Goal: Contribute content: Contribute content

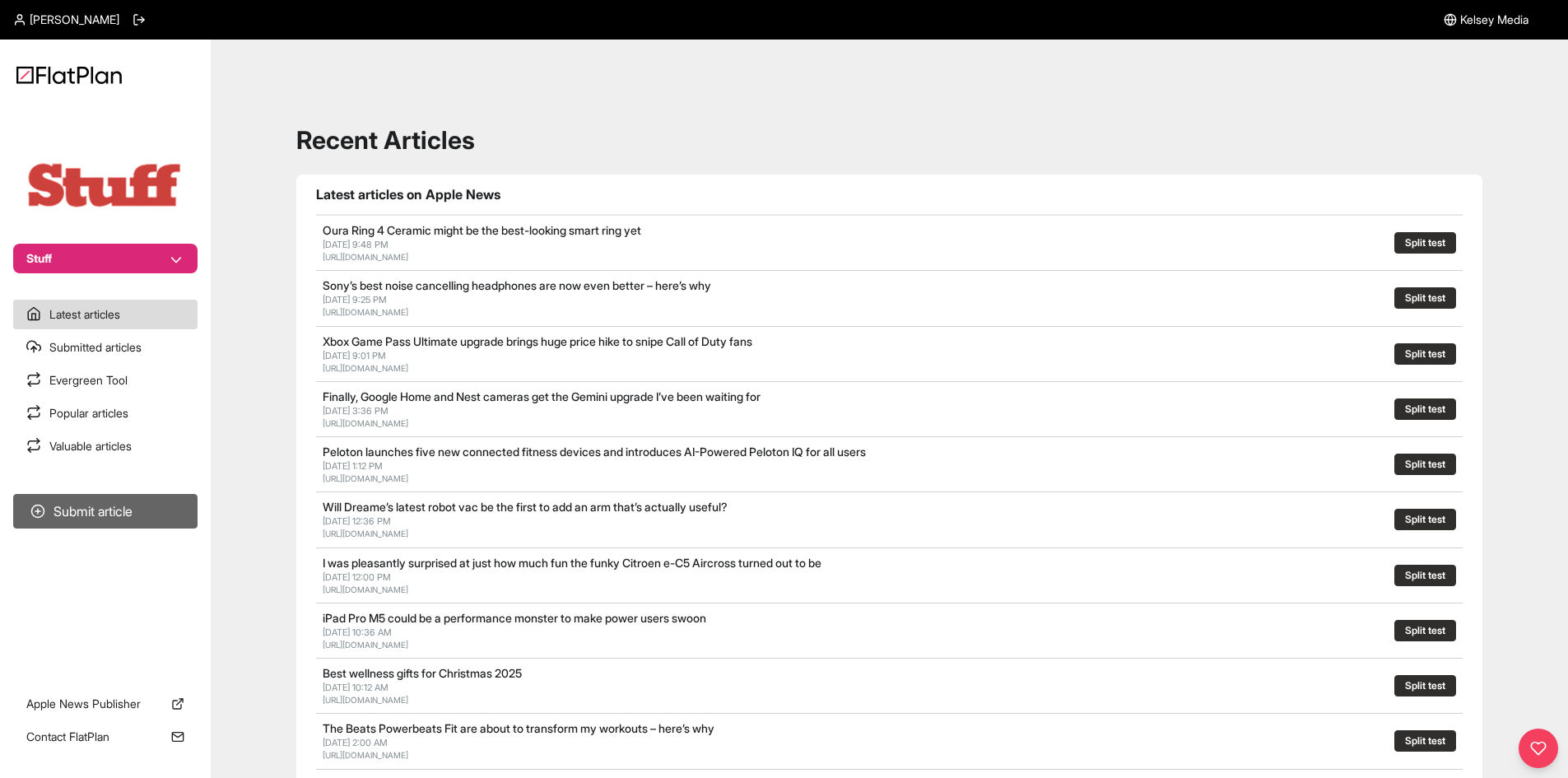
click at [114, 501] on button "Submit article" at bounding box center [105, 511] width 185 height 35
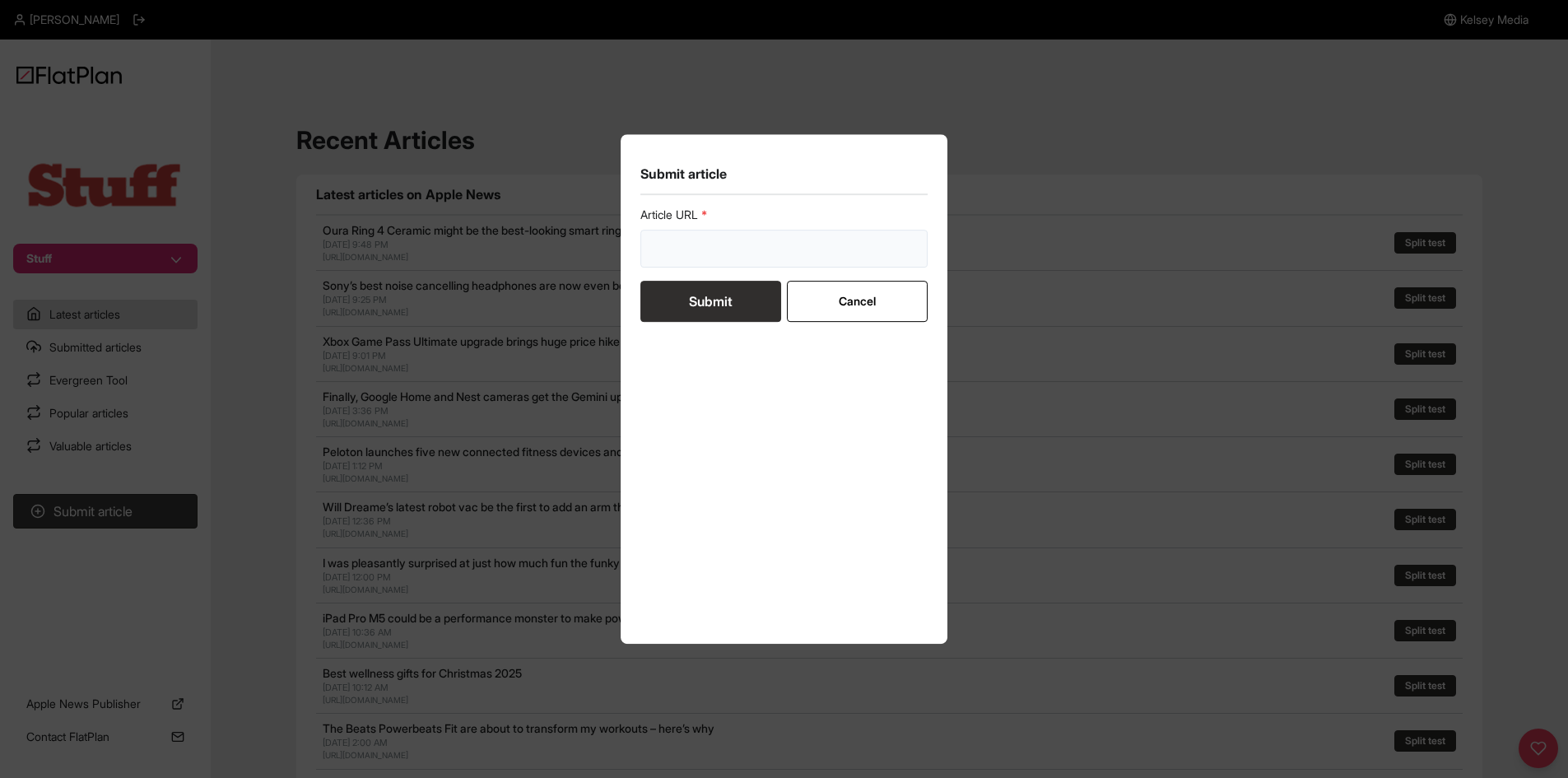
click at [653, 245] on input "url" at bounding box center [784, 248] width 288 height 38
paste input "[URL][DOMAIN_NAME]"
type input "[URL][DOMAIN_NAME]"
click at [674, 298] on button "Submit" at bounding box center [710, 300] width 141 height 41
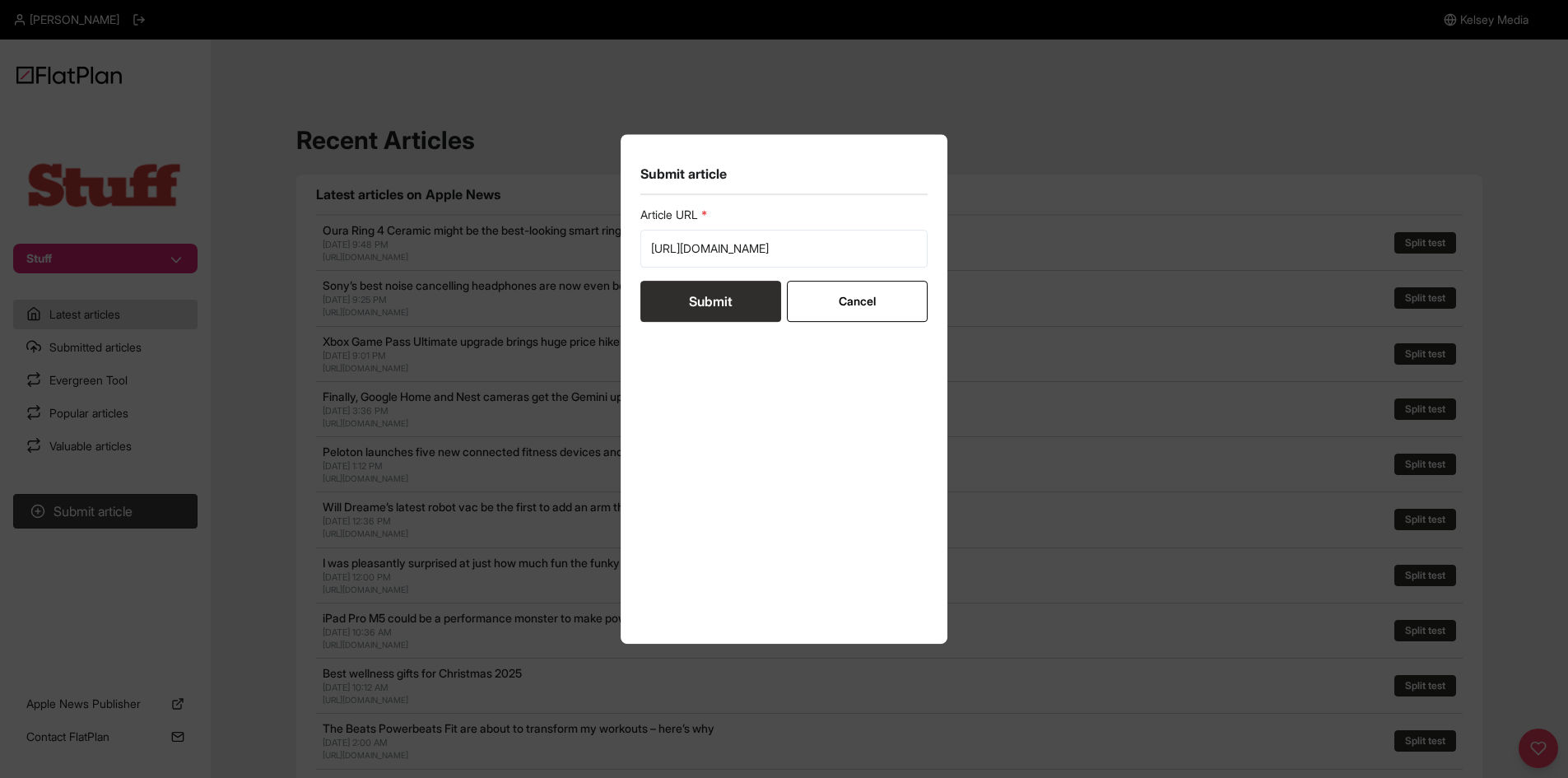
scroll to position [0, 0]
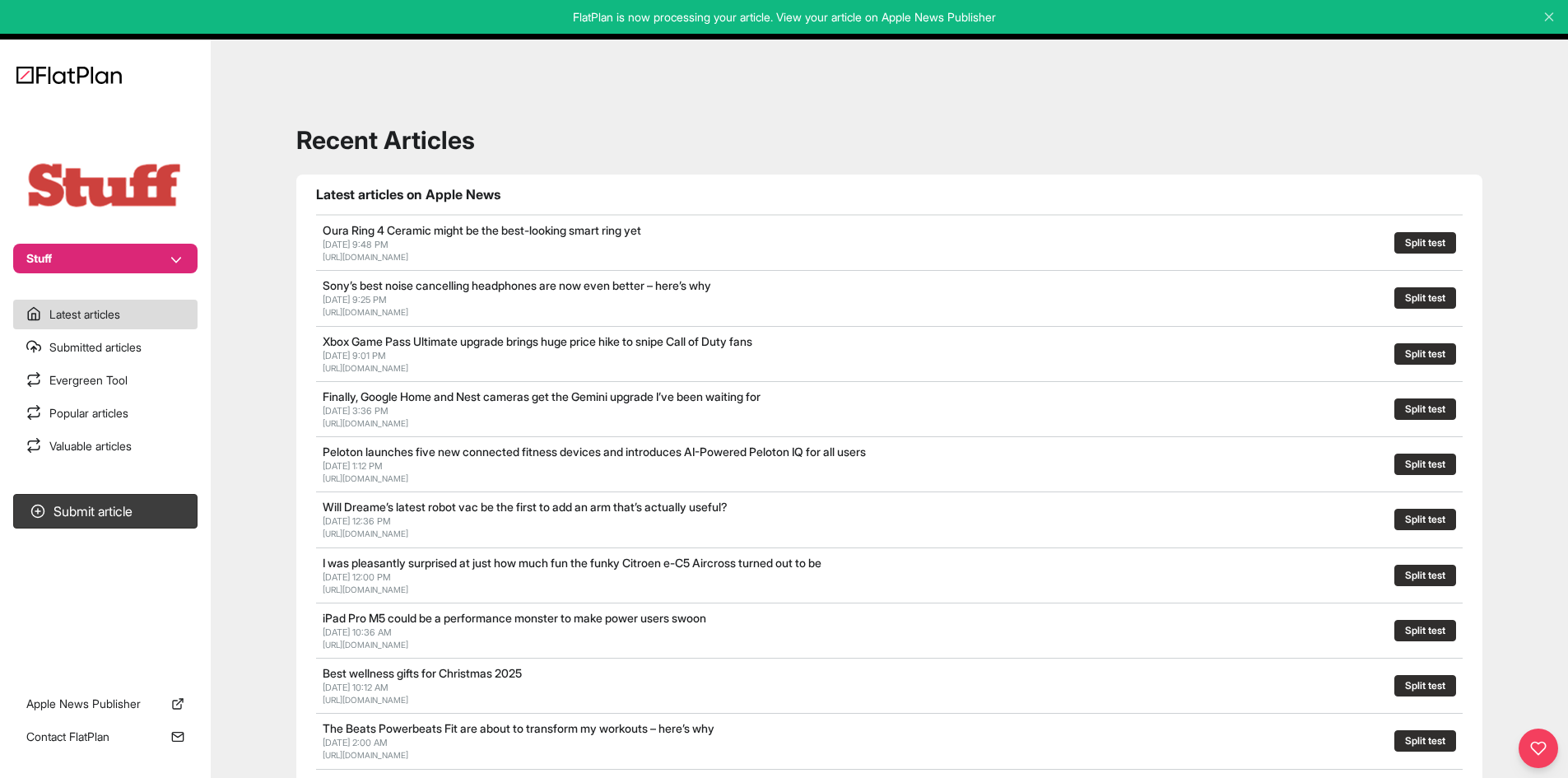
click at [126, 492] on nav "Stuff Latest articles Submitted articles Evergreen Tool Popular articles Valuab…" at bounding box center [105, 389] width 210 height 778
click at [143, 501] on button "Submit article" at bounding box center [105, 511] width 185 height 35
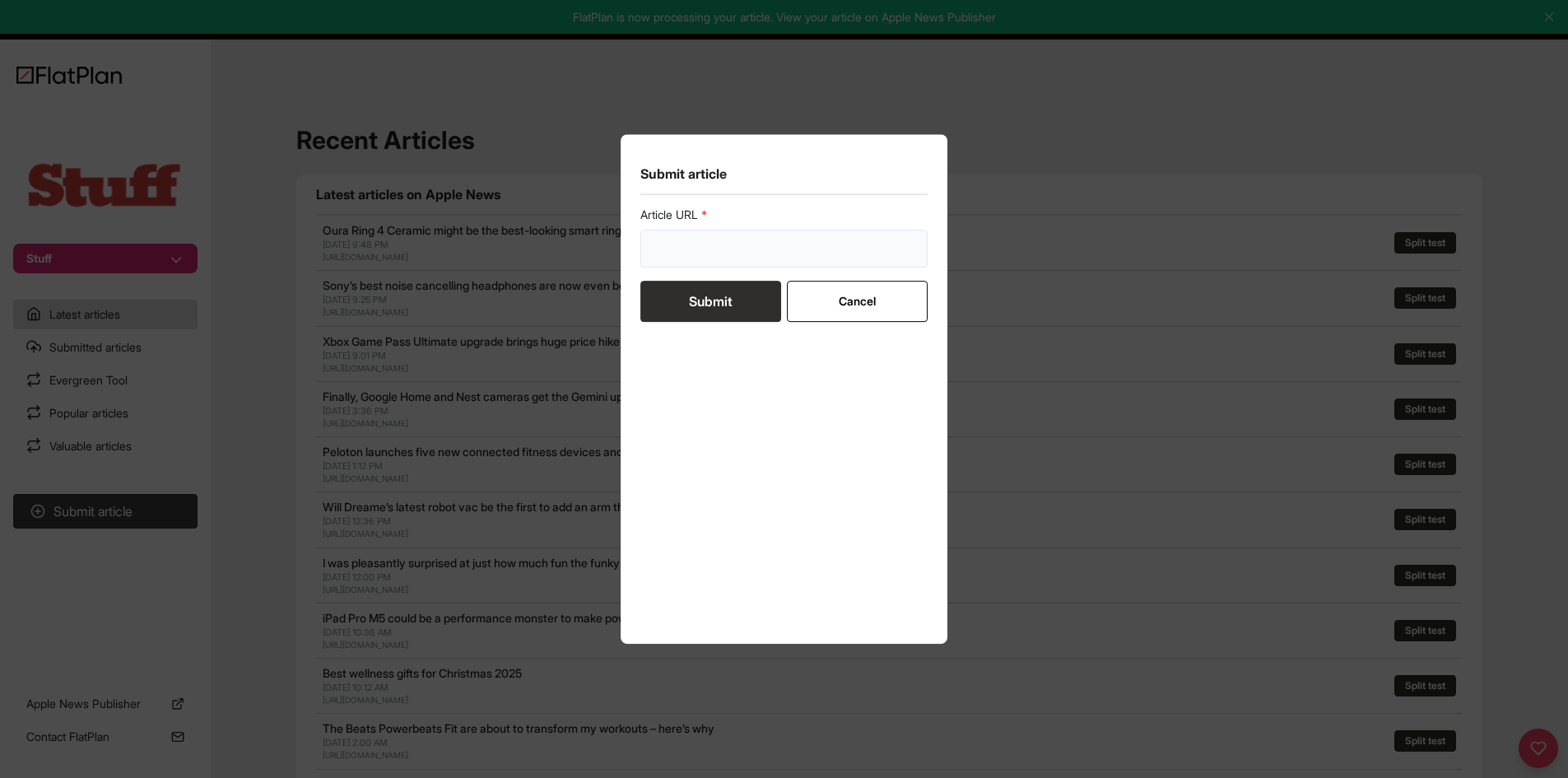
click at [667, 255] on input "url" at bounding box center [784, 248] width 288 height 38
paste input "[URL][DOMAIN_NAME]"
type input "[URL][DOMAIN_NAME]"
click at [686, 300] on button "Submit" at bounding box center [710, 300] width 141 height 41
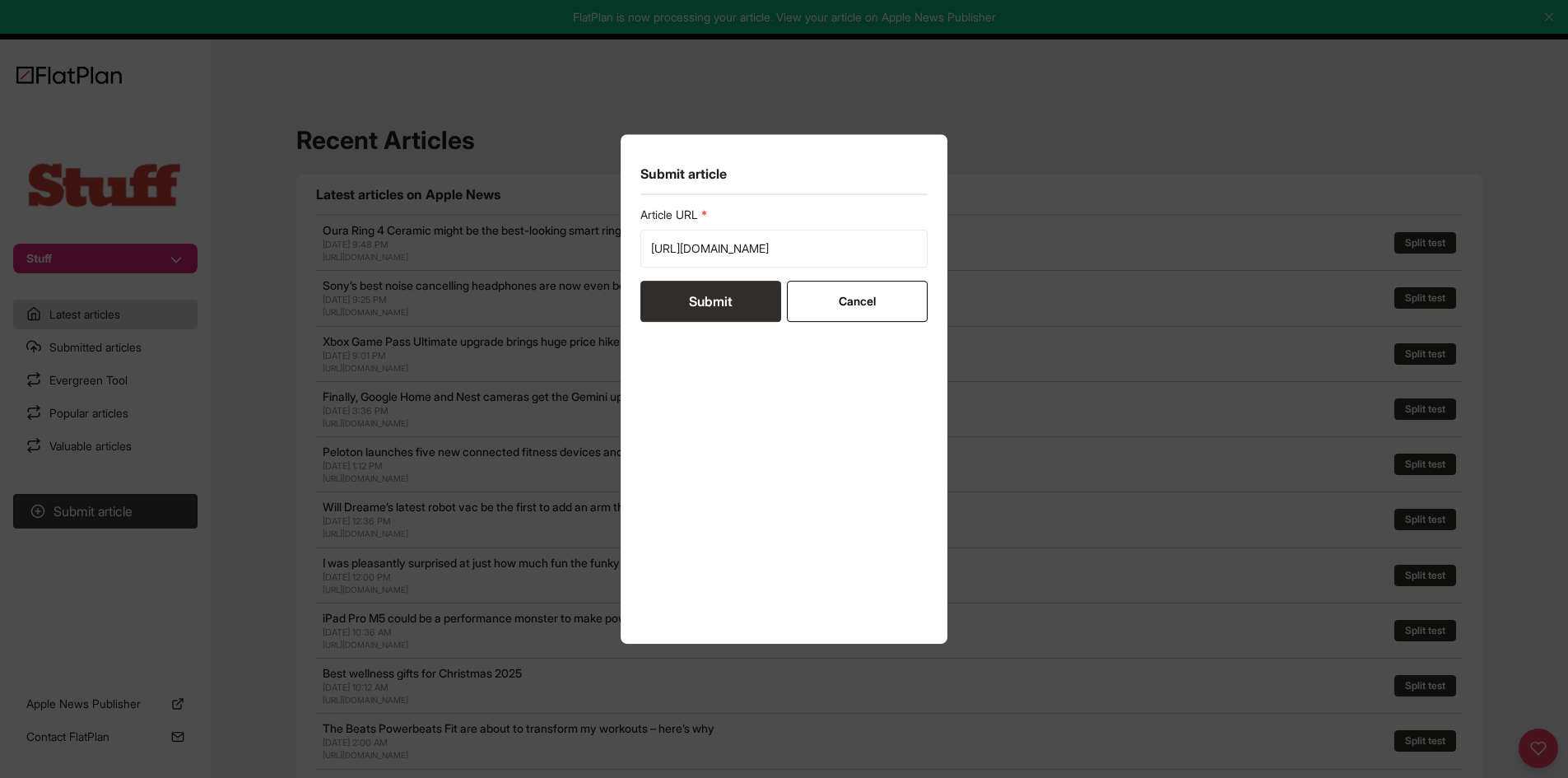
scroll to position [0, 0]
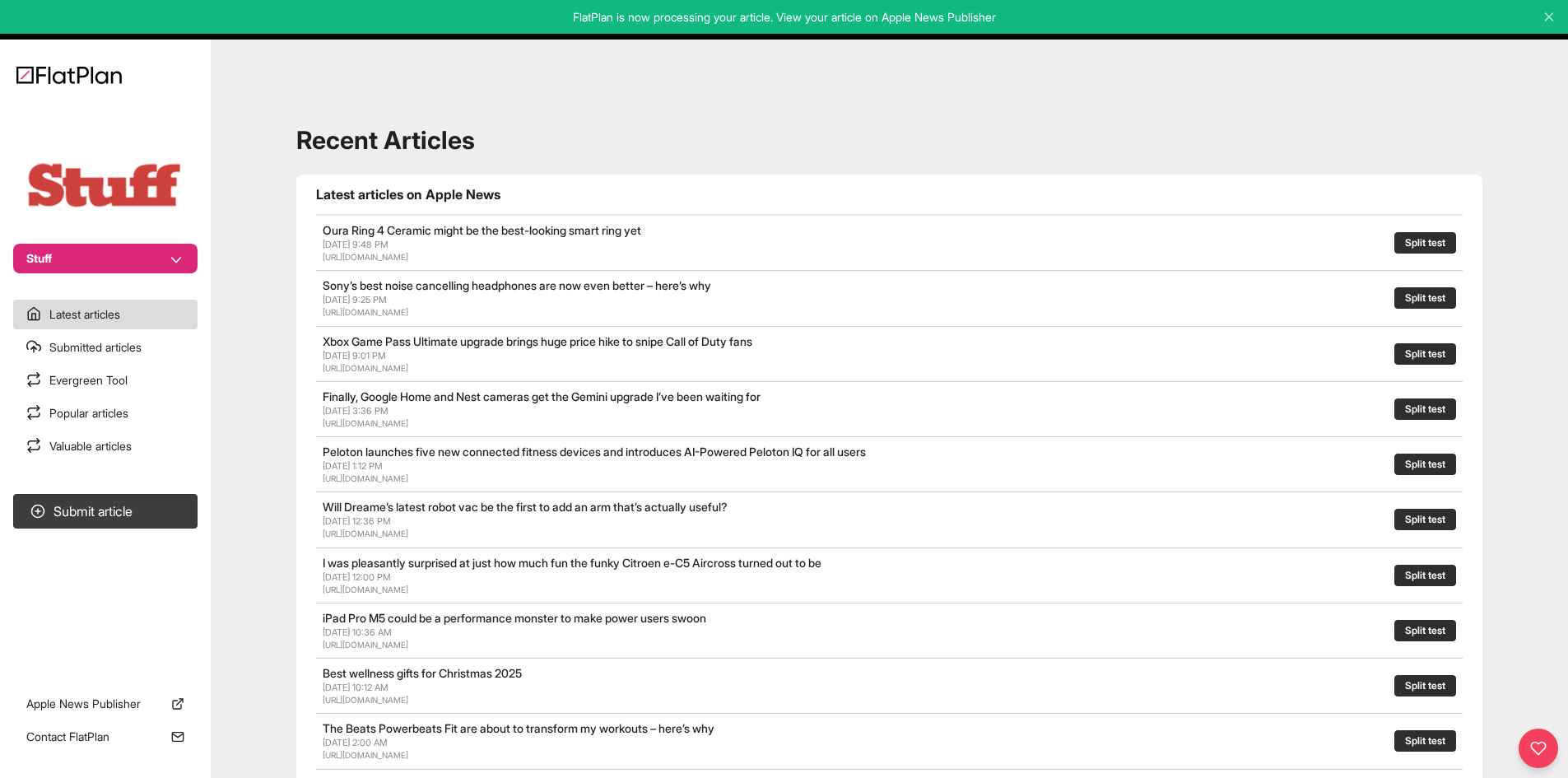
click at [191, 487] on nav "Stuff Latest articles Submitted articles Evergreen Tool Popular articles Valuab…" at bounding box center [105, 389] width 210 height 778
click at [181, 504] on button "Submit article" at bounding box center [105, 511] width 185 height 35
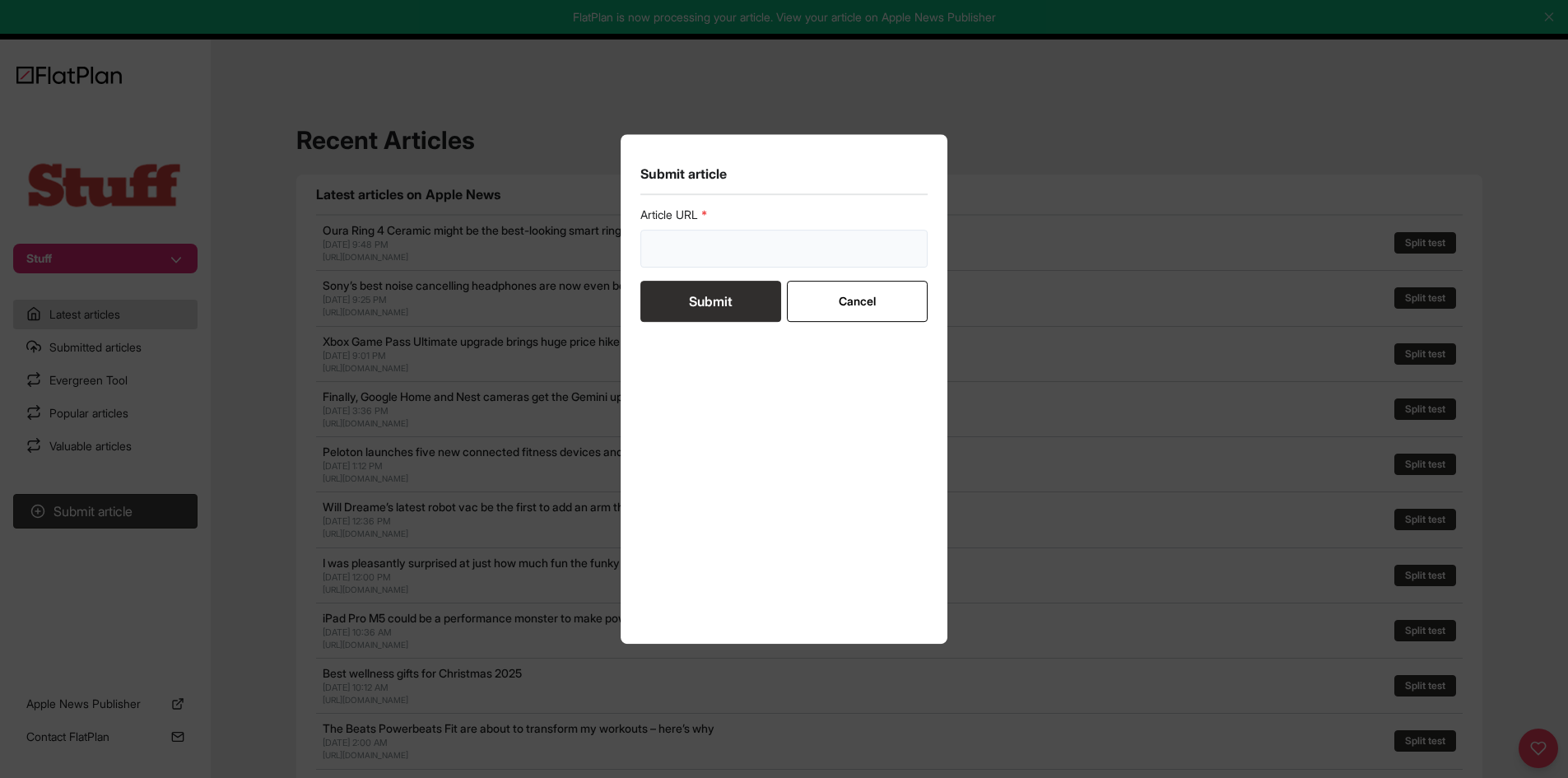
click at [665, 246] on input "url" at bounding box center [784, 248] width 288 height 38
paste input "[URL][DOMAIN_NAME]"
type input "[URL][DOMAIN_NAME]"
click at [682, 294] on button "Submit" at bounding box center [710, 300] width 141 height 41
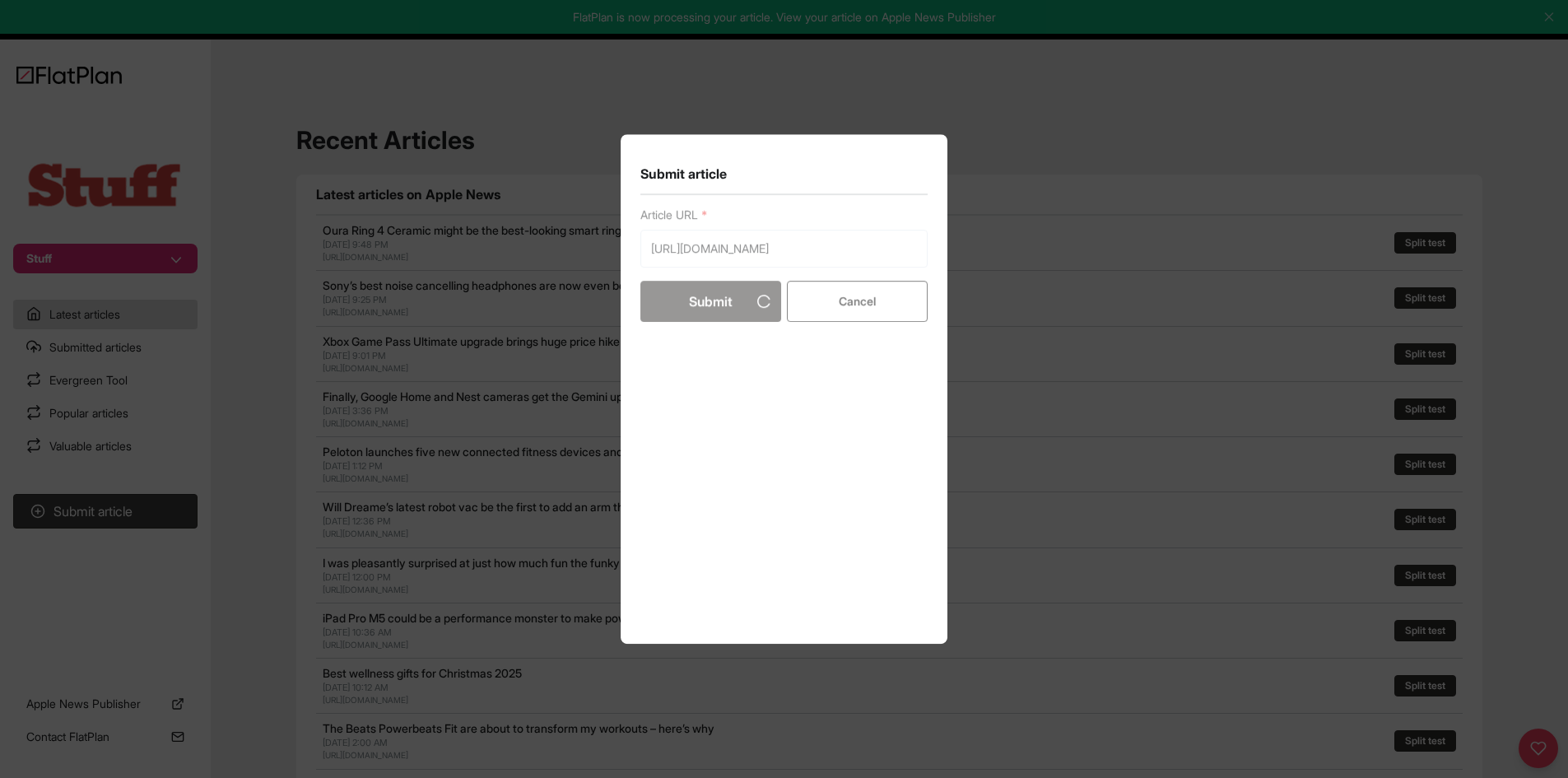
scroll to position [0, 0]
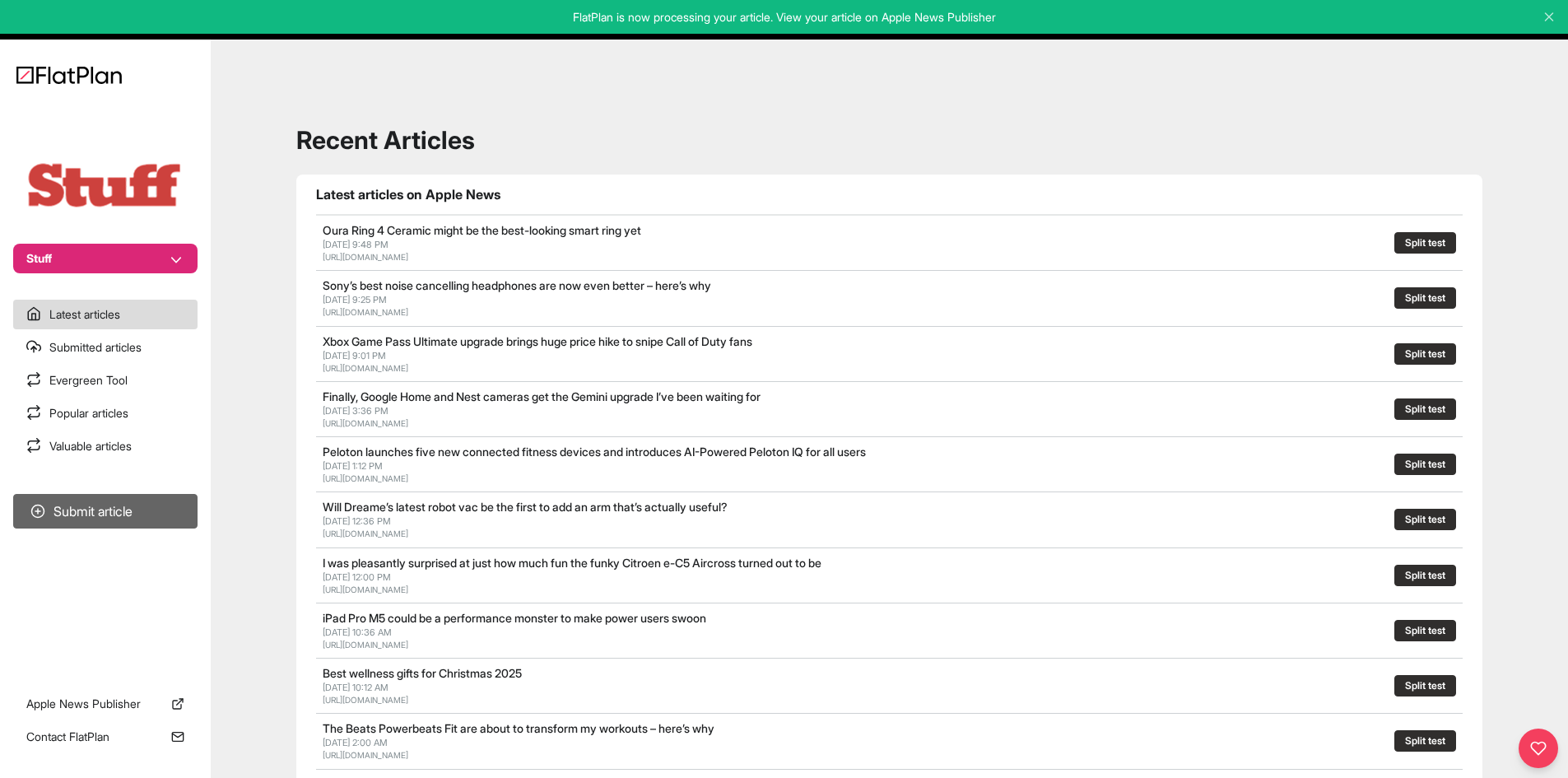
click at [172, 499] on button "Submit article" at bounding box center [105, 511] width 185 height 35
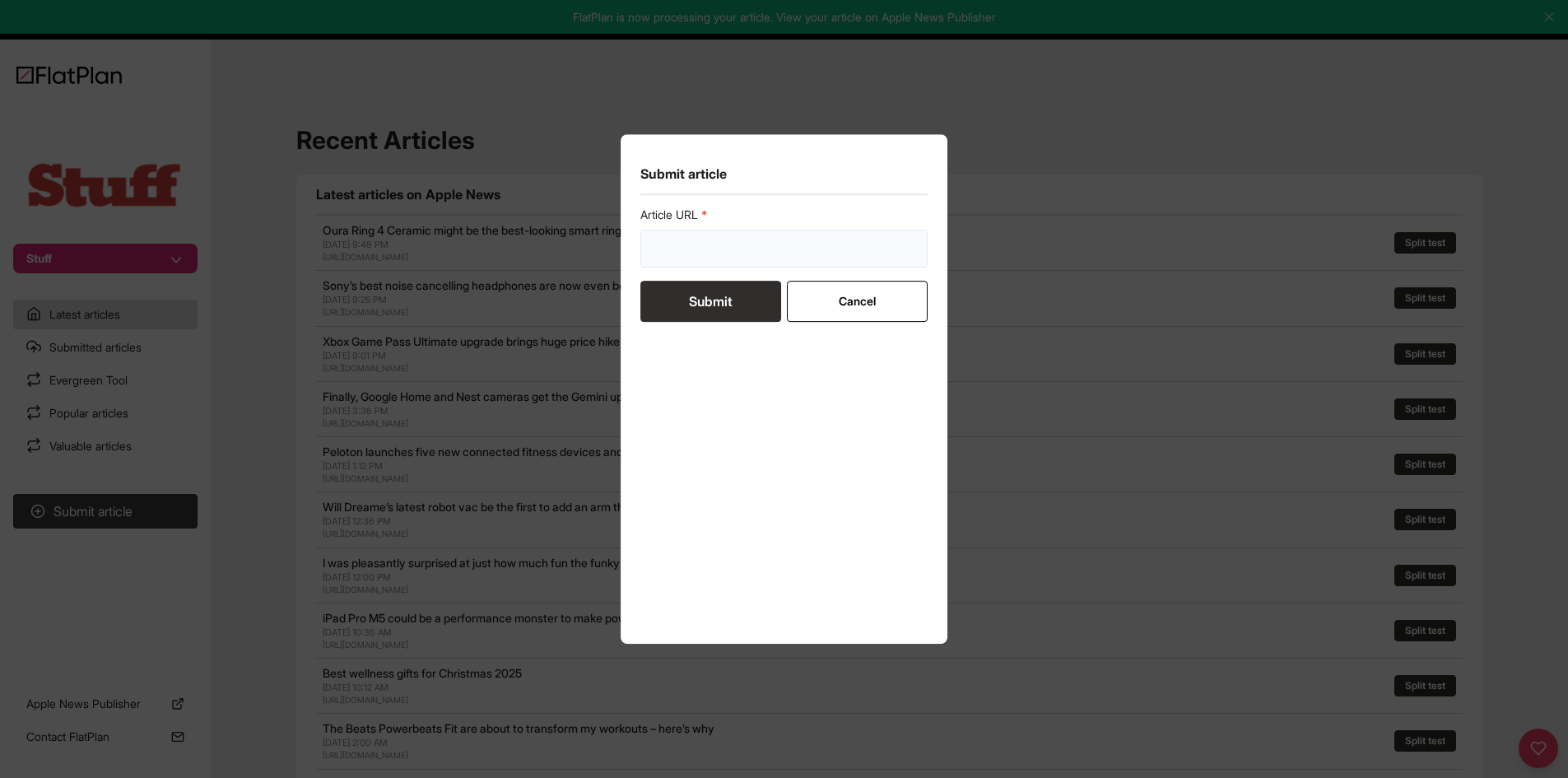
drag, startPoint x: 683, startPoint y: 262, endPoint x: 680, endPoint y: 276, distance: 14.3
click at [683, 261] on input "url" at bounding box center [784, 248] width 288 height 38
paste input "[URL][DOMAIN_NAME]"
type input "[URL][DOMAIN_NAME]"
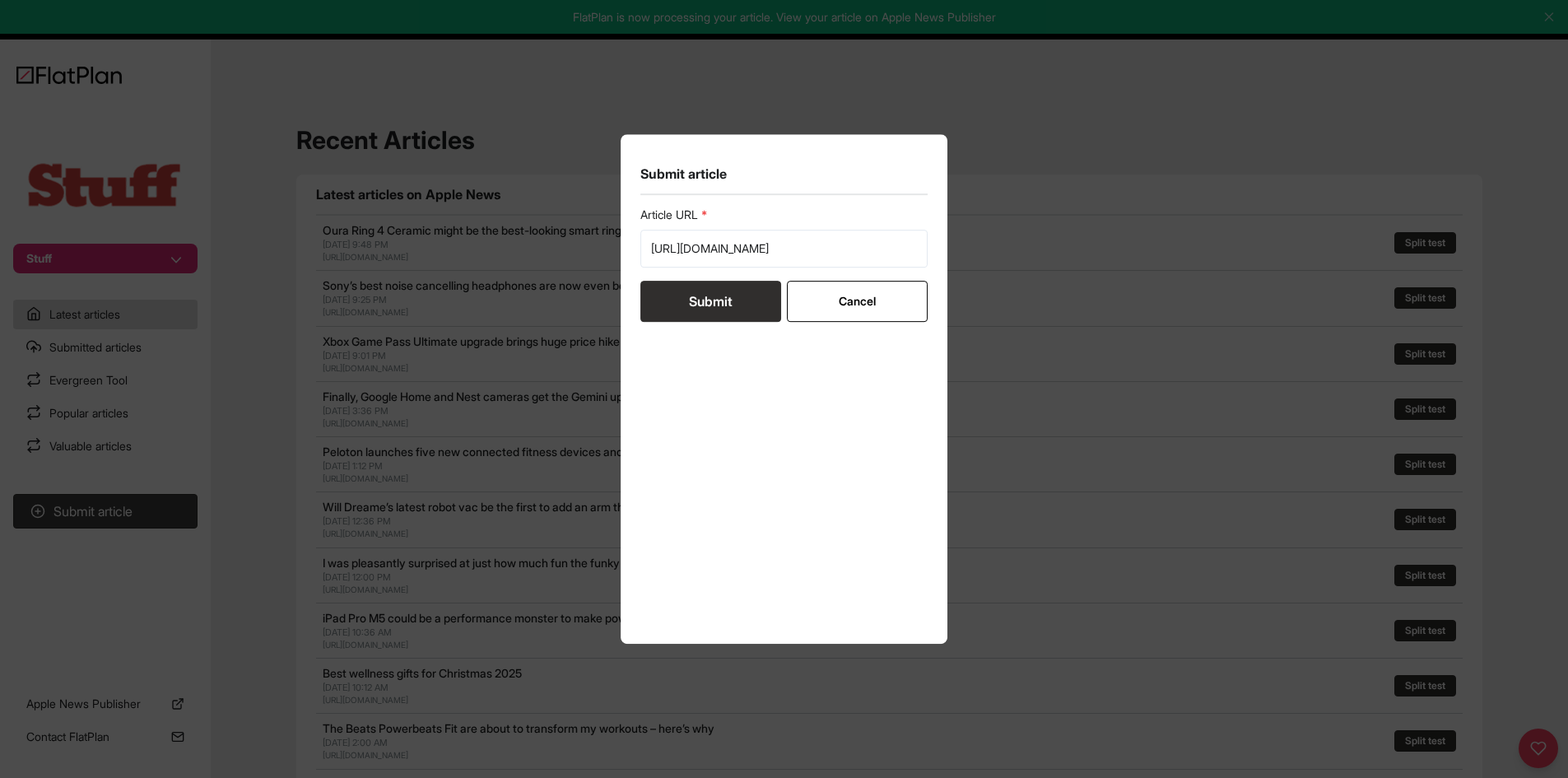
click at [681, 299] on button "Submit" at bounding box center [710, 300] width 141 height 41
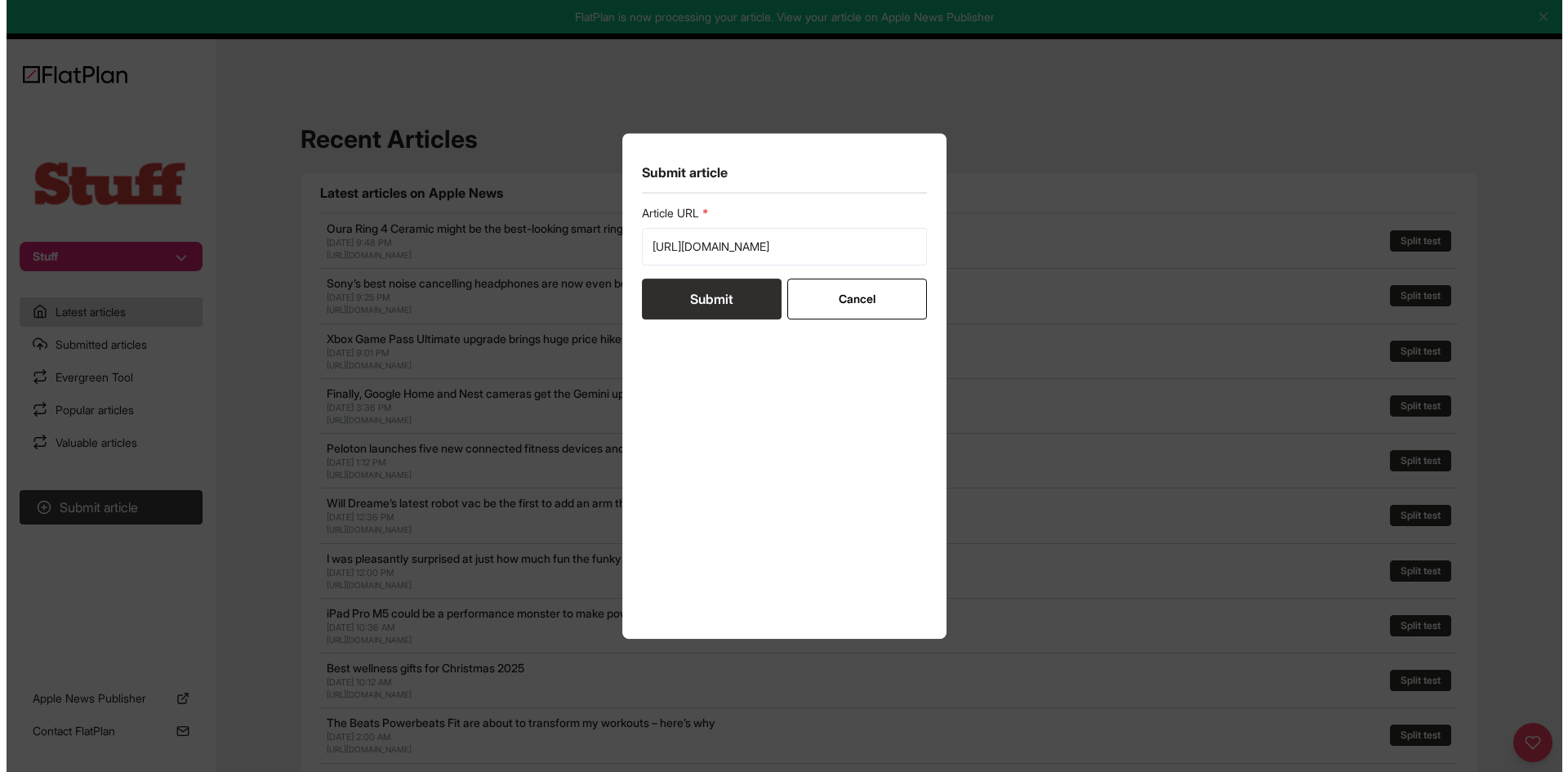
scroll to position [0, 0]
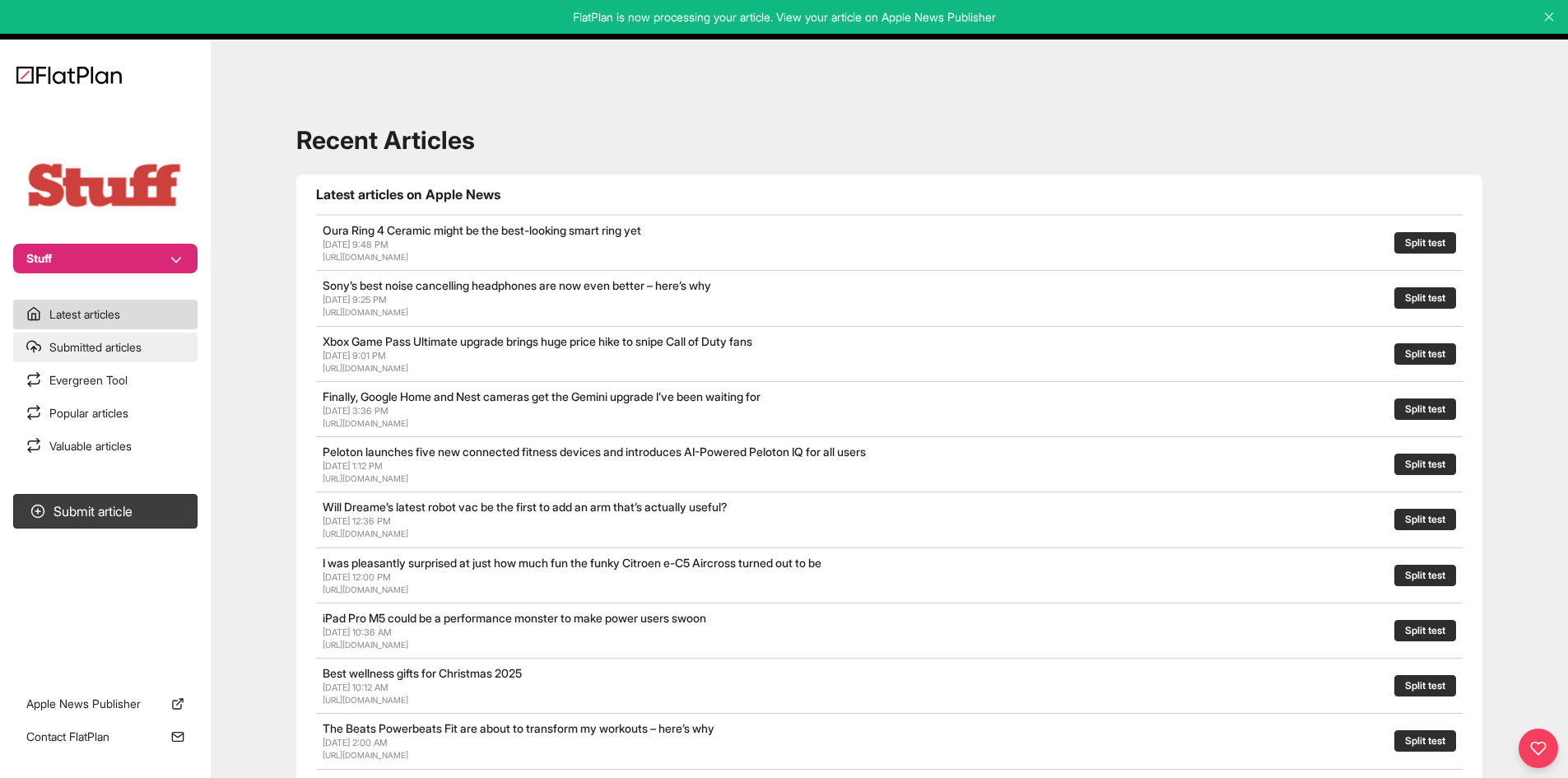
click at [111, 354] on link "Submitted articles" at bounding box center [105, 347] width 185 height 30
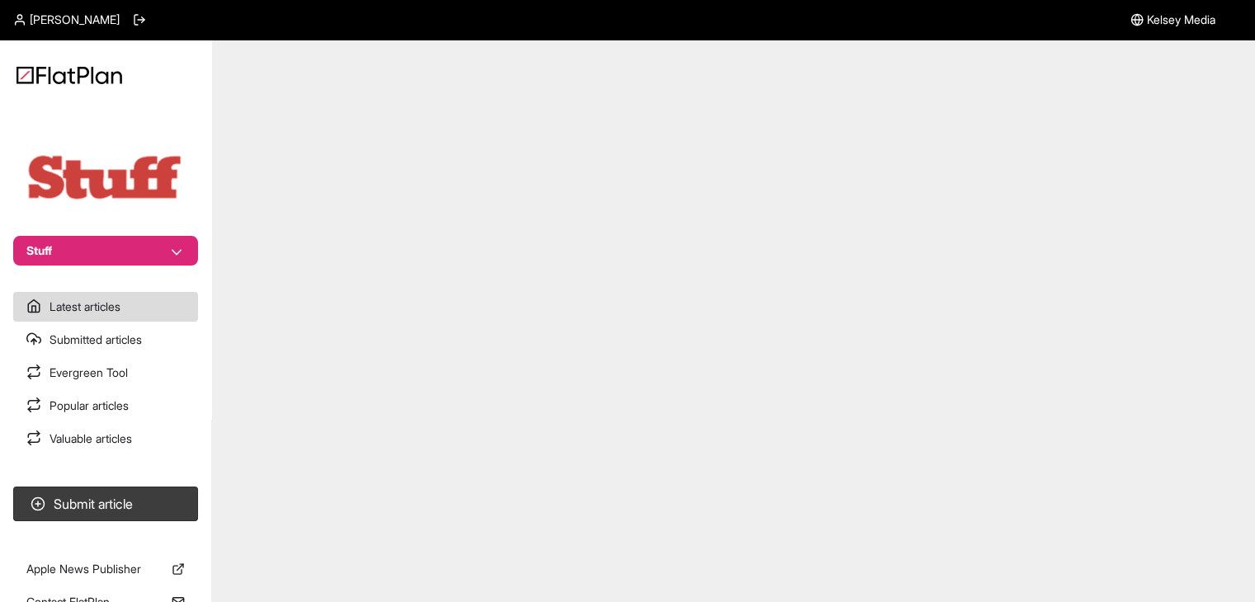
click at [135, 245] on button "Stuff" at bounding box center [105, 251] width 185 height 30
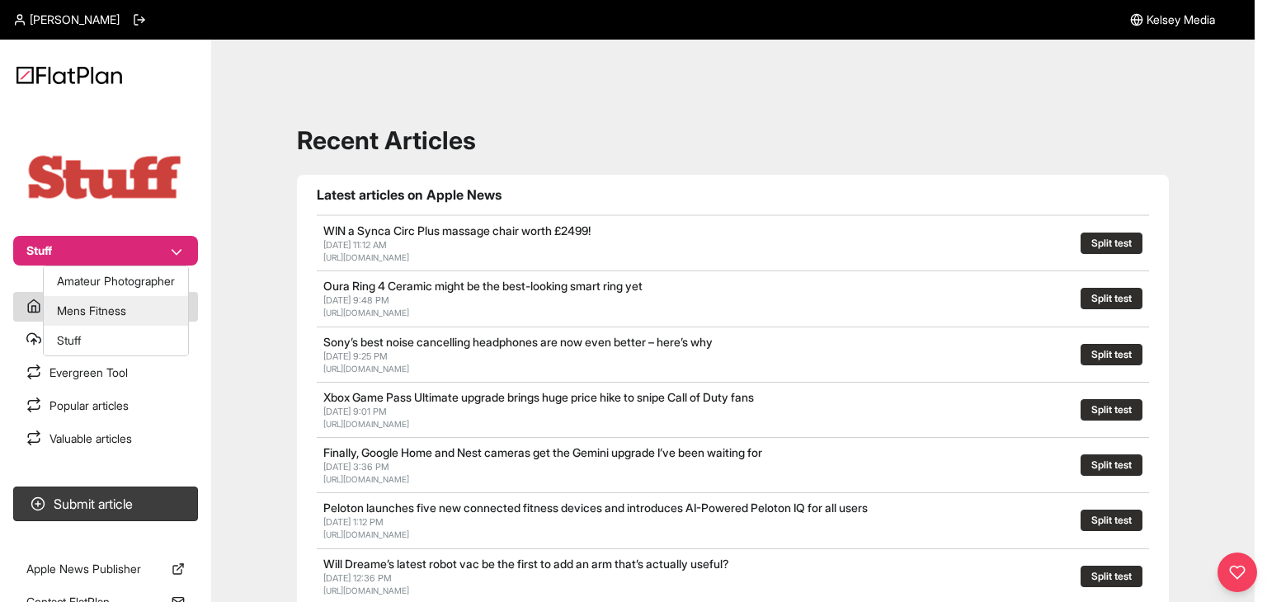
click at [130, 316] on button "Mens Fitness" at bounding box center [116, 311] width 144 height 30
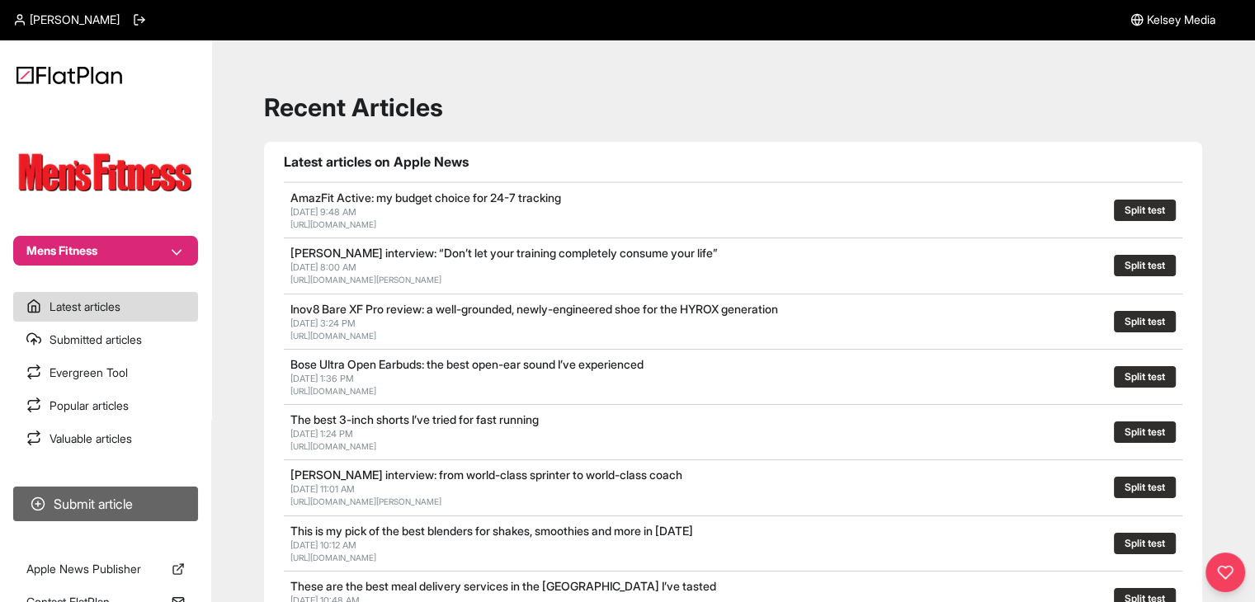
click at [155, 509] on button "Submit article" at bounding box center [105, 504] width 185 height 35
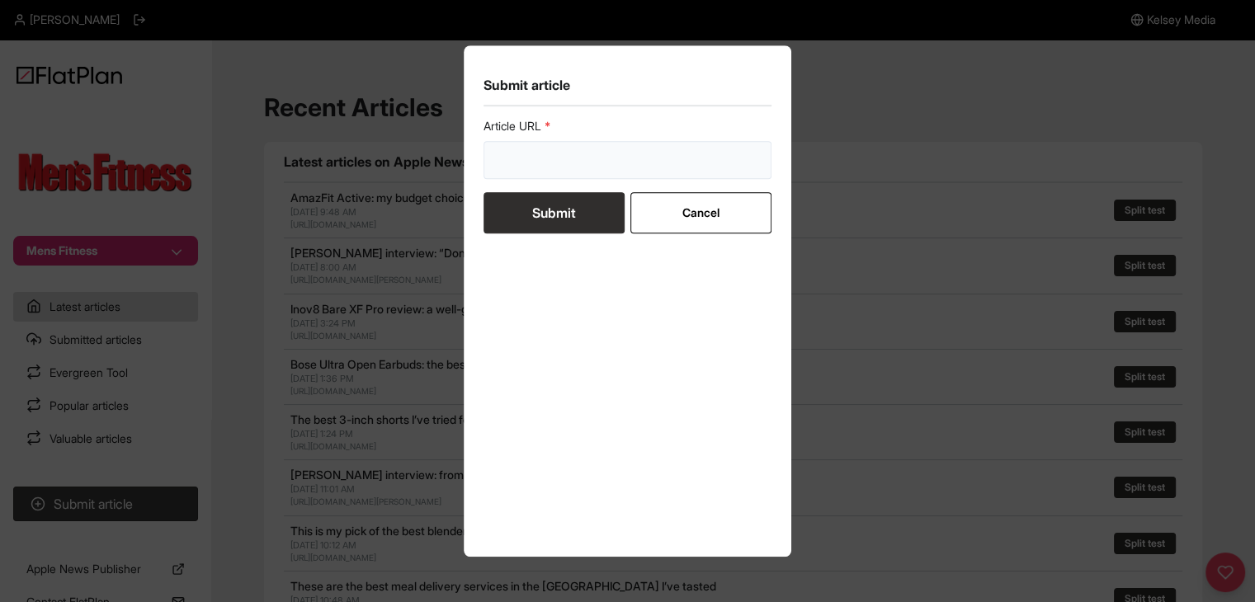
click at [618, 169] on input "url" at bounding box center [627, 160] width 289 height 38
paste input "https://mensfitness.co.uk/review/best-supplements-for-muscle-growth/"
type input "https://mensfitness.co.uk/review/best-supplements-for-muscle-growth/"
click at [590, 217] on button "Submit" at bounding box center [553, 212] width 141 height 41
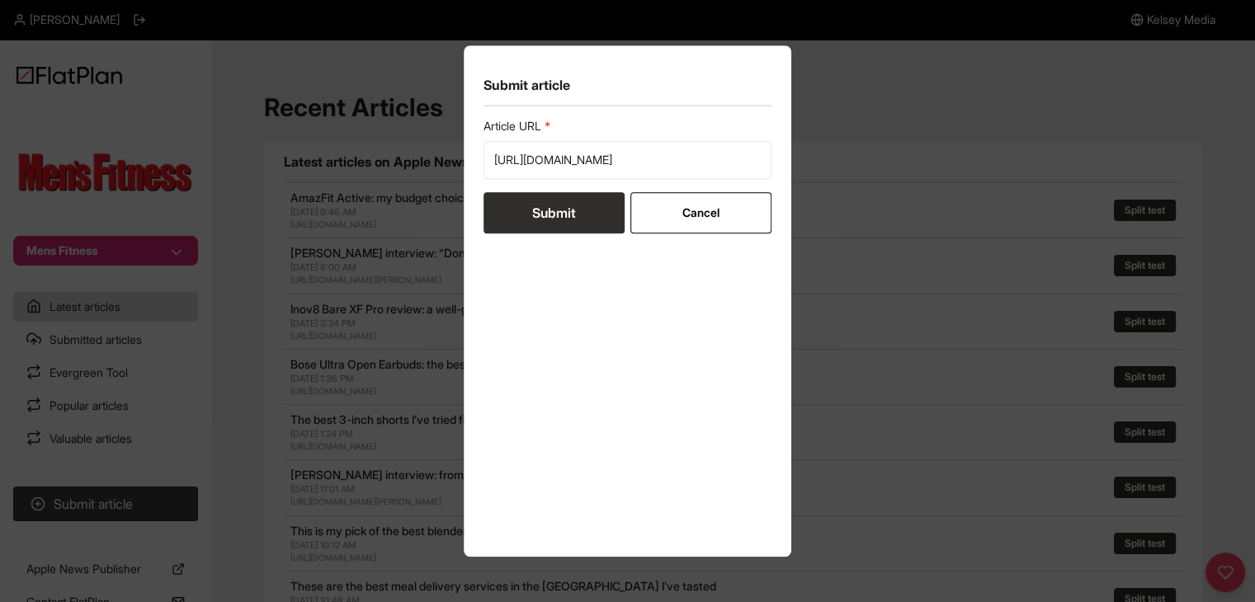
scroll to position [0, 0]
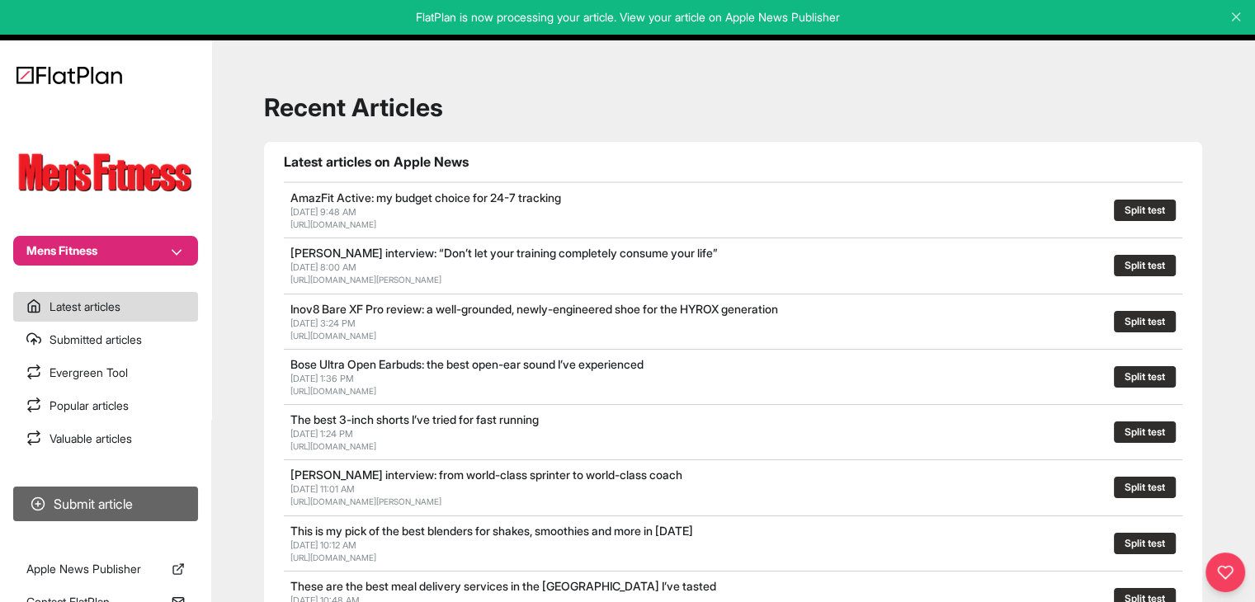
click at [73, 521] on section "Submit article" at bounding box center [105, 504] width 211 height 48
click at [169, 516] on button "Submit article" at bounding box center [105, 504] width 185 height 35
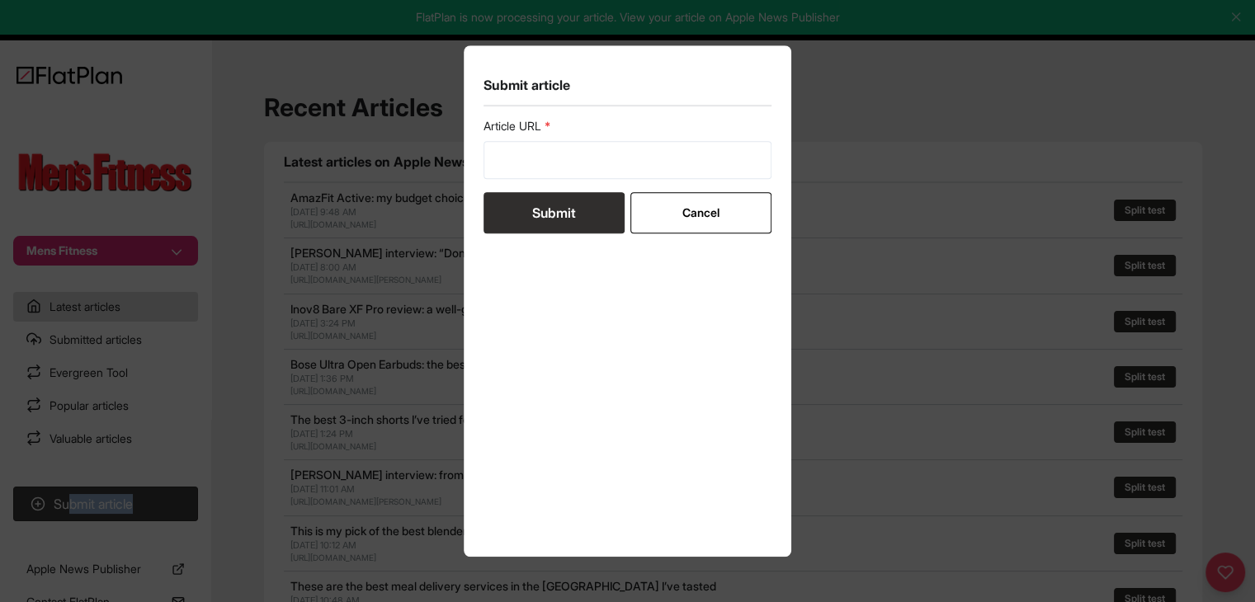
drag, startPoint x: 512, startPoint y: 185, endPoint x: 521, endPoint y: 161, distance: 25.3
click at [511, 183] on form "Article URL Submit Cancel" at bounding box center [627, 175] width 289 height 115
click at [521, 161] on input "url" at bounding box center [627, 160] width 289 height 38
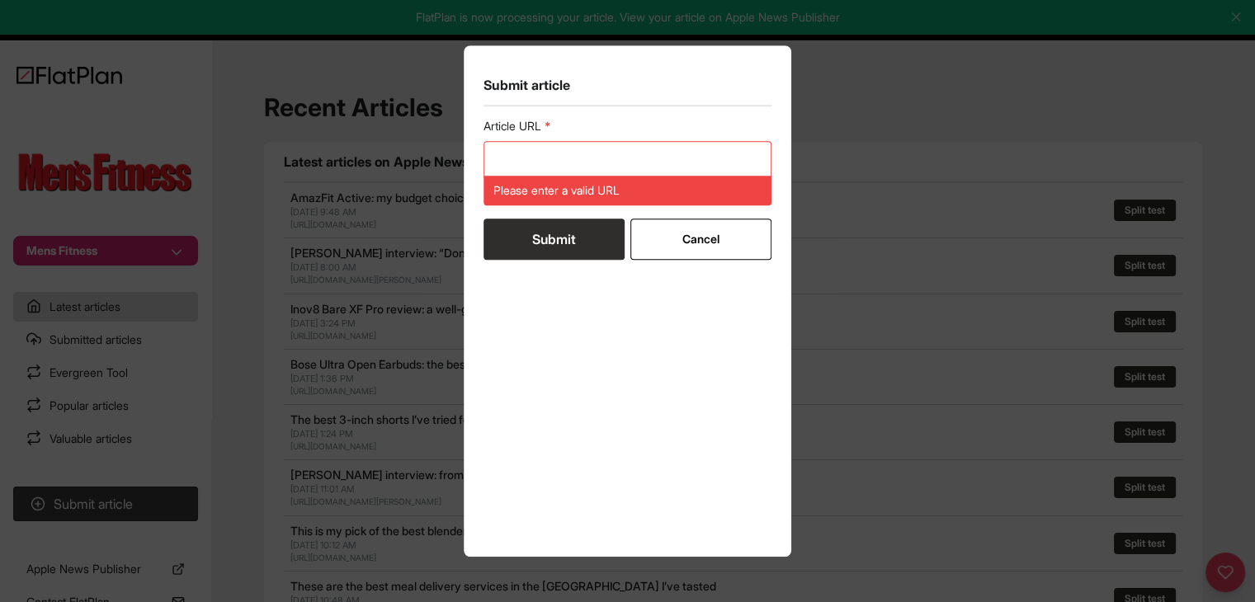
click at [525, 203] on form "Article URL Please enter a valid URL Submit Cancel" at bounding box center [627, 189] width 289 height 142
click at [531, 148] on input "url" at bounding box center [627, 160] width 289 height 38
paste input "https://mensfitness.co.uk/features/infertility/"
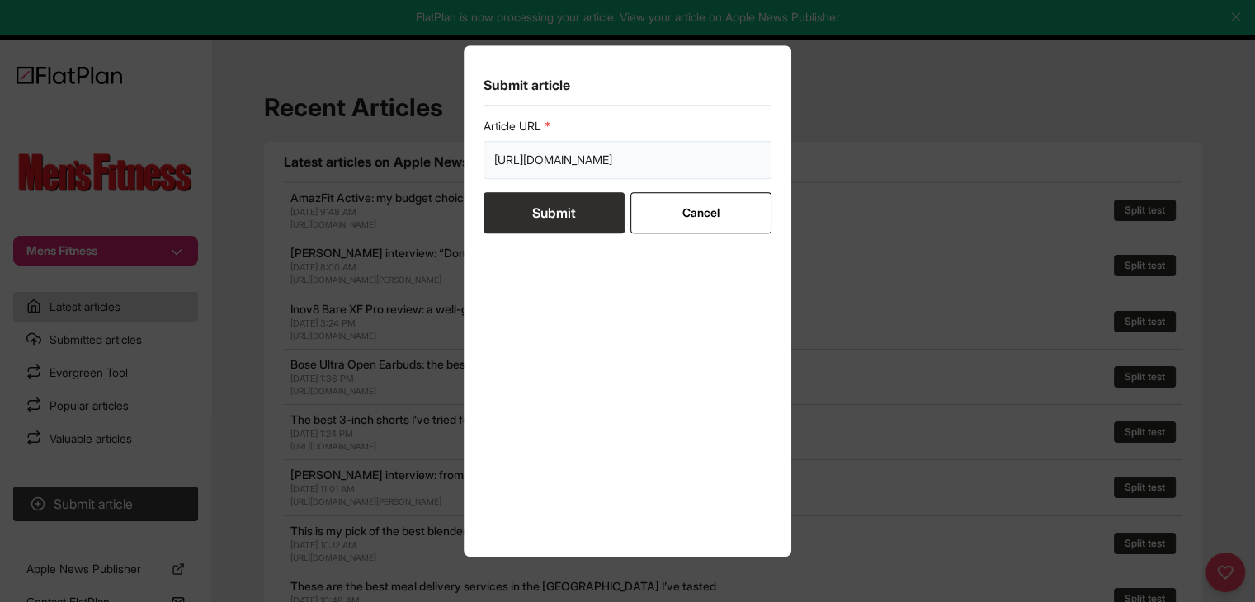
type input "https://mensfitness.co.uk/features/infertility/"
drag, startPoint x: 541, startPoint y: 212, endPoint x: 541, endPoint y: 221, distance: 9.1
click at [544, 221] on button "Submit" at bounding box center [553, 212] width 141 height 41
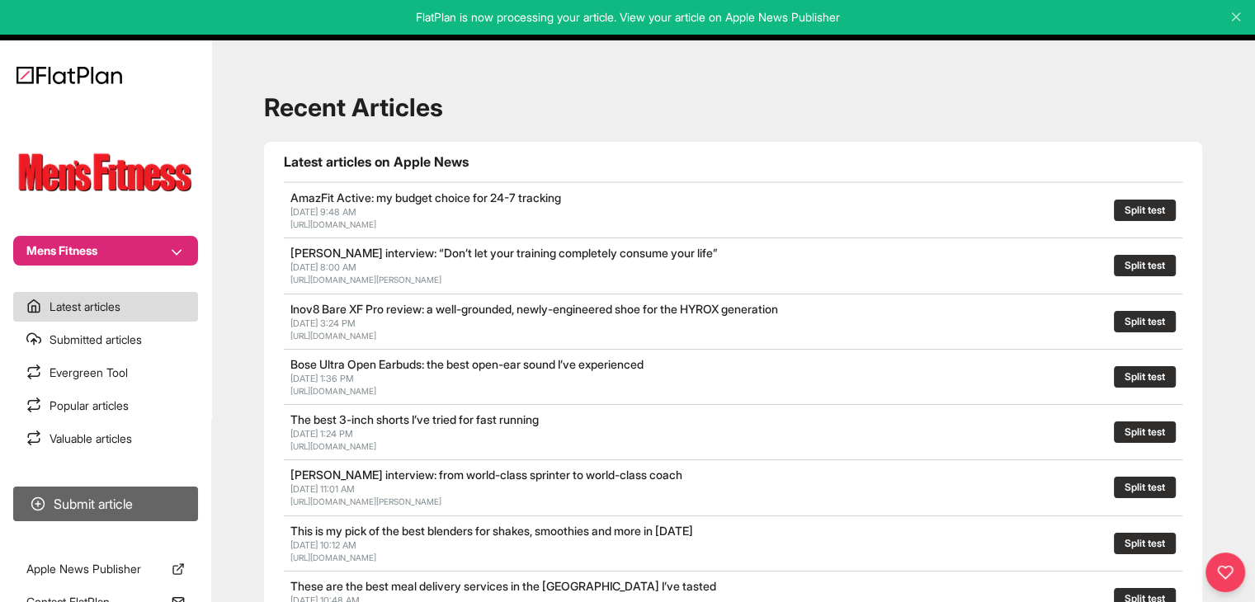
click at [144, 497] on button "Submit article" at bounding box center [105, 504] width 185 height 35
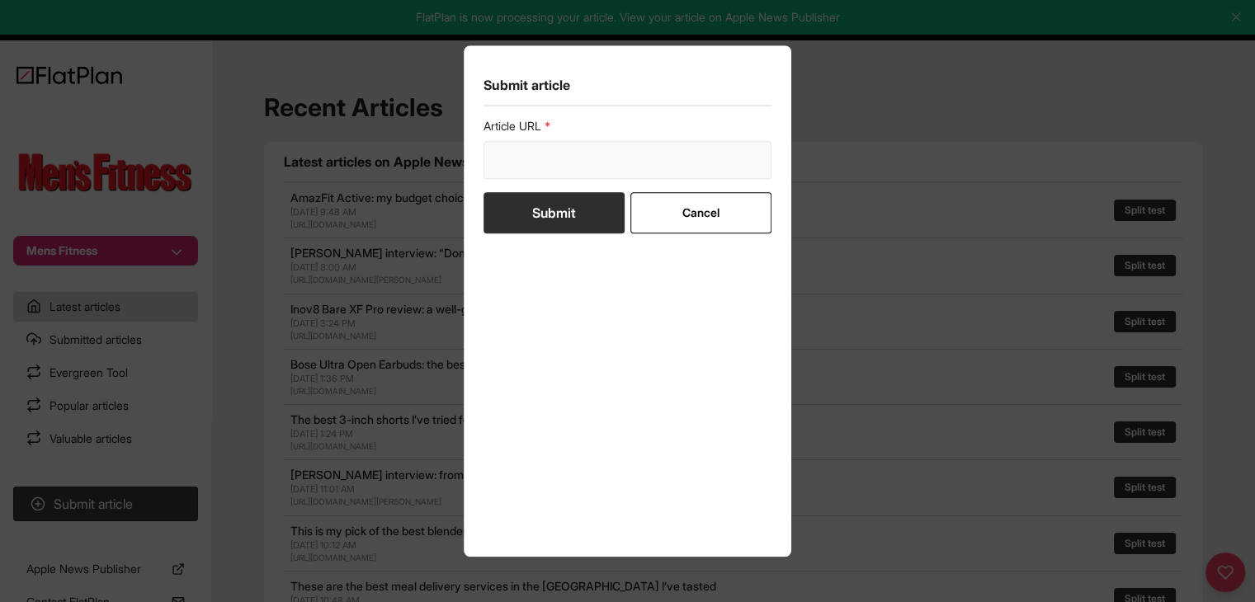
click at [504, 166] on input "url" at bounding box center [627, 160] width 289 height 38
paste input "https://mensfitness.co.uk/workouts/how-to-strength-train-in-your-sixties/"
type input "https://mensfitness.co.uk/workouts/how-to-strength-train-in-your-sixties/"
drag, startPoint x: 535, startPoint y: 214, endPoint x: 547, endPoint y: 211, distance: 12.0
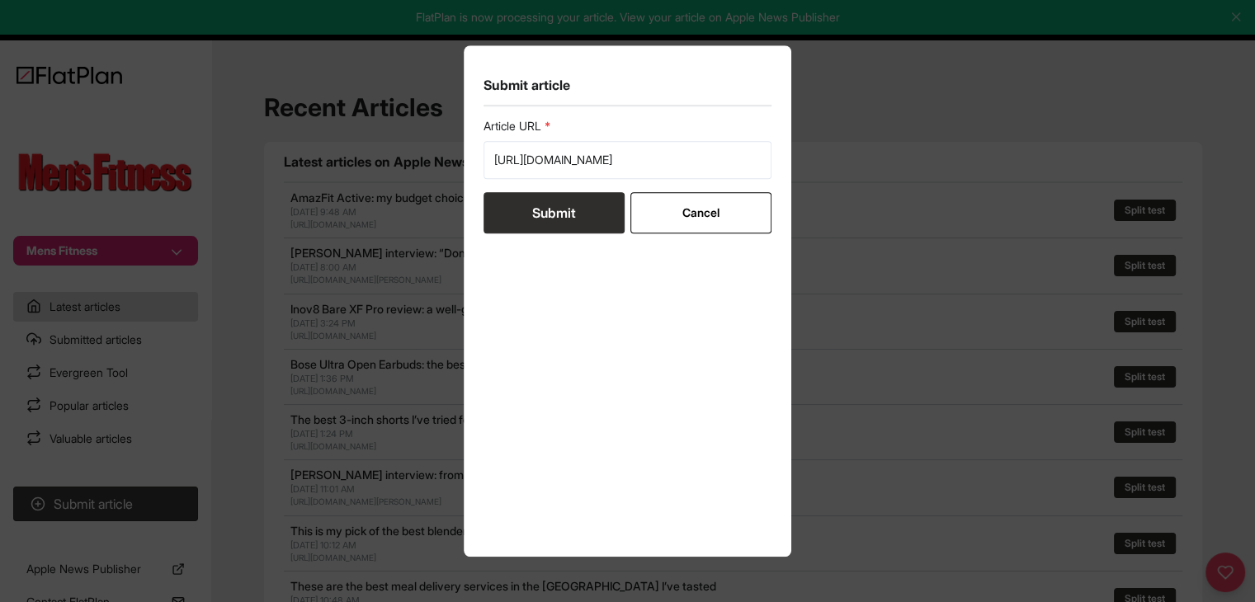
click at [536, 214] on button "Submit" at bounding box center [553, 212] width 141 height 41
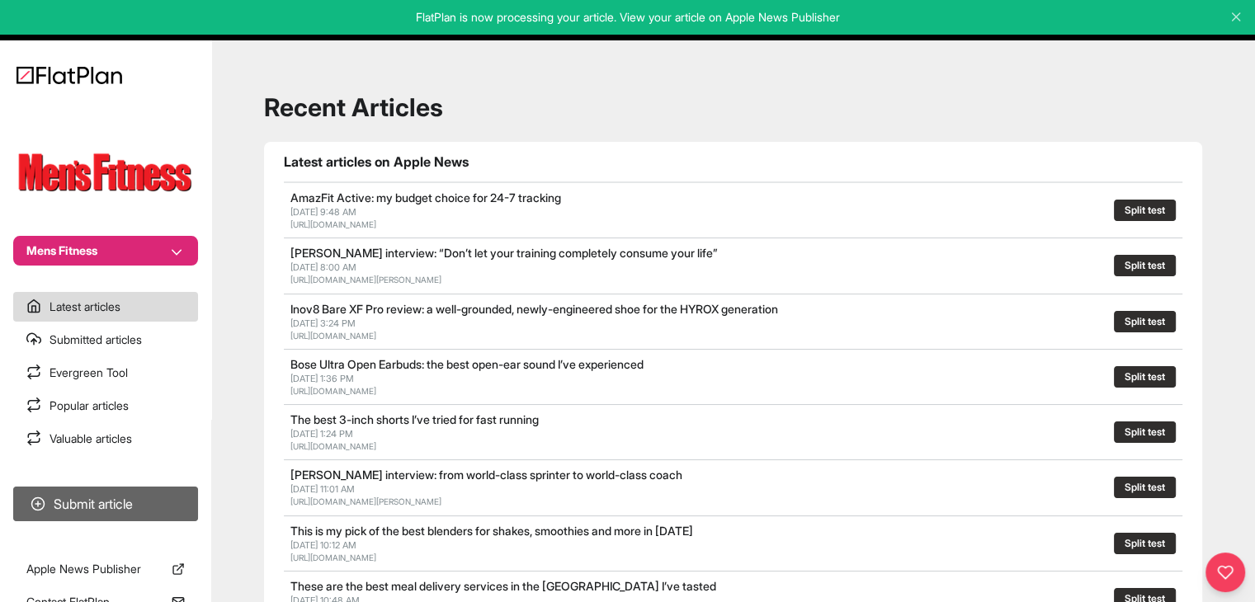
click at [171, 491] on button "Submit article" at bounding box center [105, 504] width 185 height 35
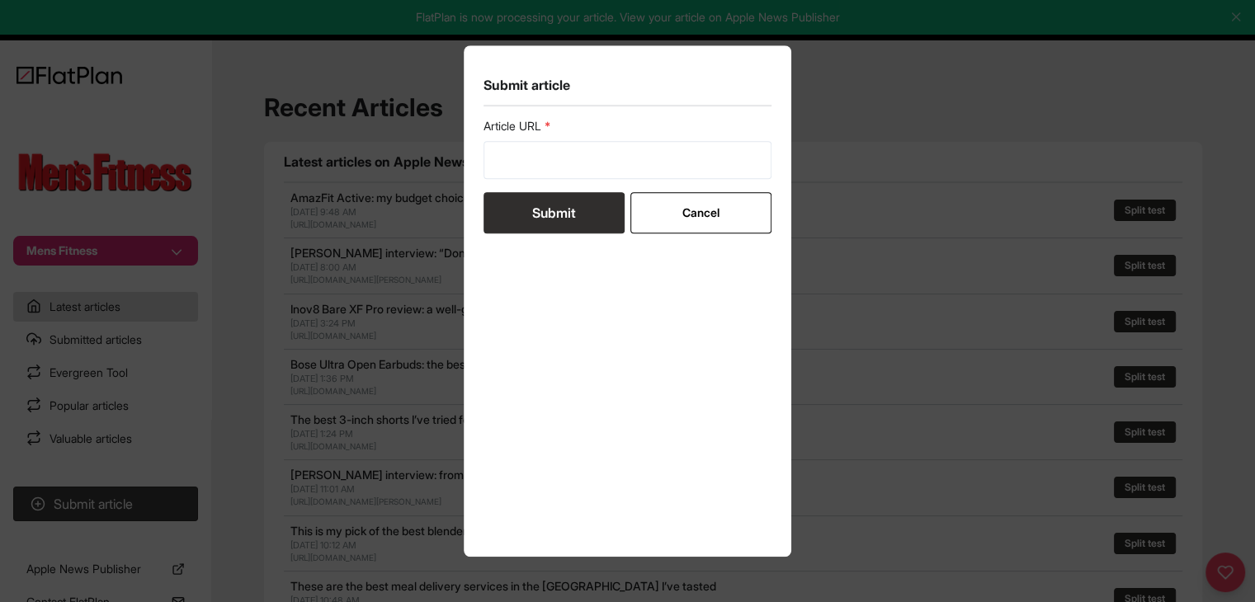
click at [571, 136] on div "Article URL" at bounding box center [627, 148] width 289 height 61
click at [560, 156] on input "url" at bounding box center [627, 160] width 289 height 38
paste input "https://mensfitness.co.uk/workouts/dumbbell-and-kettlebell-workout/"
type input "https://mensfitness.co.uk/workouts/dumbbell-and-kettlebell-workout/"
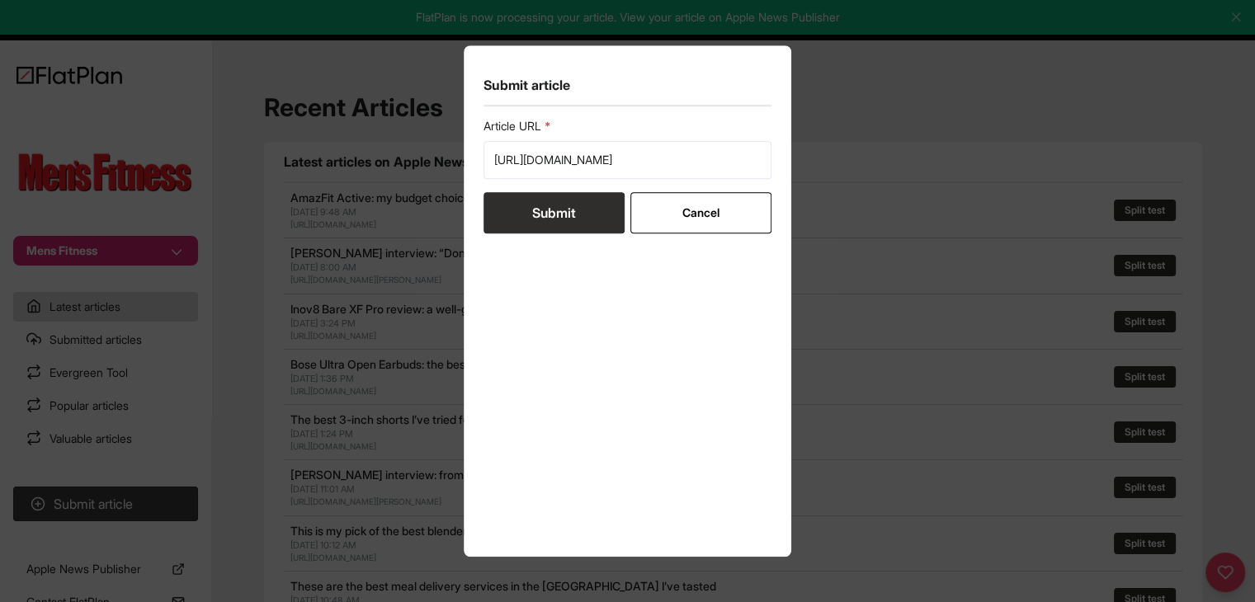
click at [571, 211] on button "Submit" at bounding box center [553, 212] width 141 height 41
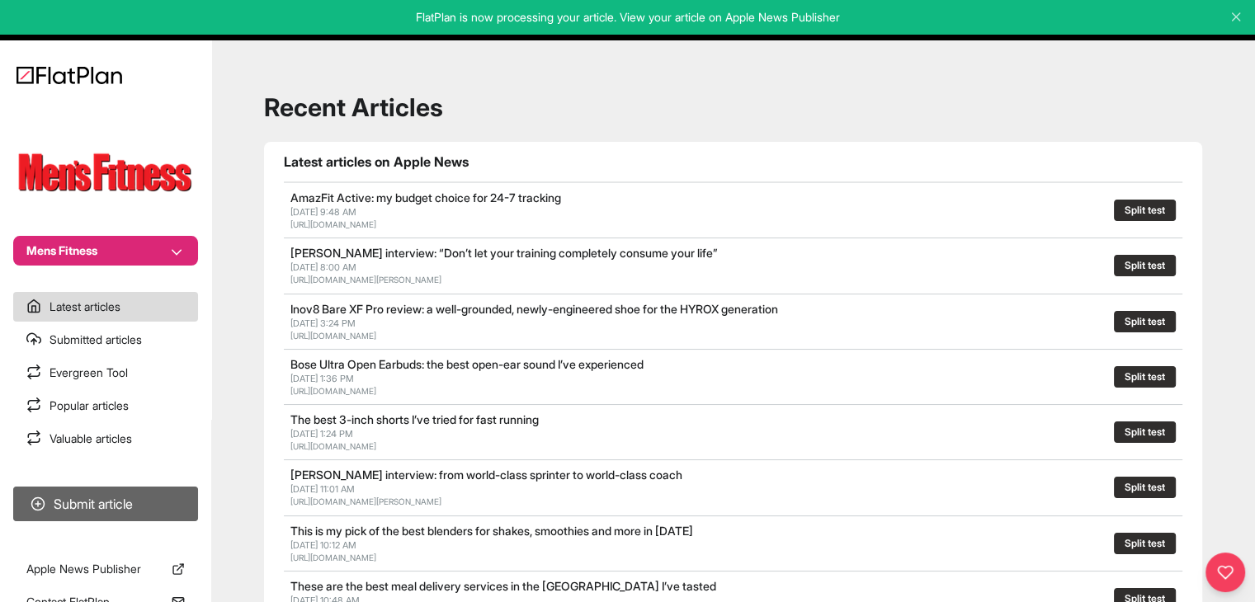
click at [167, 505] on button "Submit article" at bounding box center [105, 504] width 185 height 35
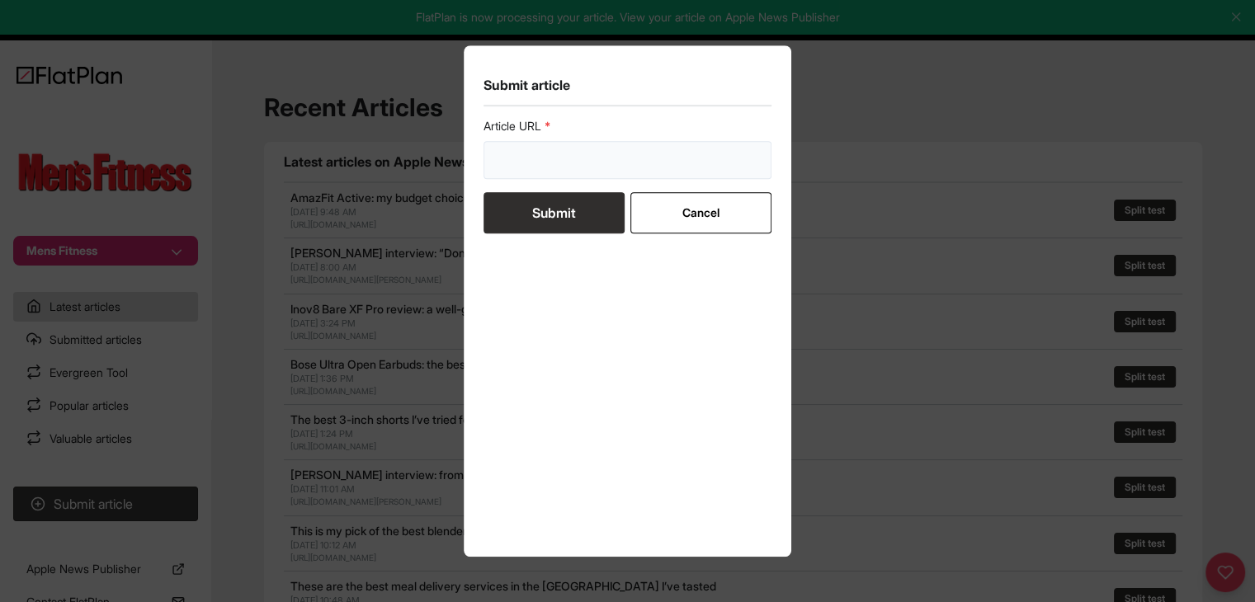
click at [554, 163] on input "url" at bounding box center [627, 160] width 289 height 38
paste input "https://mensfitness.co.uk/workouts/tight-wrists/"
type input "https://mensfitness.co.uk/workouts/tight-wrists/"
click at [553, 210] on button "Submit" at bounding box center [553, 212] width 141 height 41
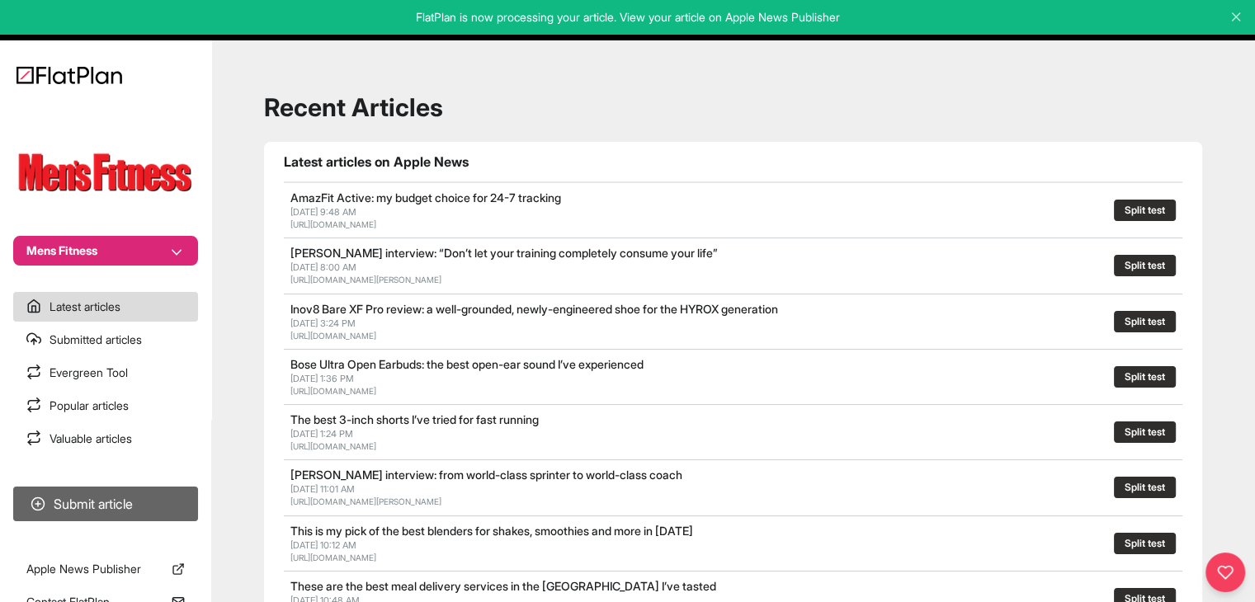
click at [153, 505] on button "Submit article" at bounding box center [105, 504] width 185 height 35
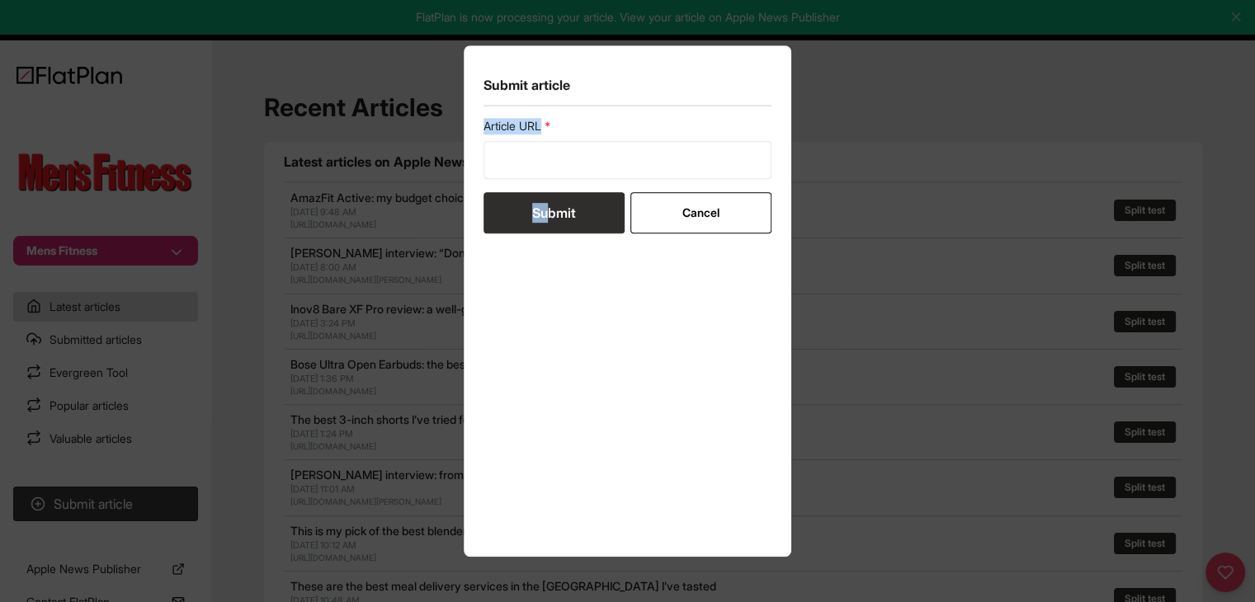
click at [546, 178] on form "Article URL Submit Cancel" at bounding box center [627, 175] width 289 height 115
click at [545, 173] on input "url" at bounding box center [627, 160] width 289 height 38
click at [548, 171] on input "url" at bounding box center [627, 160] width 289 height 38
click at [559, 163] on input "url" at bounding box center [627, 160] width 289 height 38
click at [557, 165] on input "url" at bounding box center [627, 160] width 289 height 38
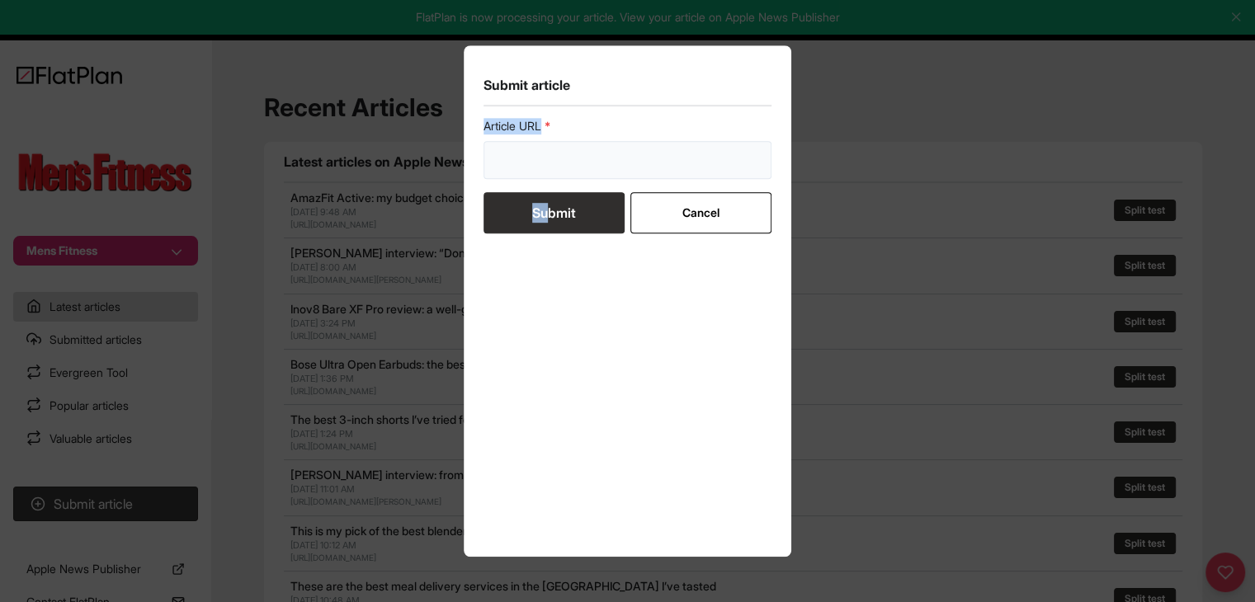
click at [671, 157] on input "url" at bounding box center [627, 160] width 289 height 38
click at [658, 164] on input "url" at bounding box center [627, 160] width 289 height 38
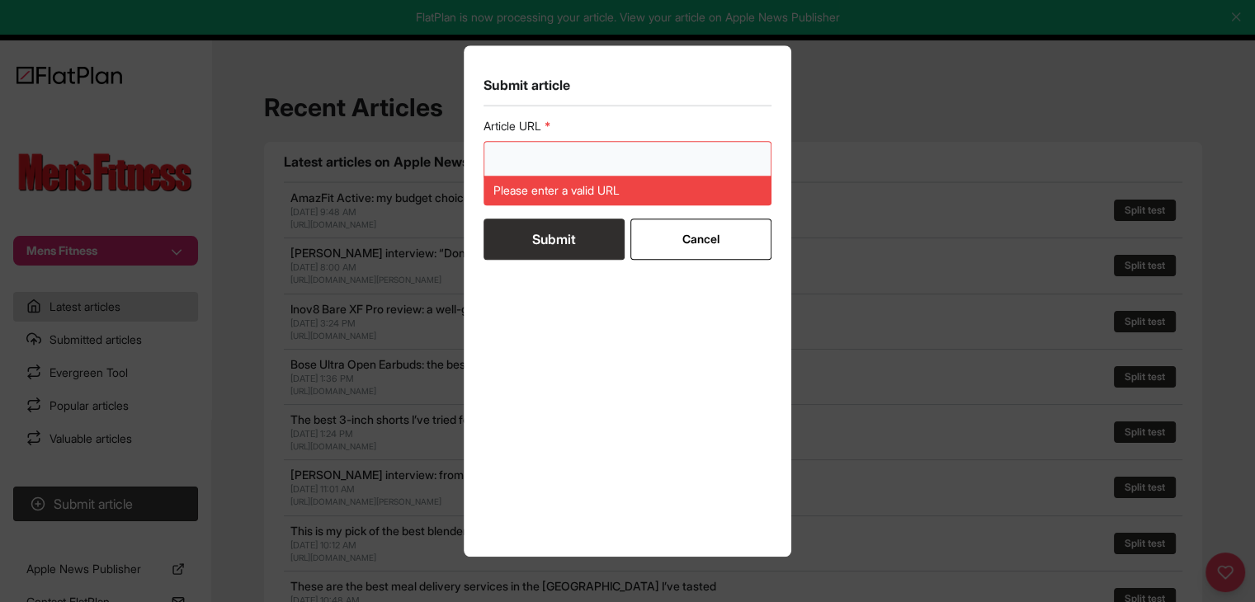
click at [534, 163] on input "url" at bounding box center [627, 160] width 289 height 38
paste input "https://mensfitness.co.uk/workouts/bodyweight-exercises/"
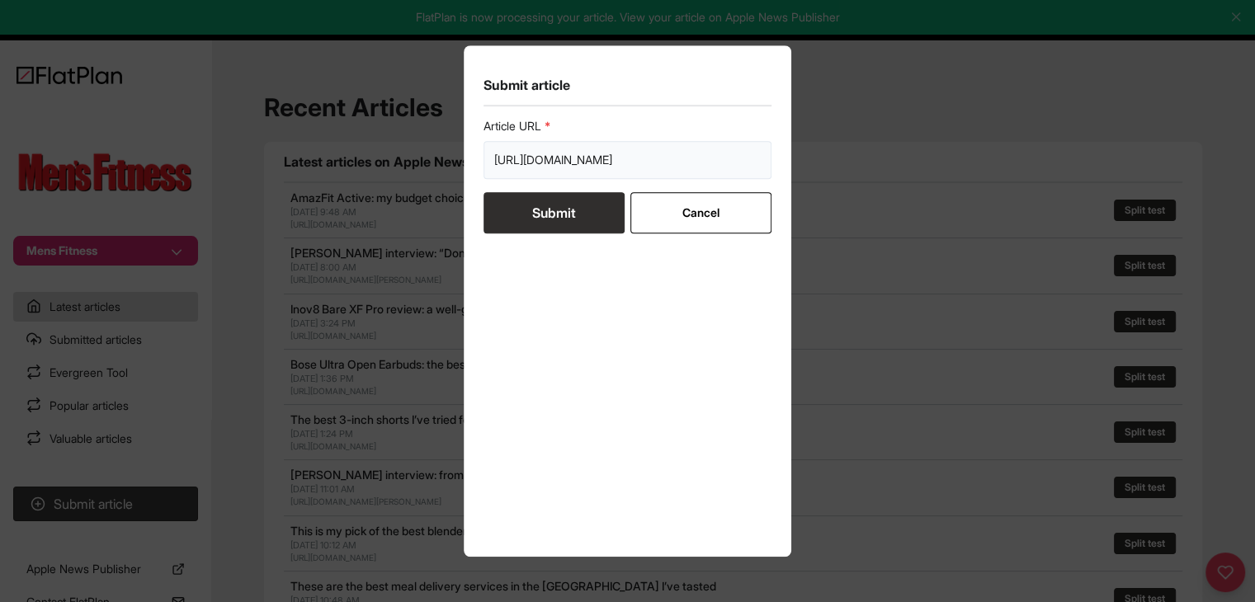
type input "https://mensfitness.co.uk/workouts/bodyweight-exercises/"
click at [540, 222] on button "Submit" at bounding box center [553, 212] width 141 height 41
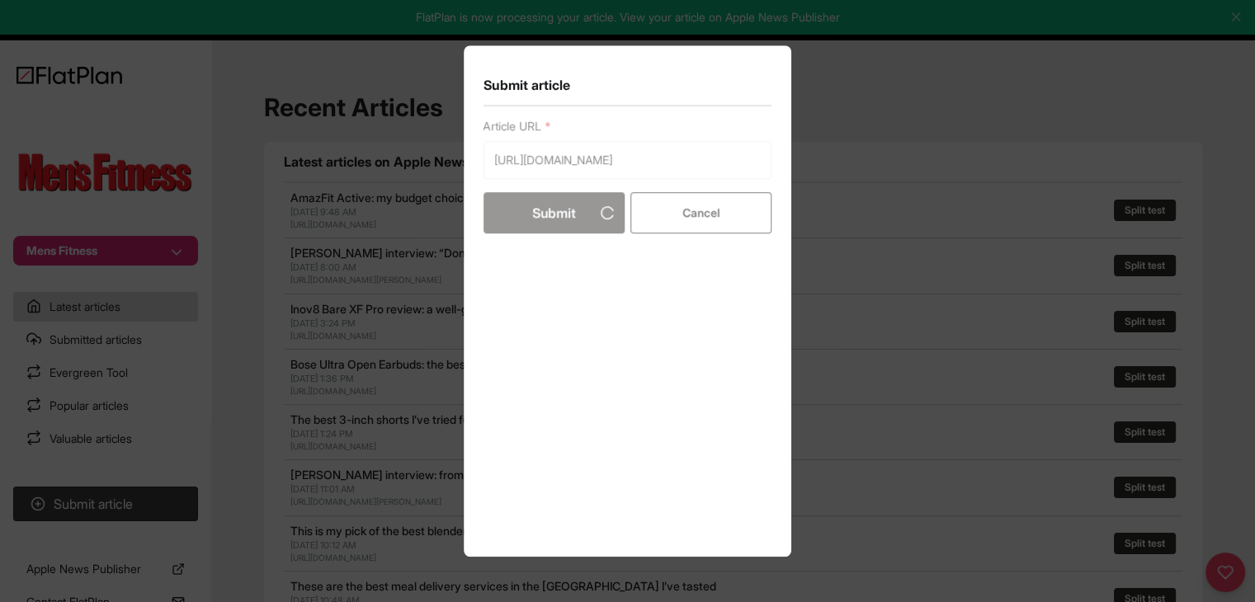
scroll to position [0, 0]
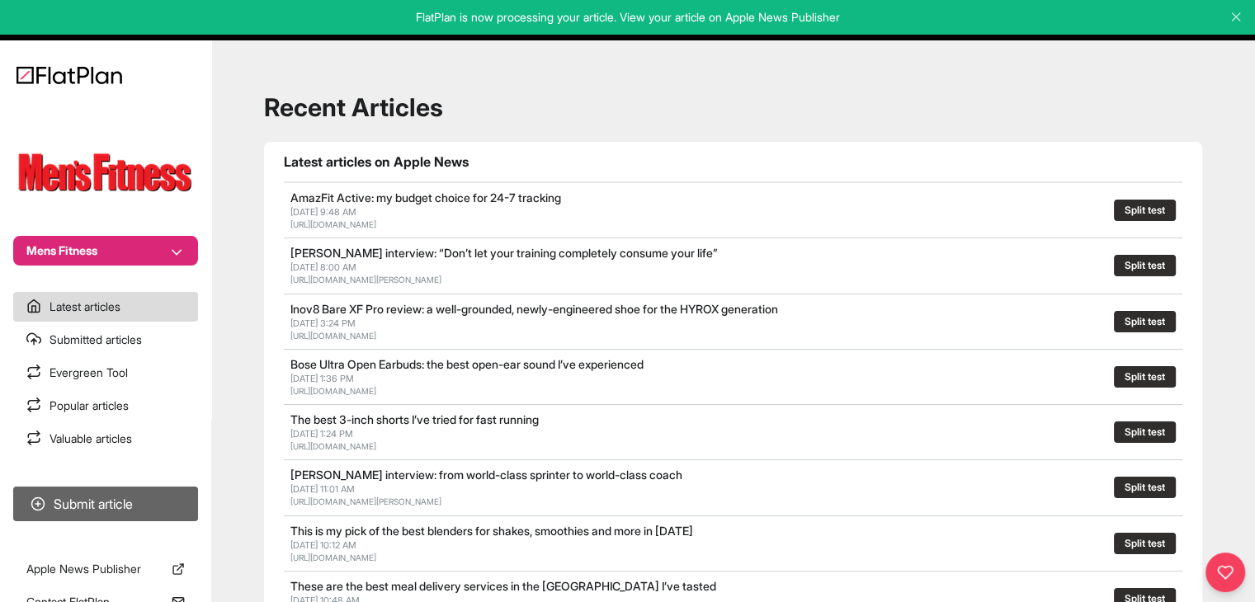
click at [99, 503] on button "Submit article" at bounding box center [105, 504] width 185 height 35
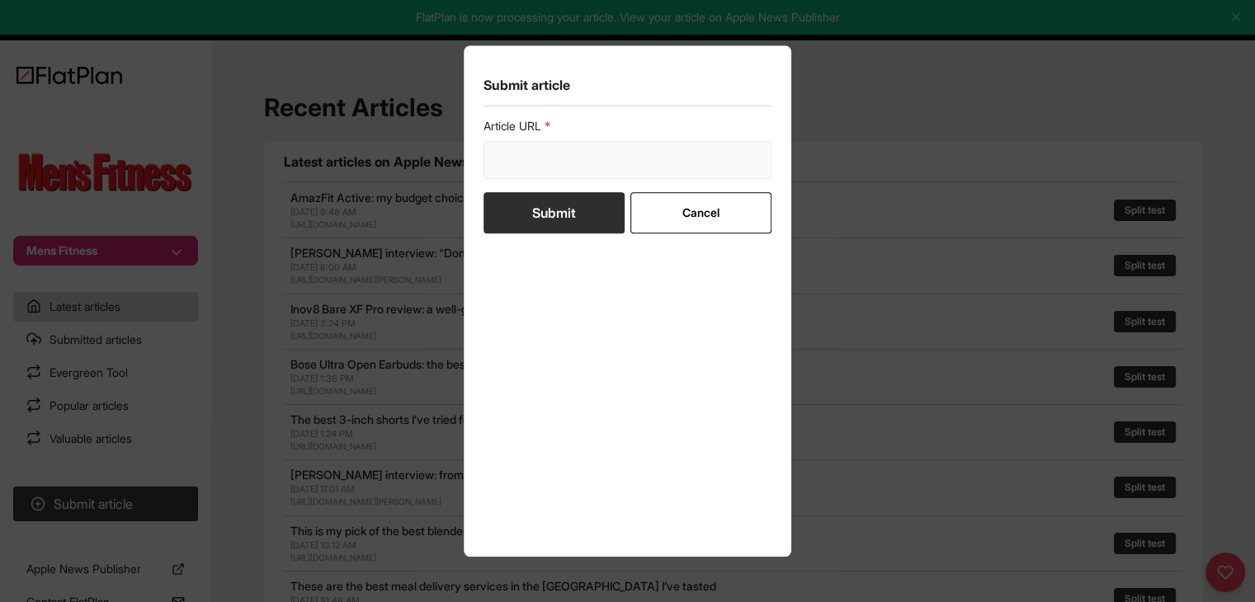
drag, startPoint x: 629, startPoint y: 172, endPoint x: 578, endPoint y: 191, distance: 54.6
click at [628, 172] on input "url" at bounding box center [627, 160] width 289 height 38
paste input "https://mensfitness.co.uk/workouts/one-kettlebell-workout/"
type input "https://mensfitness.co.uk/workouts/one-kettlebell-workout/"
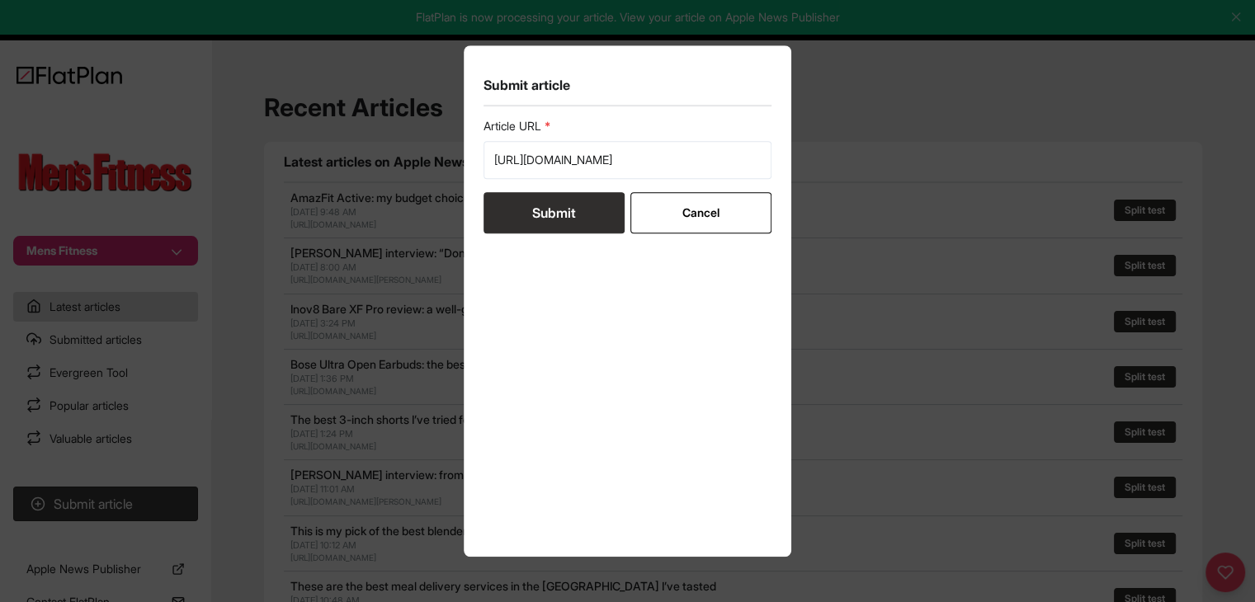
click at [544, 215] on button "Submit" at bounding box center [553, 212] width 141 height 41
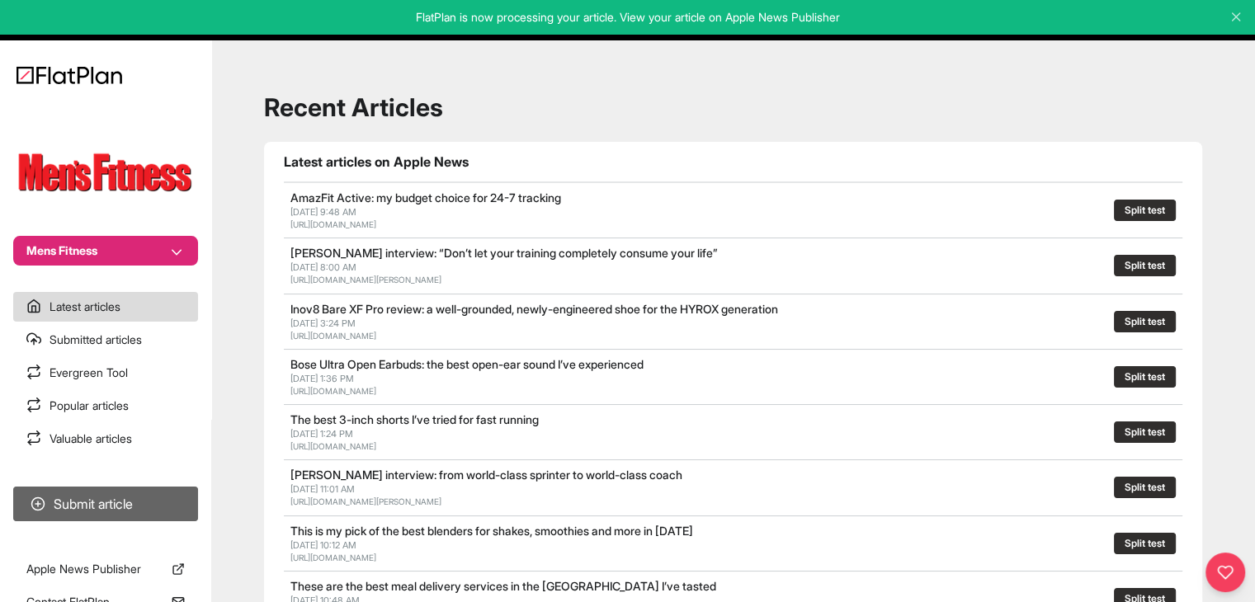
click at [143, 498] on button "Submit article" at bounding box center [105, 504] width 185 height 35
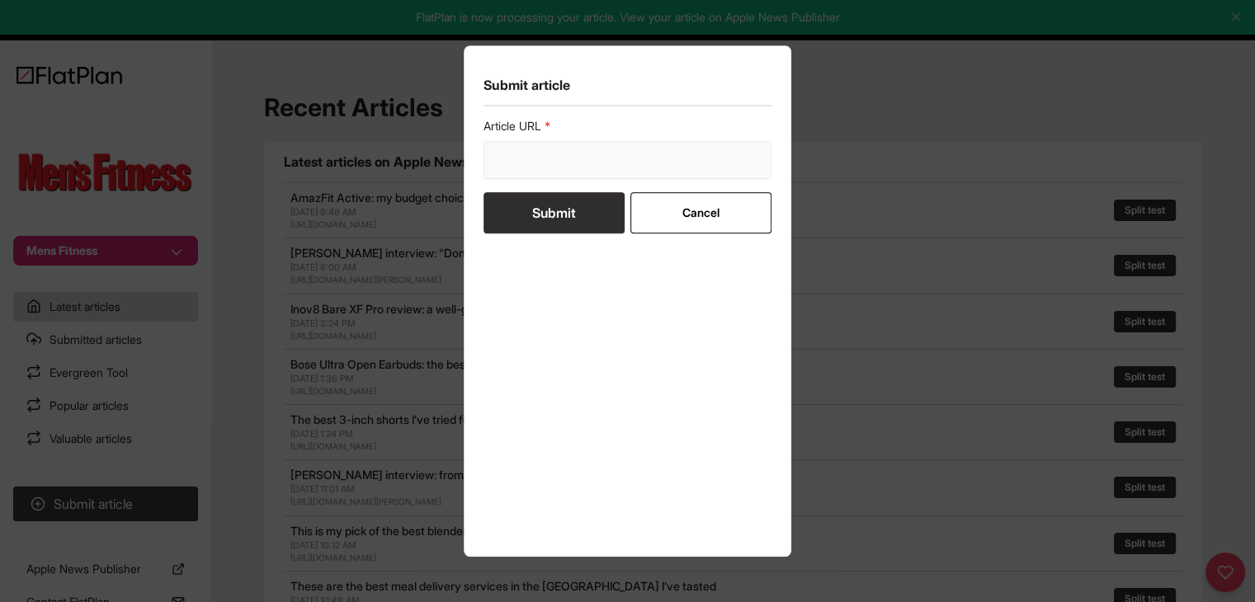
click at [563, 173] on input "url" at bounding box center [627, 160] width 289 height 38
paste input "https://mensfitness.co.uk/workouts/dumbbell-triceps-workout/"
type input "https://mensfitness.co.uk/workouts/dumbbell-triceps-workout/"
click at [553, 205] on button "Submit" at bounding box center [553, 212] width 141 height 41
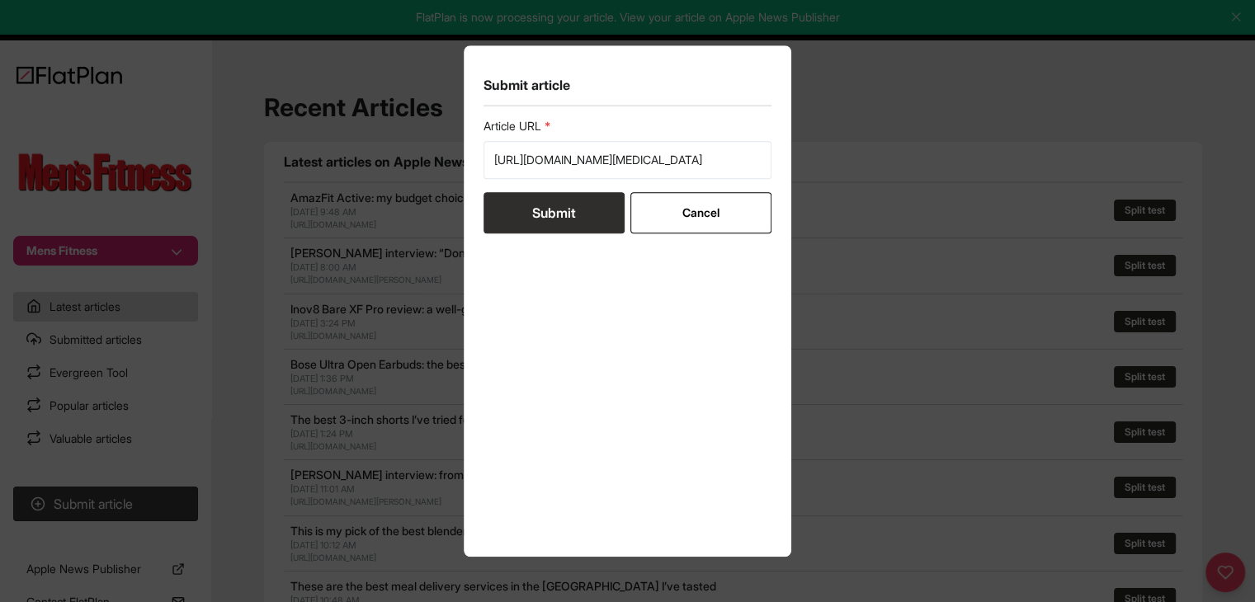
scroll to position [0, 0]
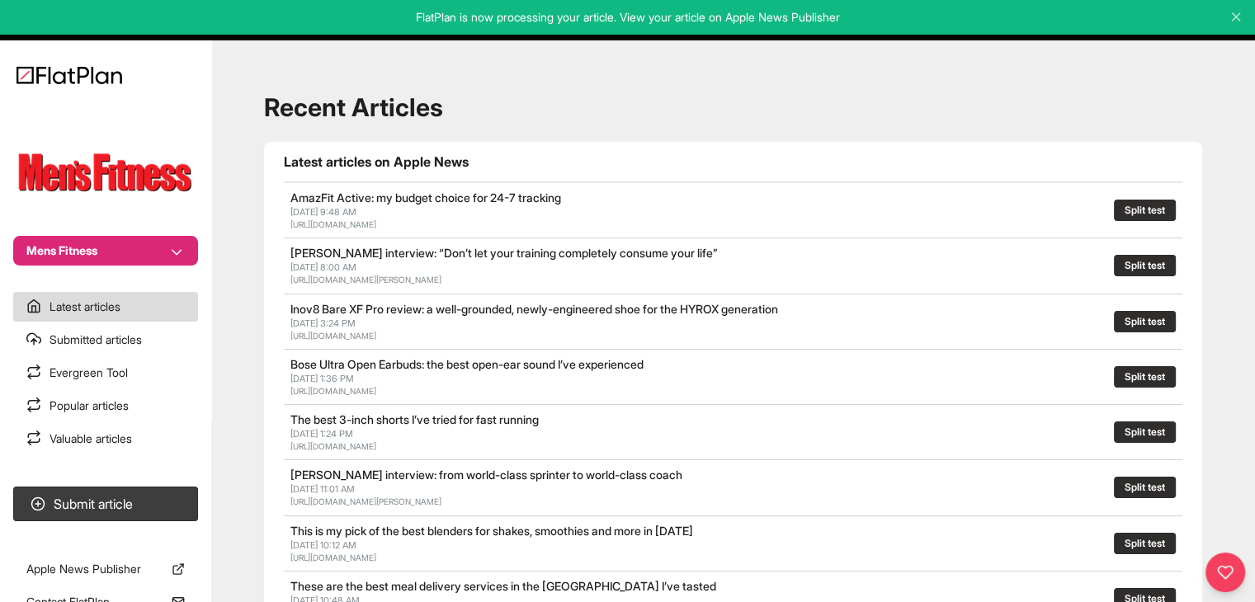
click at [138, 252] on button "Mens Fitness" at bounding box center [105, 251] width 185 height 30
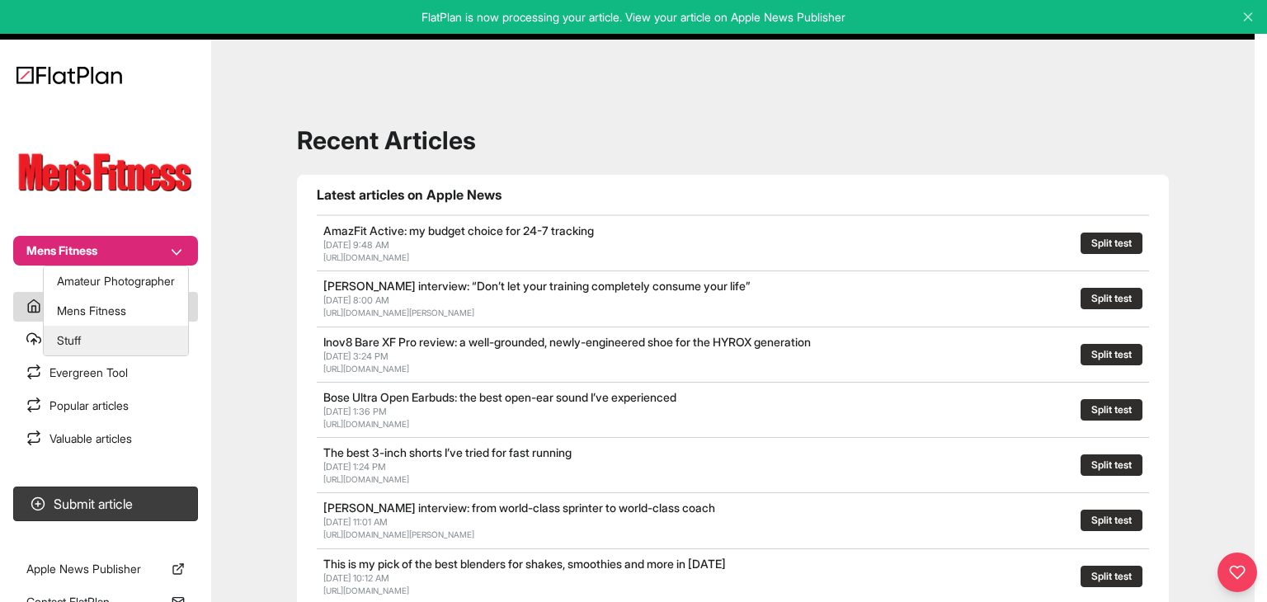
click at [132, 341] on button "Stuff" at bounding box center [116, 341] width 144 height 30
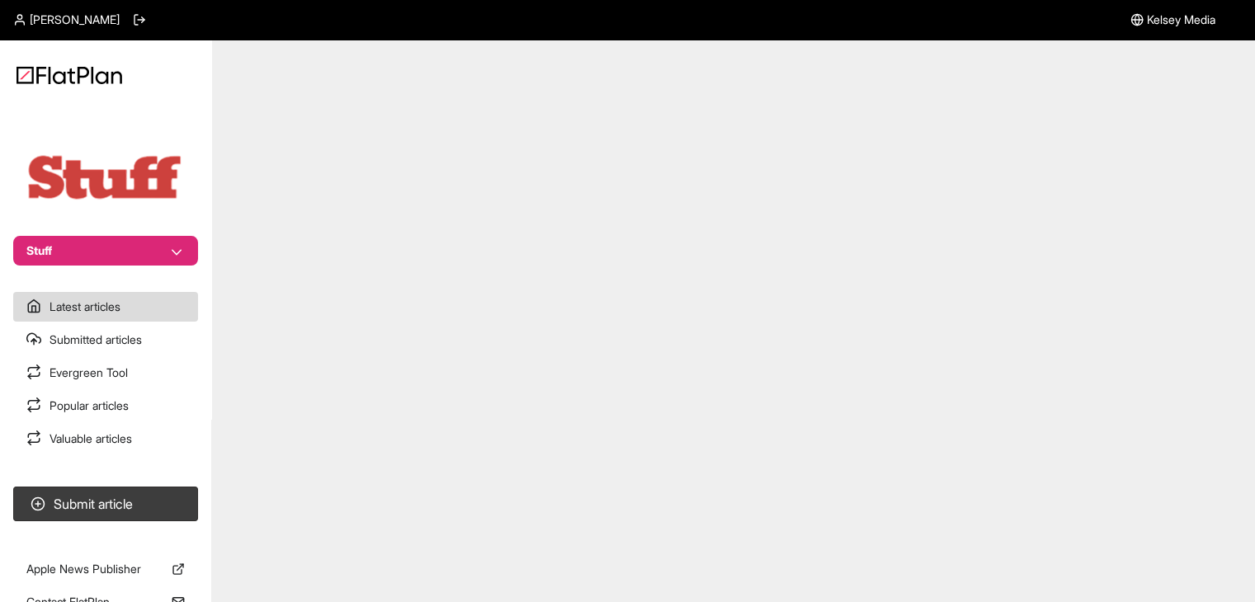
click at [144, 483] on section "Submit article" at bounding box center [105, 504] width 211 height 48
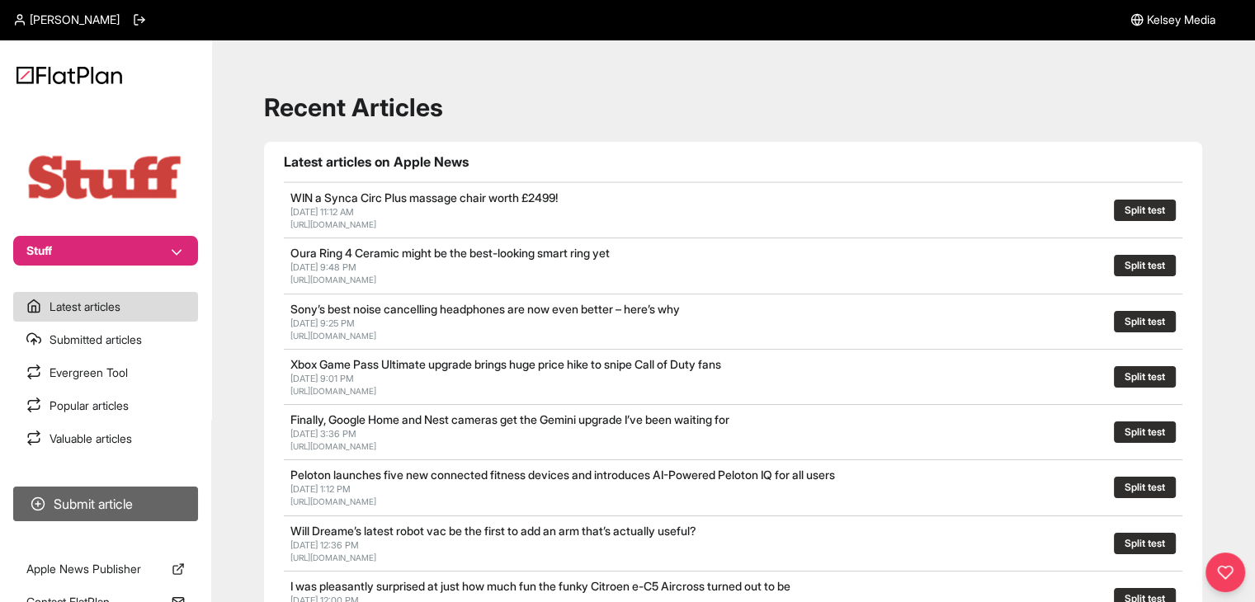
click at [153, 491] on button "Submit article" at bounding box center [105, 504] width 185 height 35
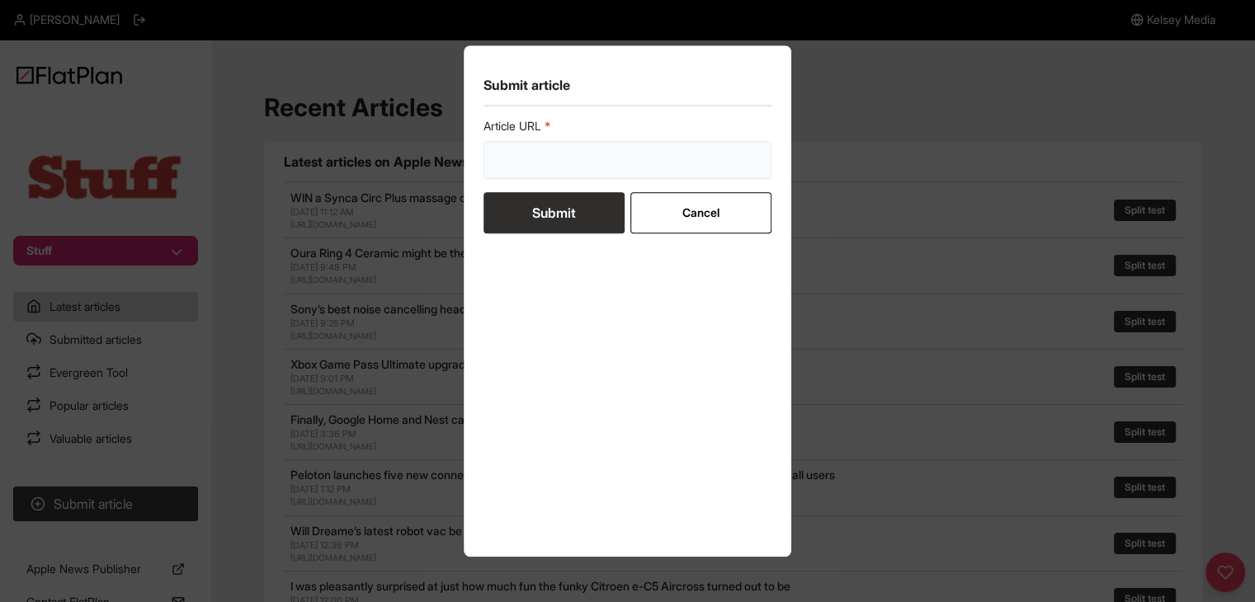
click at [514, 163] on input "url" at bounding box center [627, 160] width 289 height 38
paste input "https://www.stuff.tv/news/apple-iphone-9-iphone-10-explained/"
type input "https://www.stuff.tv/news/apple-iphone-9-iphone-10-explained/"
click at [523, 194] on button "Submit" at bounding box center [553, 212] width 141 height 41
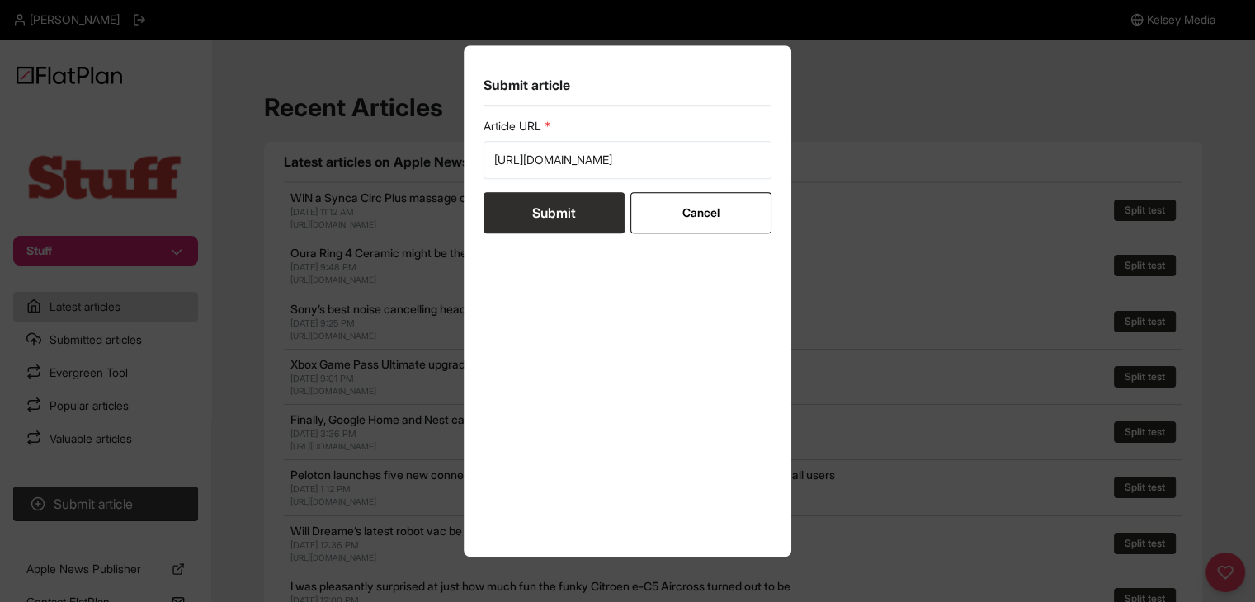
scroll to position [0, 0]
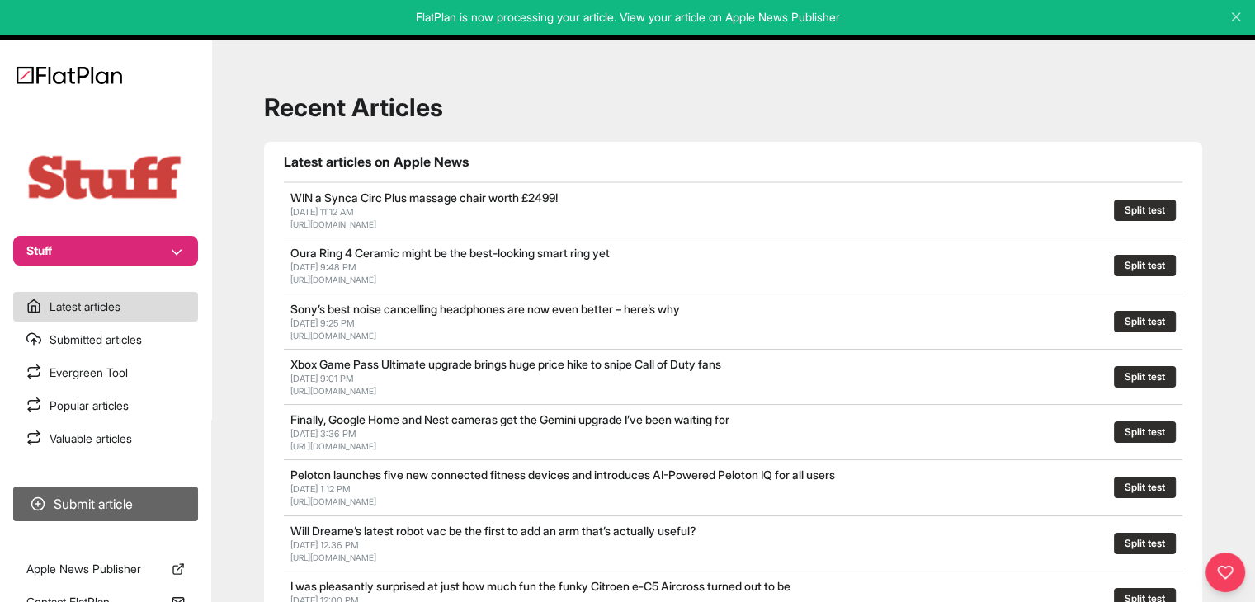
click at [166, 507] on button "Submit article" at bounding box center [105, 504] width 185 height 35
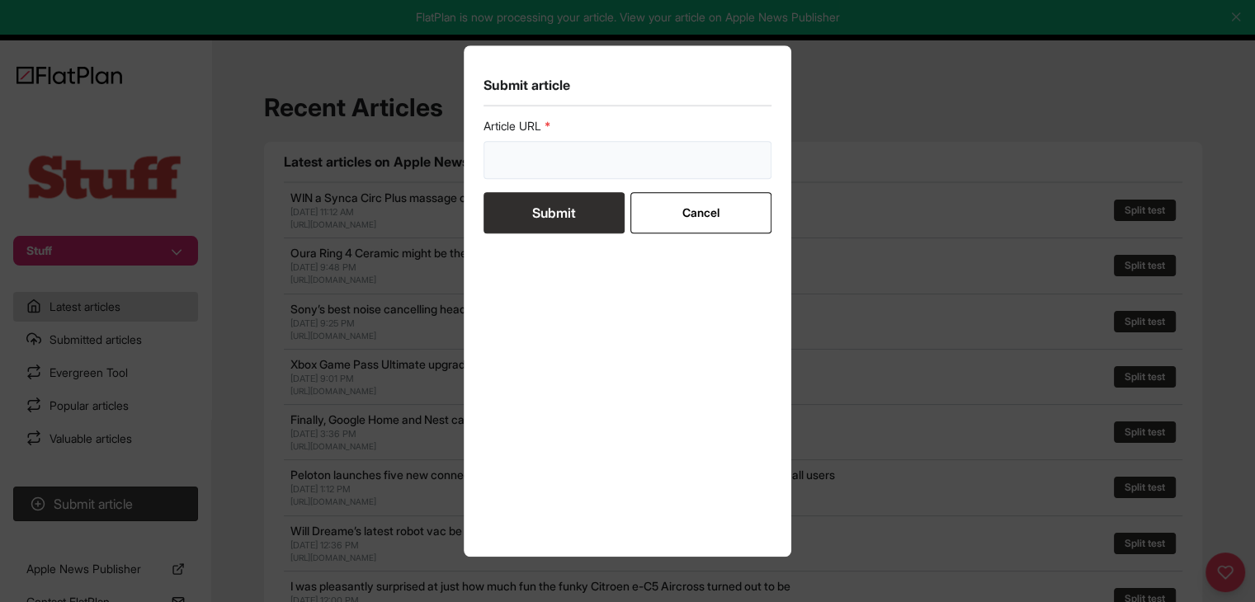
click at [541, 163] on input "url" at bounding box center [627, 160] width 289 height 38
paste input "https://www.stuff.tv/features/ios-26-system-requirements-will-it-run-on-your-ip…"
type input "https://www.stuff.tv/features/ios-26-system-requirements-will-it-run-on-your-ip…"
click at [541, 204] on button "Submit" at bounding box center [553, 212] width 141 height 41
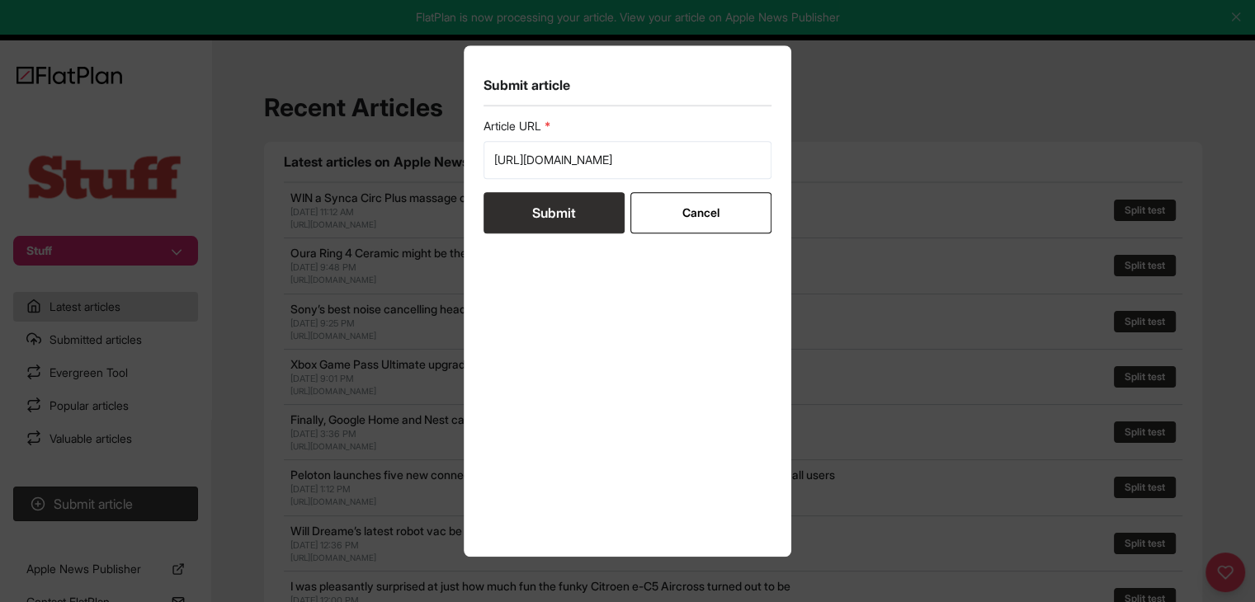
scroll to position [0, 0]
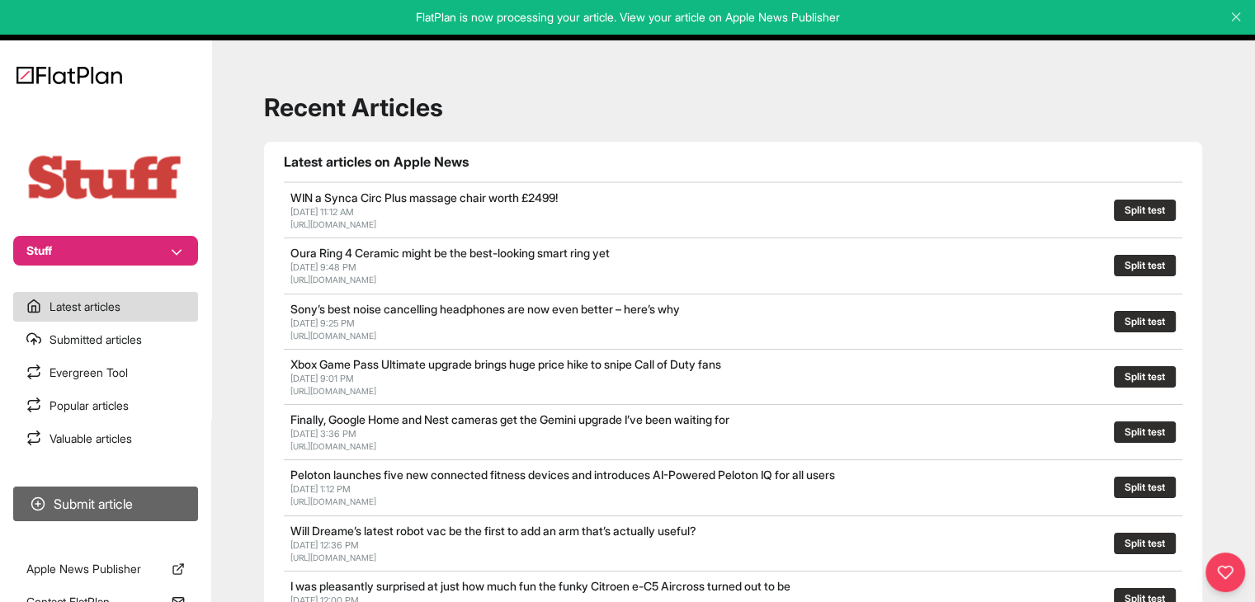
click at [185, 493] on button "Submit article" at bounding box center [105, 504] width 185 height 35
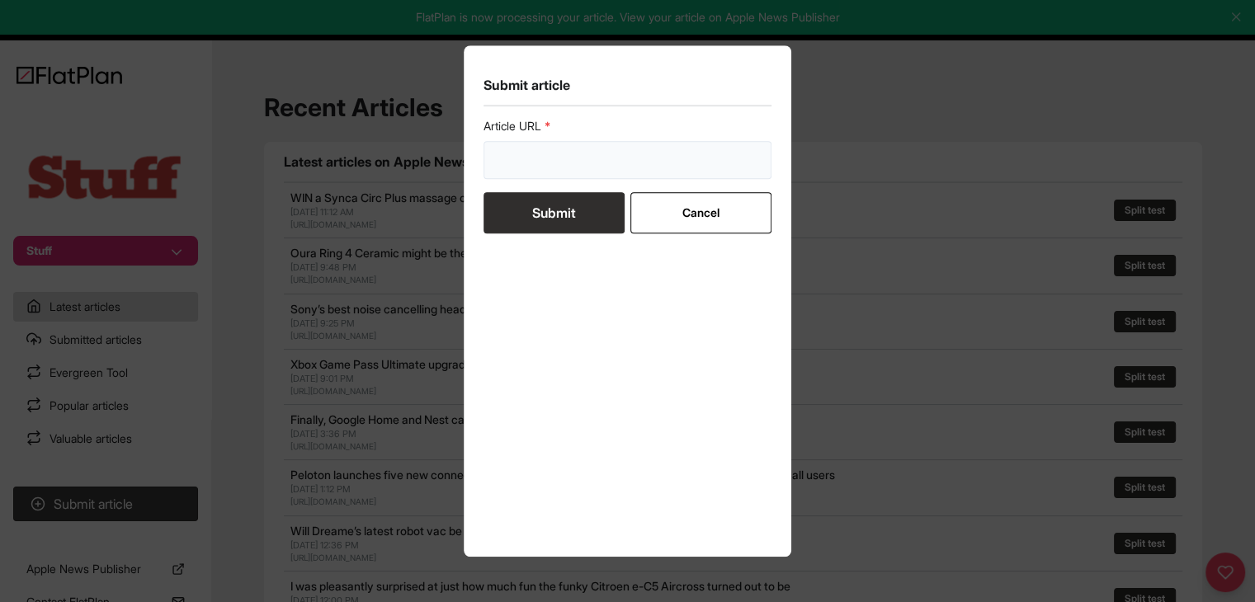
click at [587, 146] on input "url" at bounding box center [627, 160] width 289 height 38
paste input "https://www.stuff.tv/news/best-iphone-deals/"
type input "https://www.stuff.tv/news/best-iphone-deals/"
click at [562, 208] on button "Submit" at bounding box center [553, 212] width 141 height 41
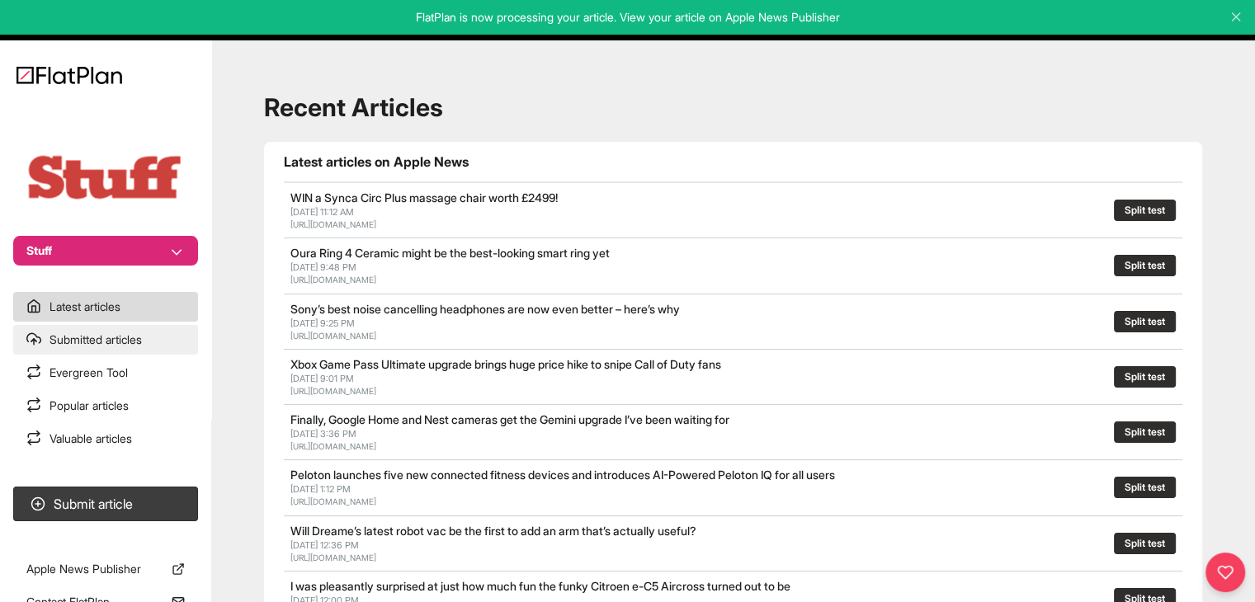
click at [162, 342] on link "Submitted articles" at bounding box center [105, 340] width 185 height 30
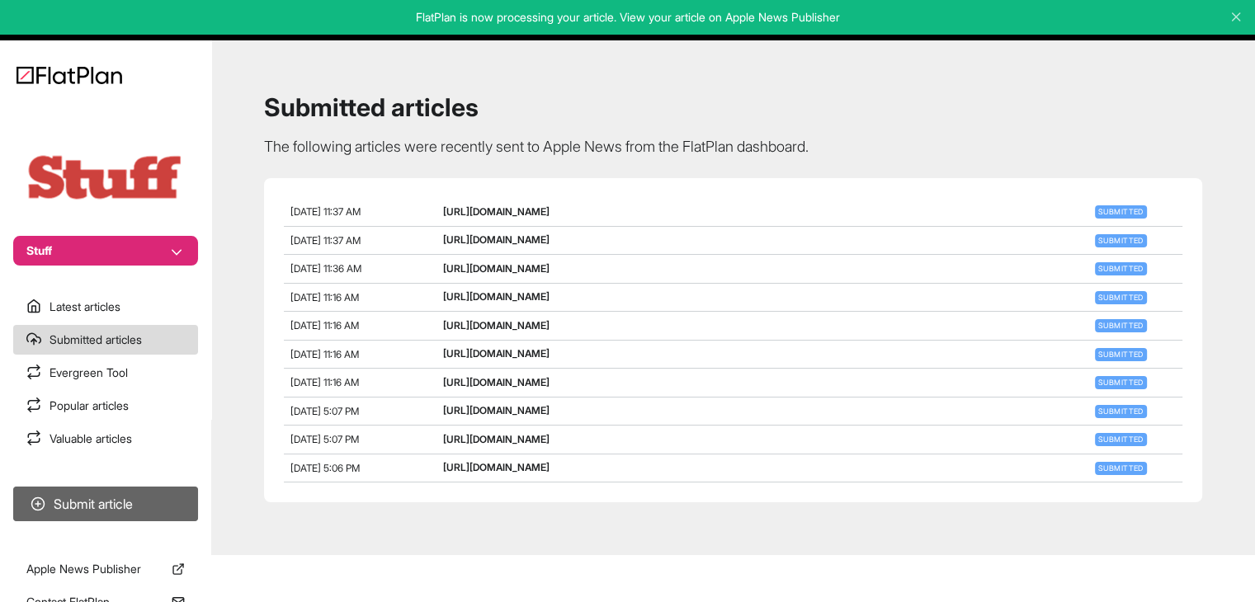
click at [159, 495] on button "Submit article" at bounding box center [105, 504] width 185 height 35
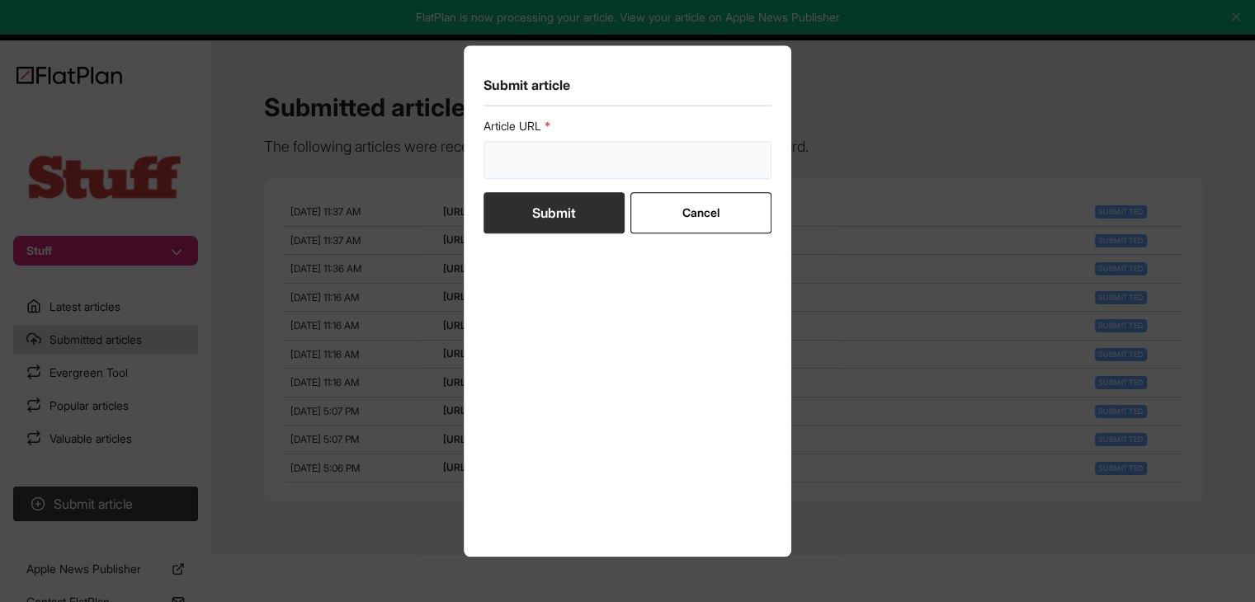
drag, startPoint x: 525, startPoint y: 169, endPoint x: 528, endPoint y: 179, distance: 10.4
click at [525, 167] on input "url" at bounding box center [627, 160] width 289 height 38
paste input "https://www.stuff.tv/features/best-affordable-apple-iphone-budget/"
type input "https://www.stuff.tv/features/best-affordable-apple-iphone-budget/"
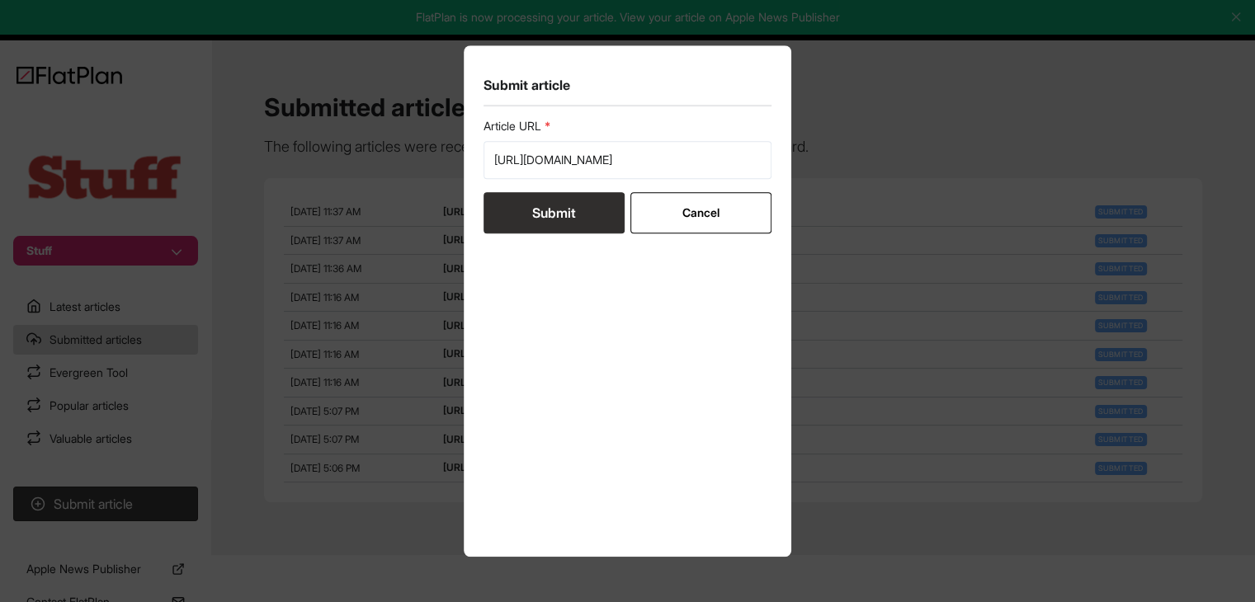
click at [531, 205] on button "Submit" at bounding box center [553, 212] width 141 height 41
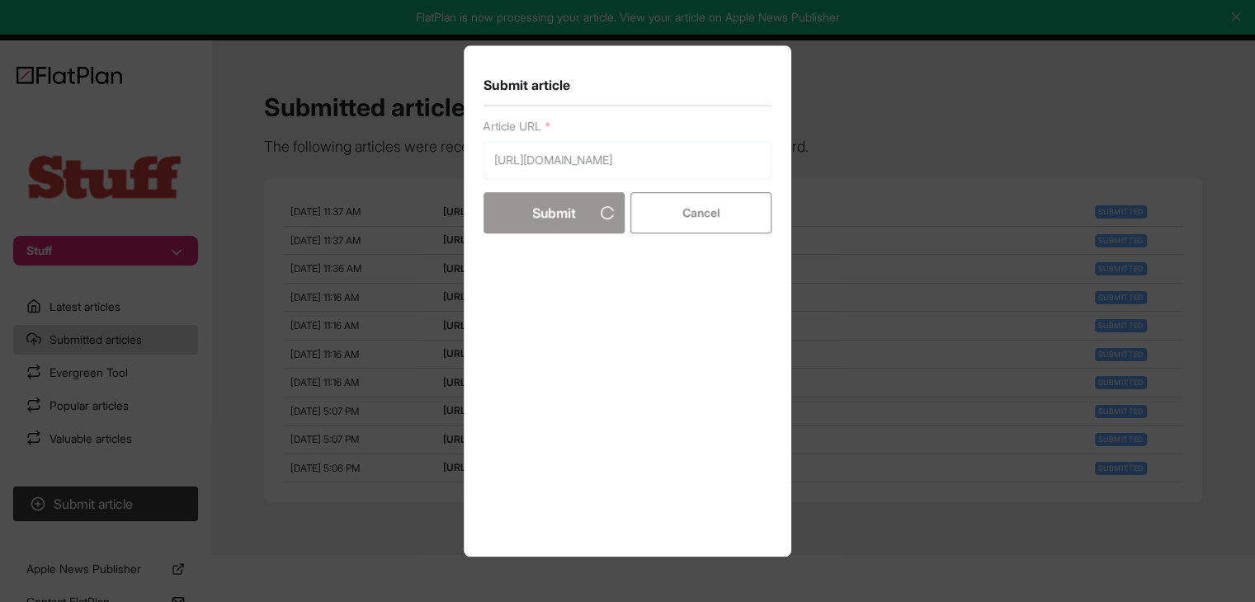
scroll to position [0, 0]
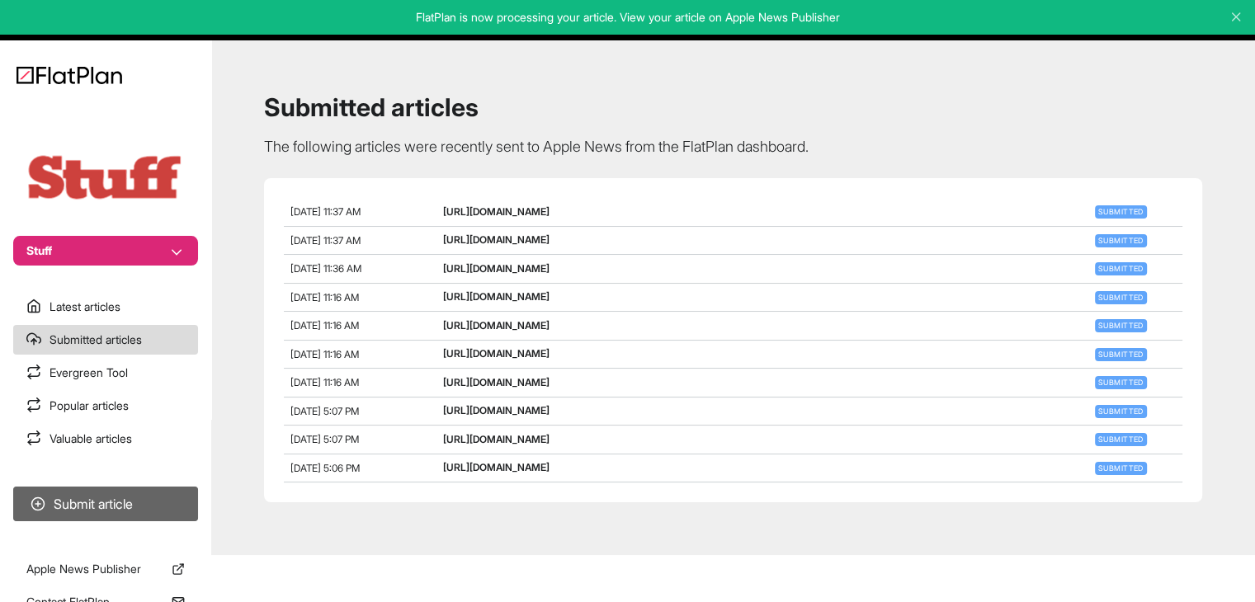
click at [178, 507] on button "Submit article" at bounding box center [105, 504] width 185 height 35
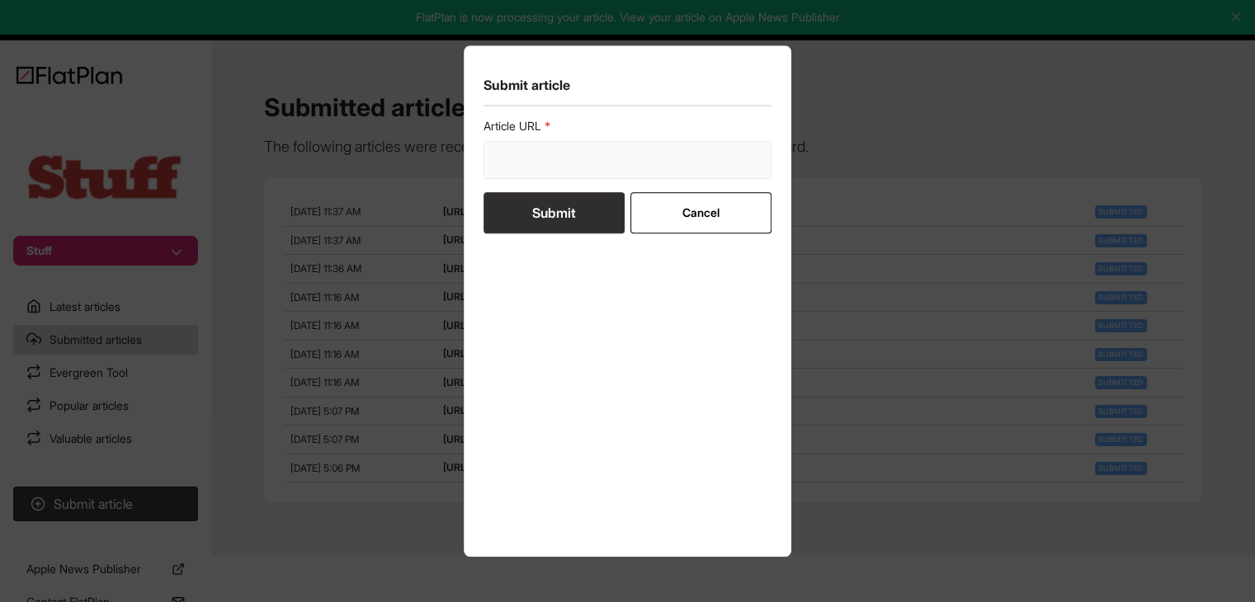
click at [604, 165] on input "url" at bounding box center [627, 160] width 289 height 38
paste input "https://www.stuff.tv/features/apple-face-id-explained/"
type input "https://www.stuff.tv/features/apple-face-id-explained/"
click at [574, 189] on form "Article URL https://www.stuff.tv/features/apple-face-id-explained/ Submit Cancel" at bounding box center [627, 175] width 289 height 115
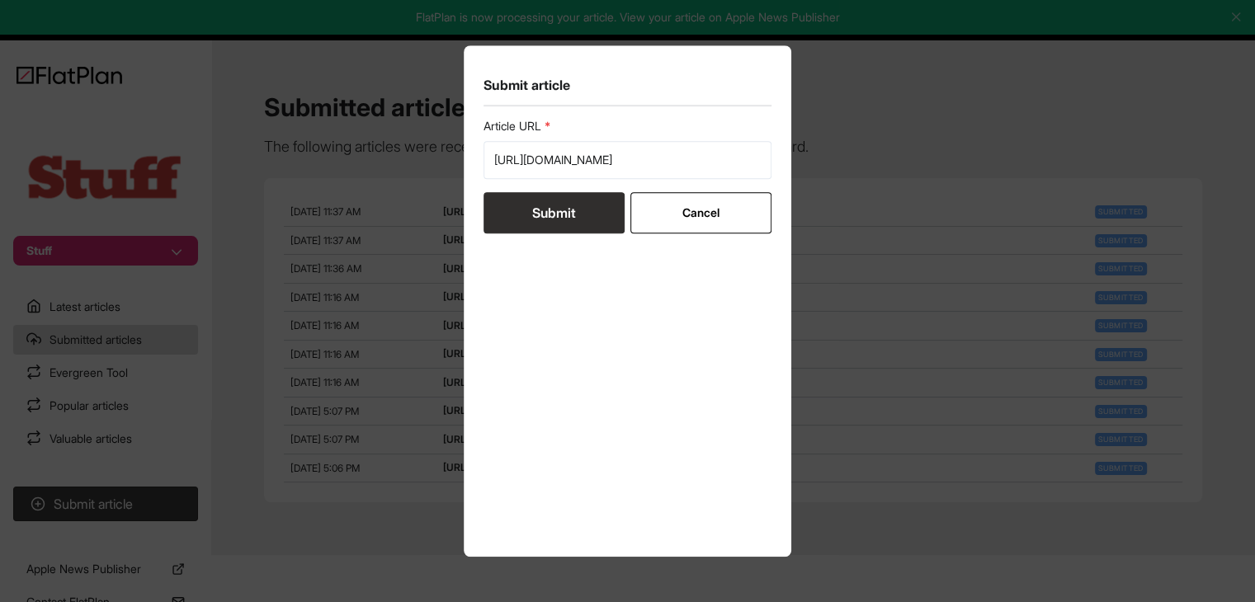
scroll to position [0, 0]
click at [574, 202] on button "Submit" at bounding box center [553, 212] width 141 height 41
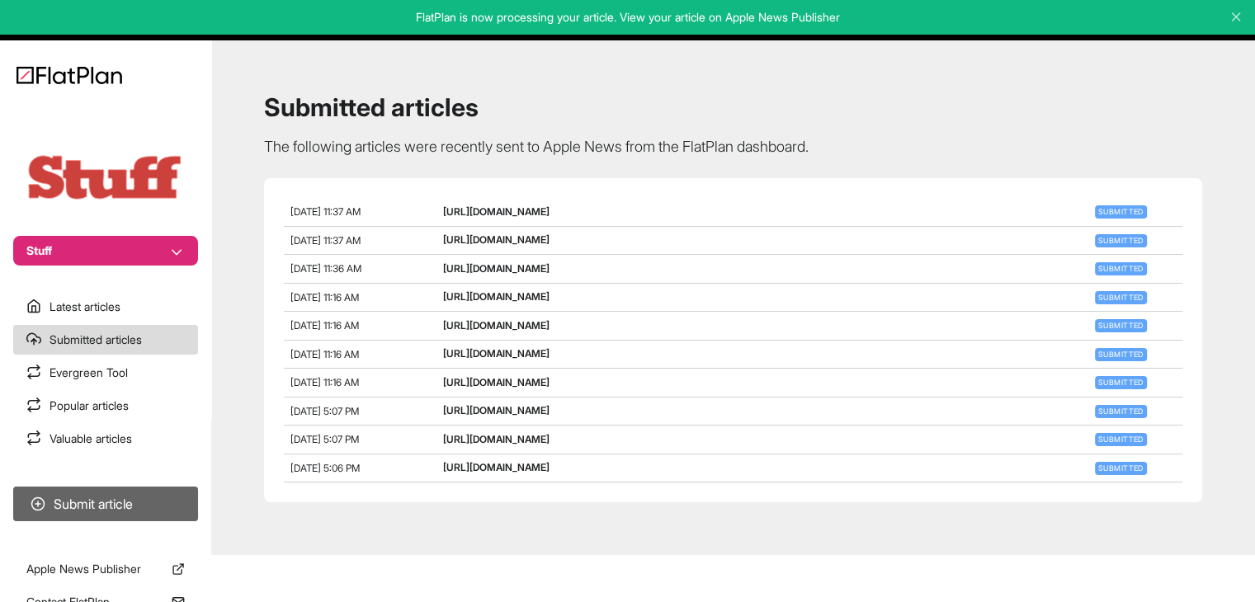
click at [172, 487] on button "Submit article" at bounding box center [105, 504] width 185 height 35
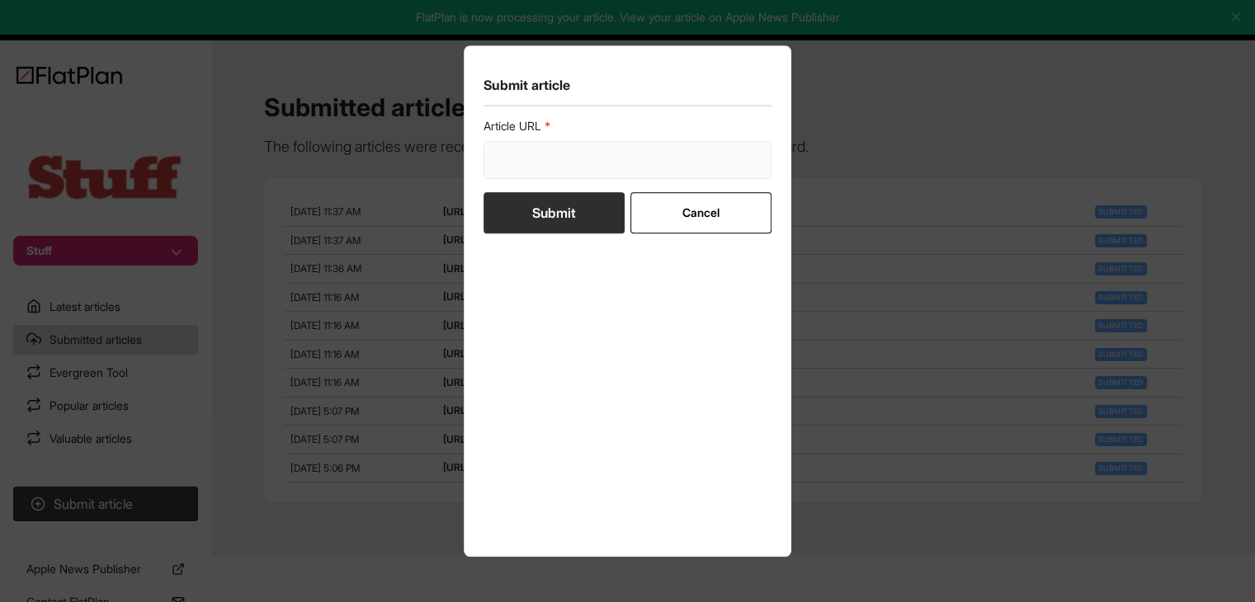
click at [529, 175] on input "url" at bounding box center [627, 160] width 289 height 38
paste input "https://www.stuff.tv/features/why-apple-skipped-ios-19-and-went-straight-to-ios…"
type input "https://www.stuff.tv/features/why-apple-skipped-ios-19-and-went-straight-to-ios…"
click at [530, 194] on button "Submit" at bounding box center [553, 212] width 141 height 41
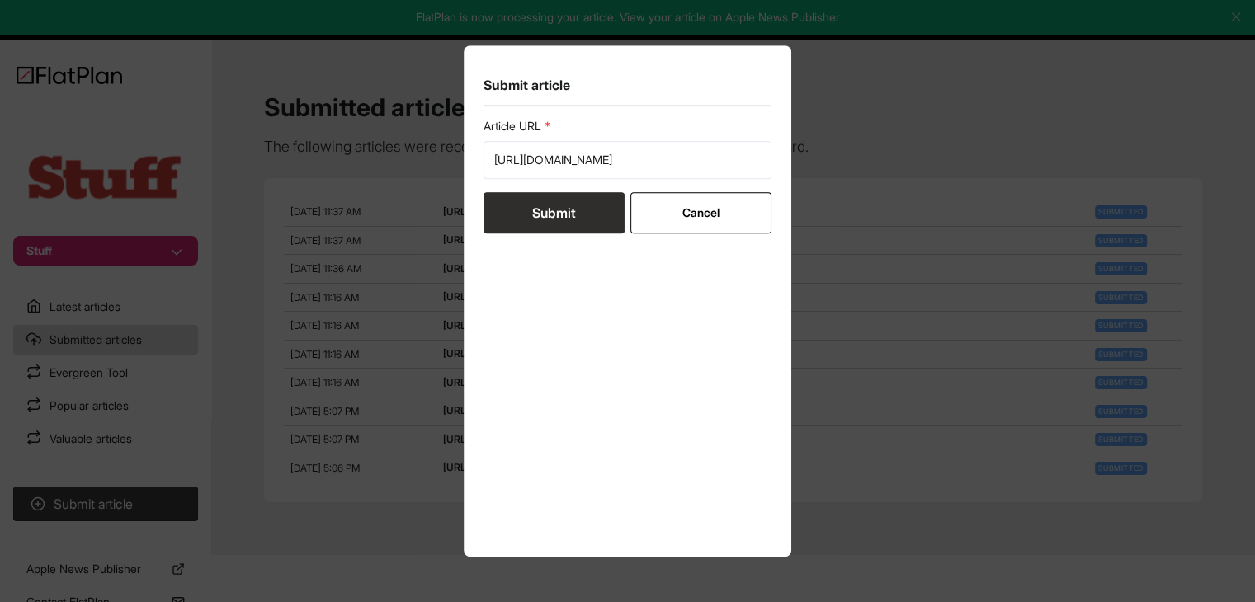
scroll to position [0, 0]
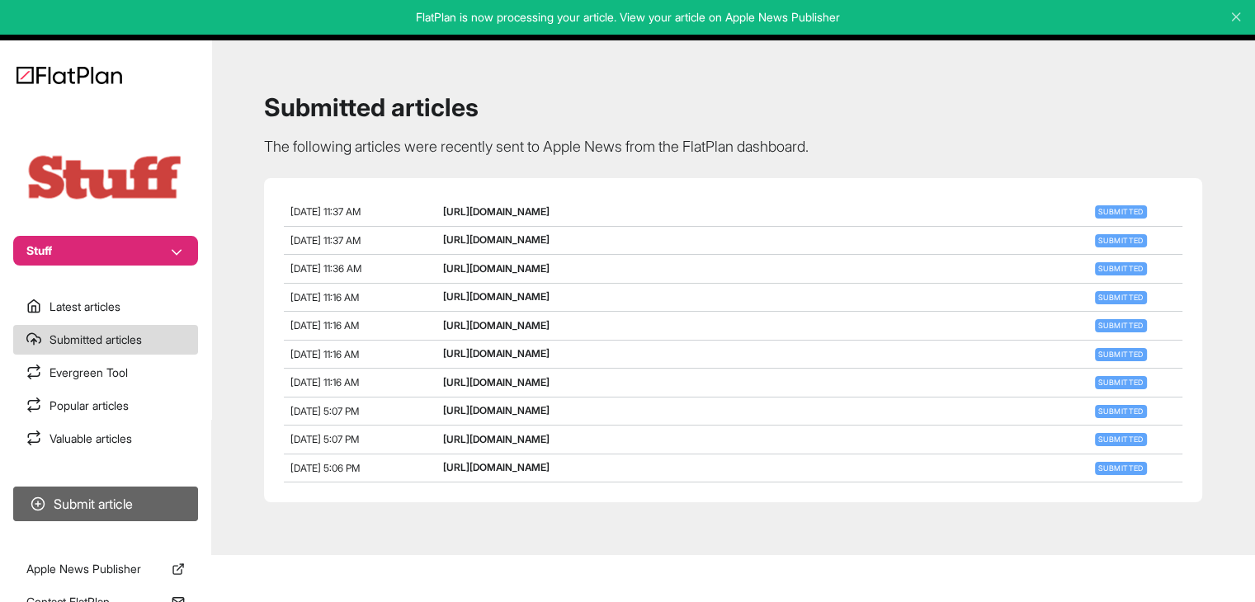
click at [119, 504] on button "Submit article" at bounding box center [105, 504] width 185 height 35
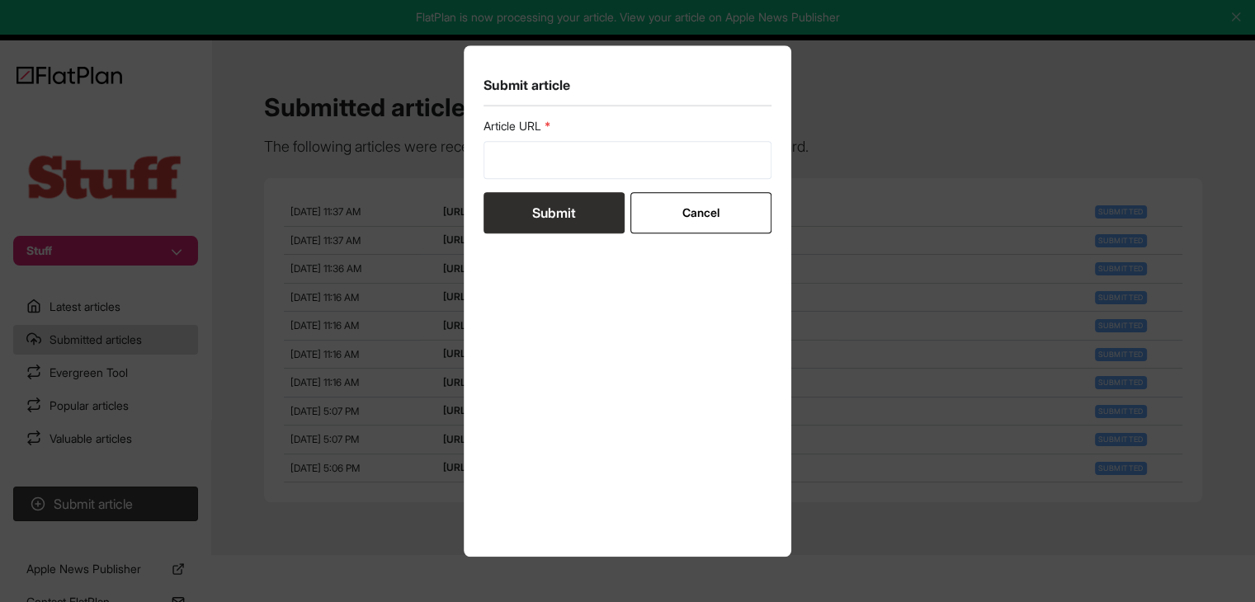
click at [644, 179] on form "Article URL Submit Cancel" at bounding box center [627, 175] width 289 height 115
click at [644, 168] on input "url" at bounding box center [627, 160] width 289 height 38
paste input "https://www.stuff.tv/features/best-affordable-ev/"
type input "https://www.stuff.tv/features/best-affordable-ev/"
click at [577, 201] on button "Submit" at bounding box center [553, 212] width 141 height 41
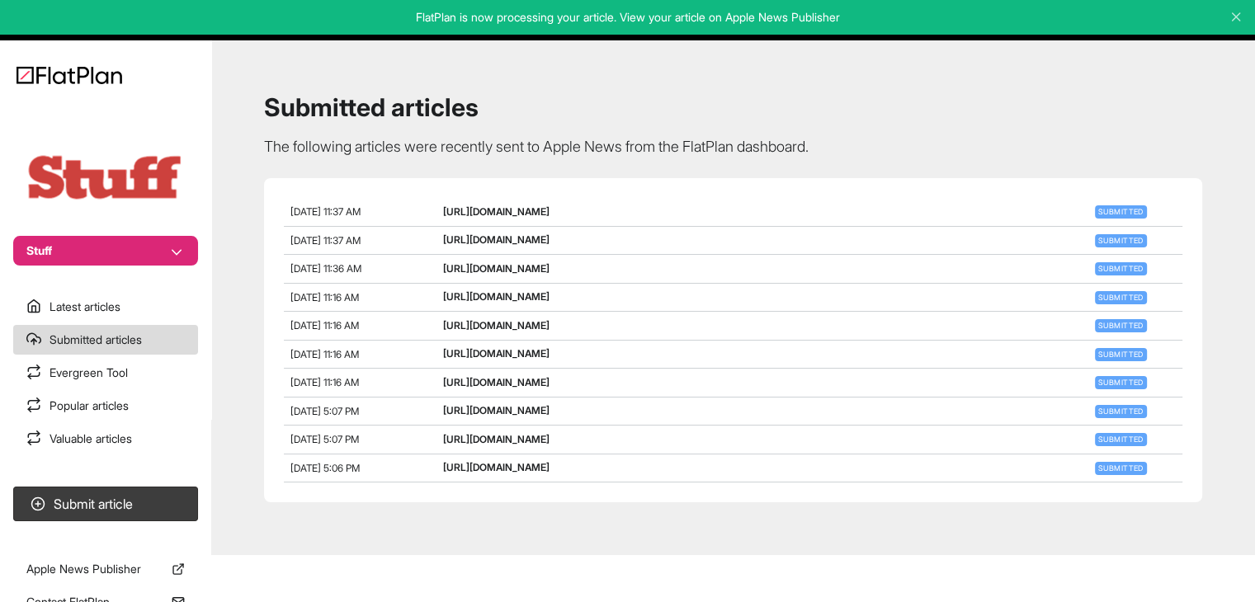
click at [92, 486] on section "Submit article" at bounding box center [105, 504] width 211 height 48
click at [139, 489] on button "Submit article" at bounding box center [105, 504] width 185 height 35
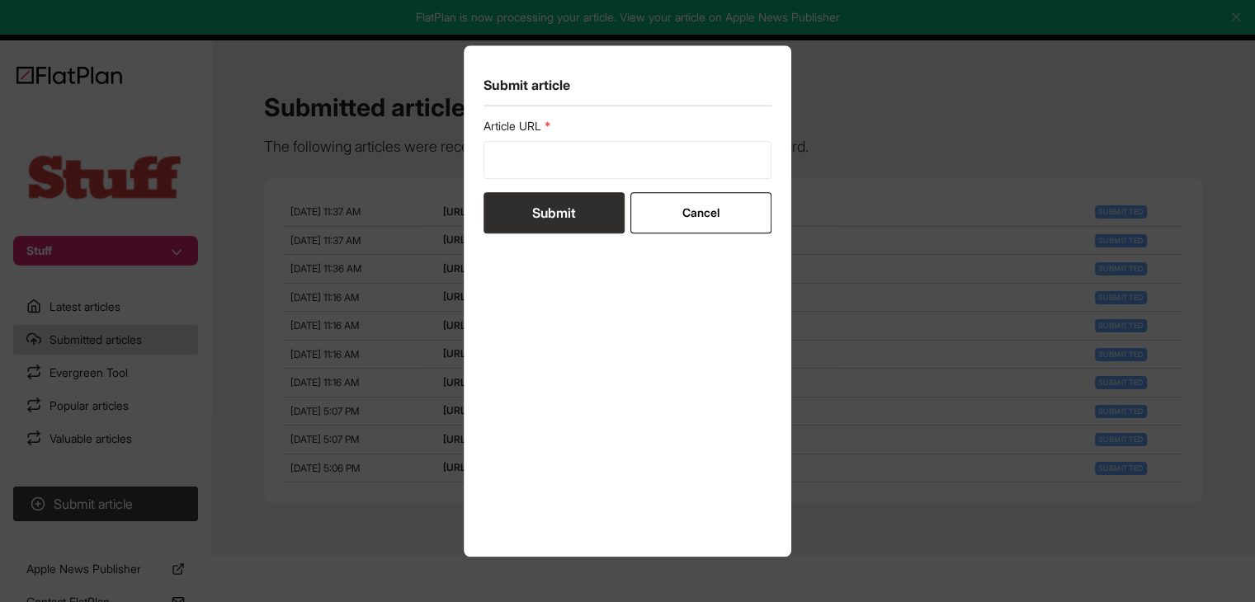
click at [544, 186] on form "Article URL Submit Cancel" at bounding box center [627, 175] width 289 height 115
click at [545, 172] on input "url" at bounding box center [627, 160] width 289 height 38
paste input "https://www.stuff.tv/features/best-kids-fitness-tracker/"
type input "https://www.stuff.tv/features/best-kids-fitness-tracker/"
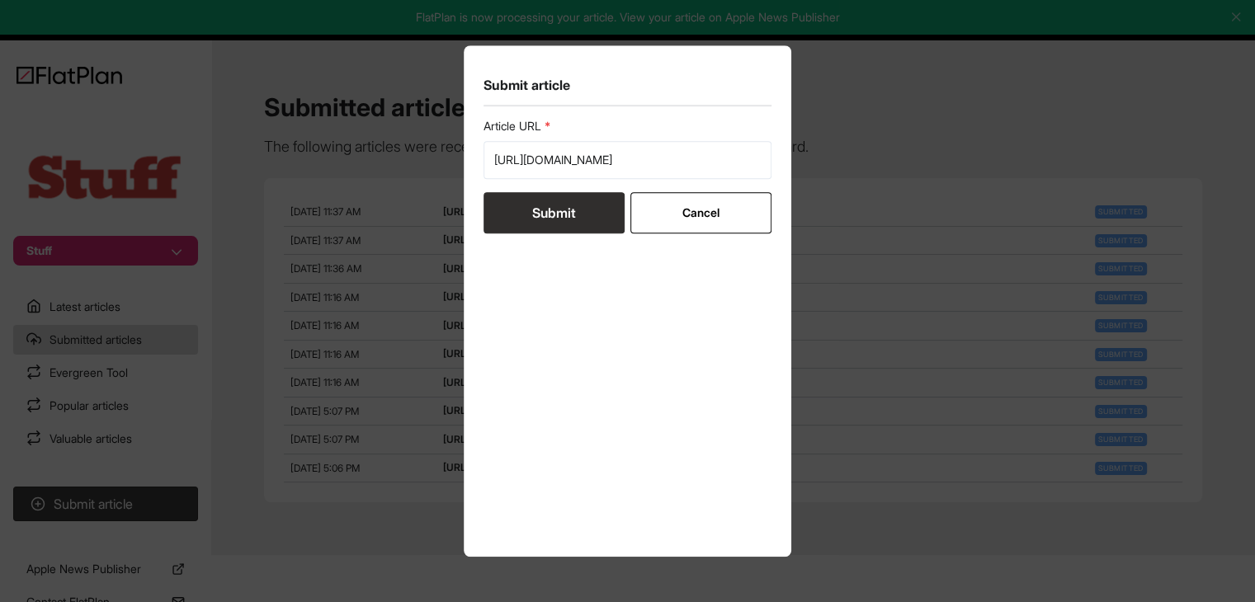
click at [554, 205] on button "Submit" at bounding box center [553, 212] width 141 height 41
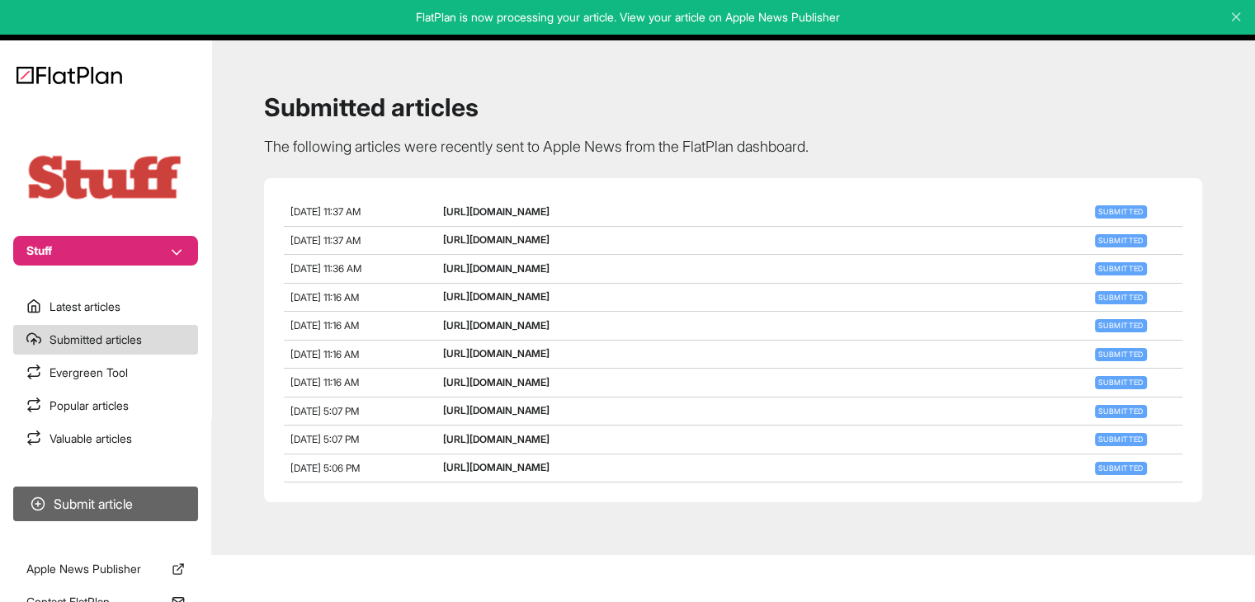
click at [181, 487] on button "Submit article" at bounding box center [105, 504] width 185 height 35
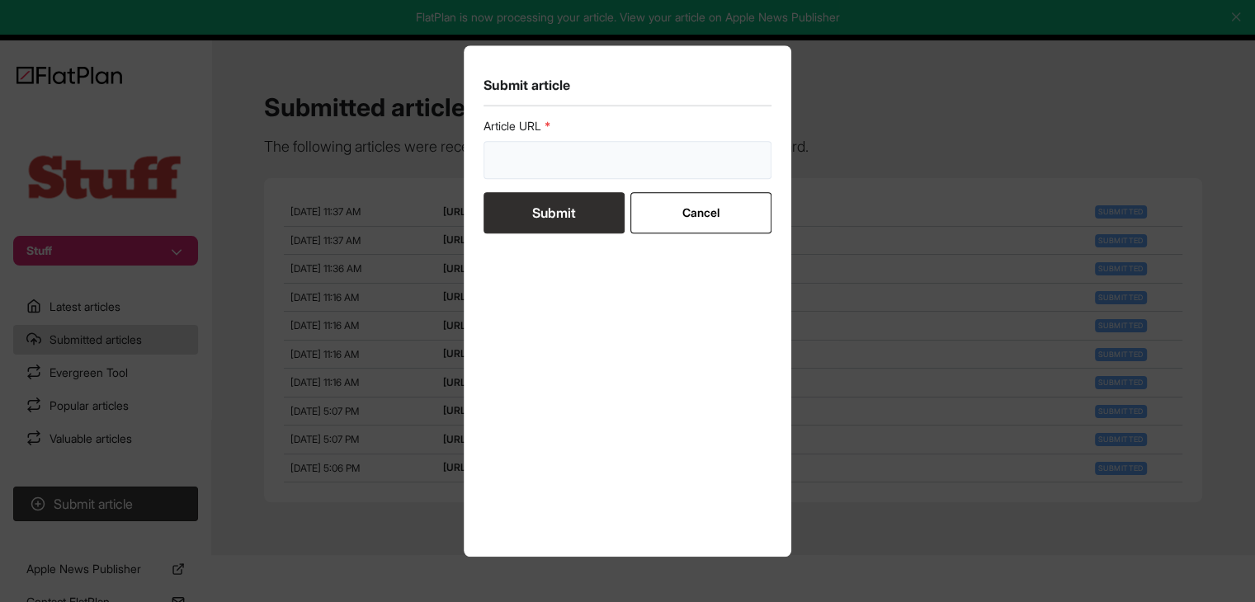
click at [597, 160] on input "url" at bounding box center [627, 160] width 289 height 38
paste input "https://www.stuff.tv/review/google-pixel-10-review/"
type input "https://www.stuff.tv/review/google-pixel-10-review/"
click at [571, 206] on button "Submit" at bounding box center [553, 212] width 141 height 41
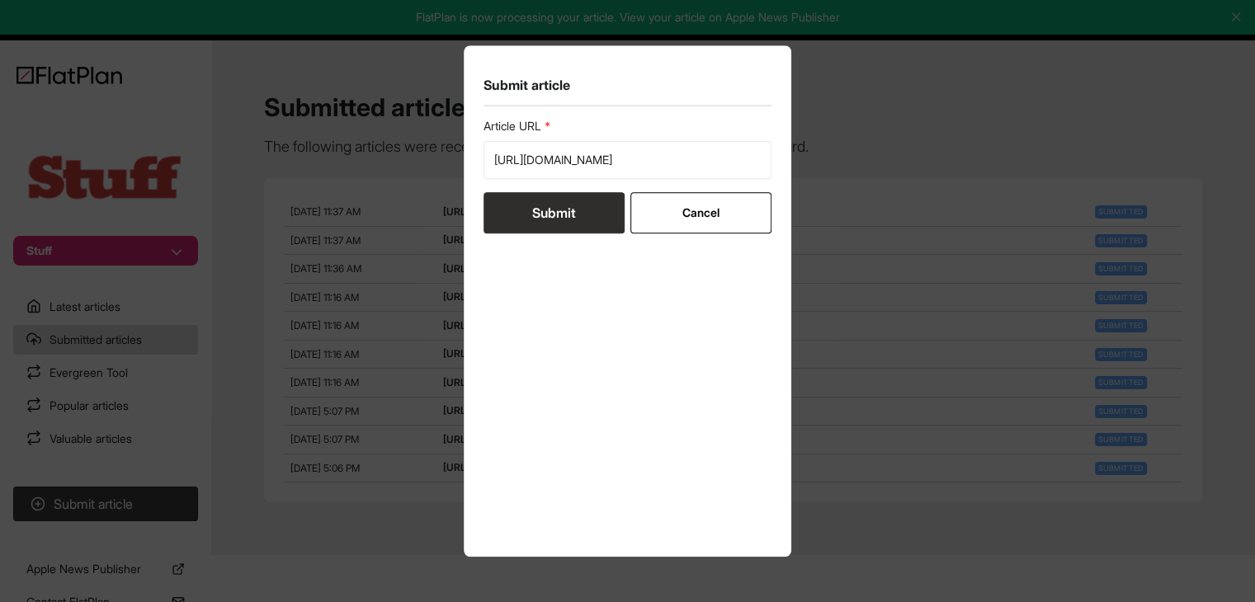
scroll to position [0, 0]
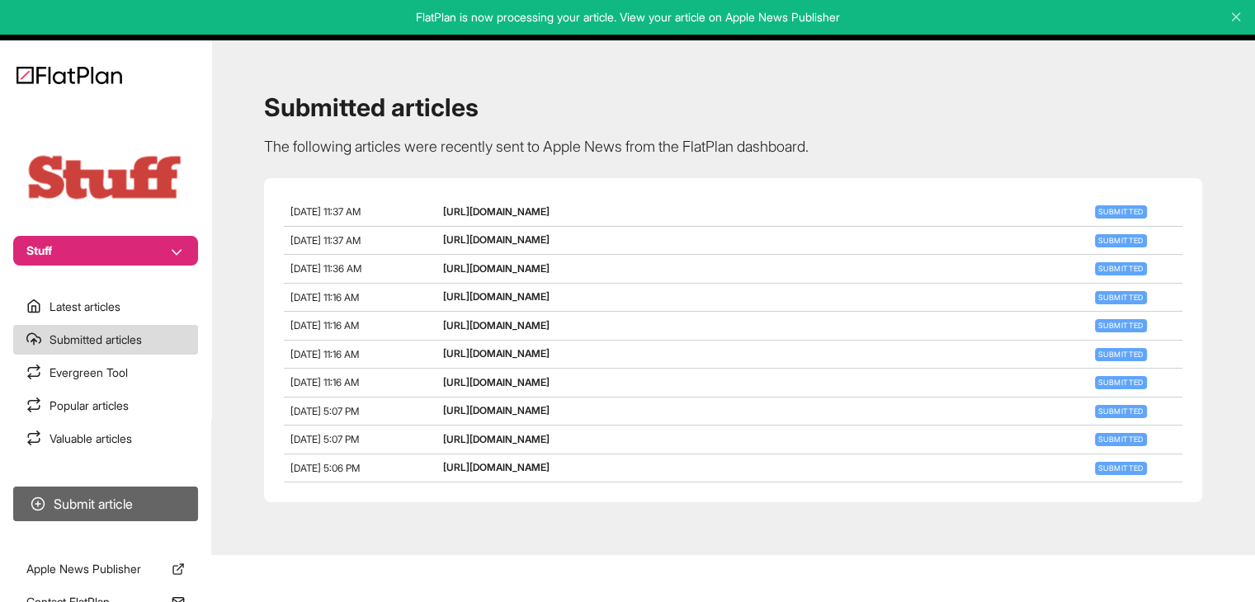
click at [186, 488] on button "Submit article" at bounding box center [105, 504] width 185 height 35
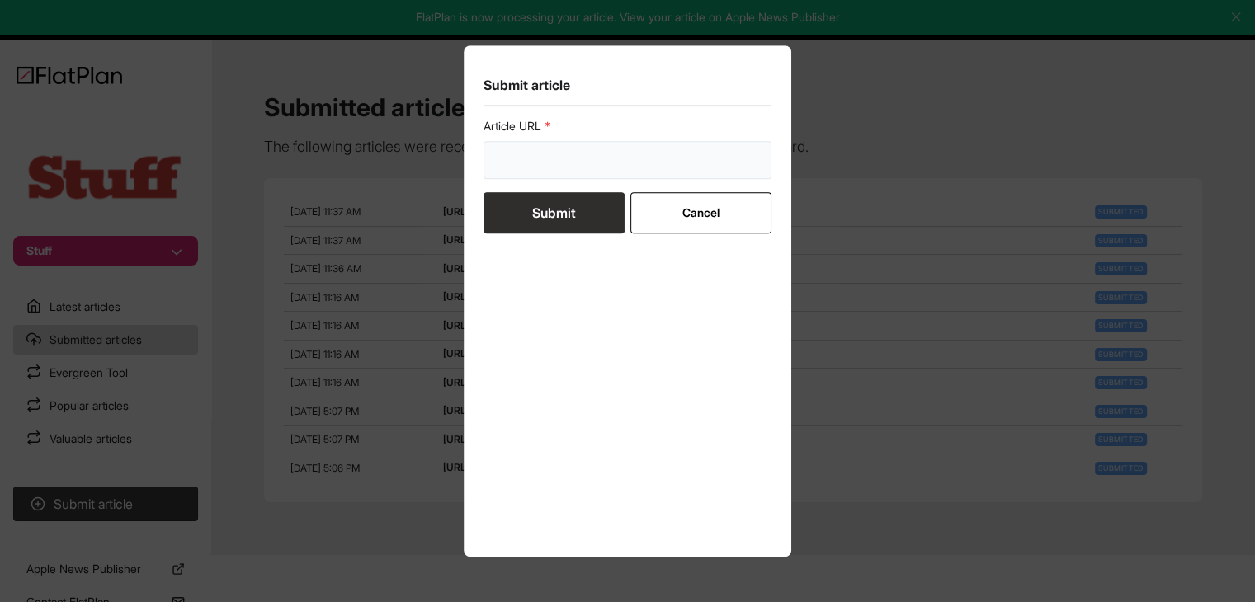
drag, startPoint x: 547, startPoint y: 147, endPoint x: 545, endPoint y: 160, distance: 13.3
click at [547, 147] on input "url" at bounding box center [627, 160] width 289 height 38
paste input "https://www.stuff.tv/hot-stuff/heres-why-airpods-pro-3-is-the-biggest-airpods-u…"
type input "https://www.stuff.tv/hot-stuff/heres-why-airpods-pro-3-is-the-biggest-airpods-u…"
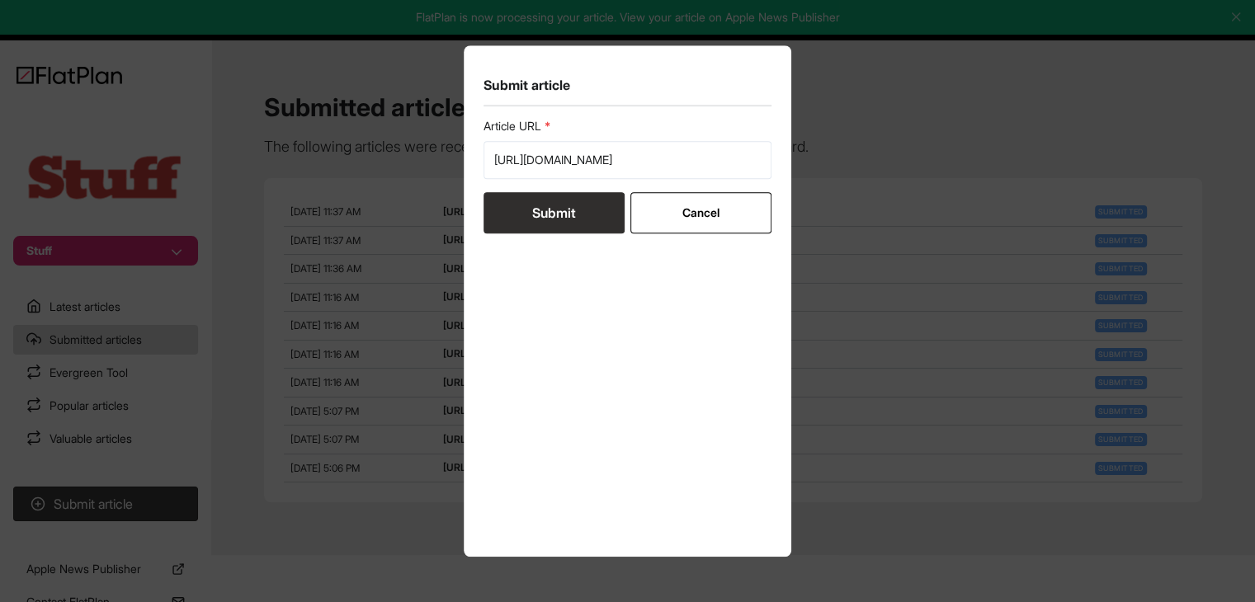
click at [545, 205] on button "Submit" at bounding box center [553, 212] width 141 height 41
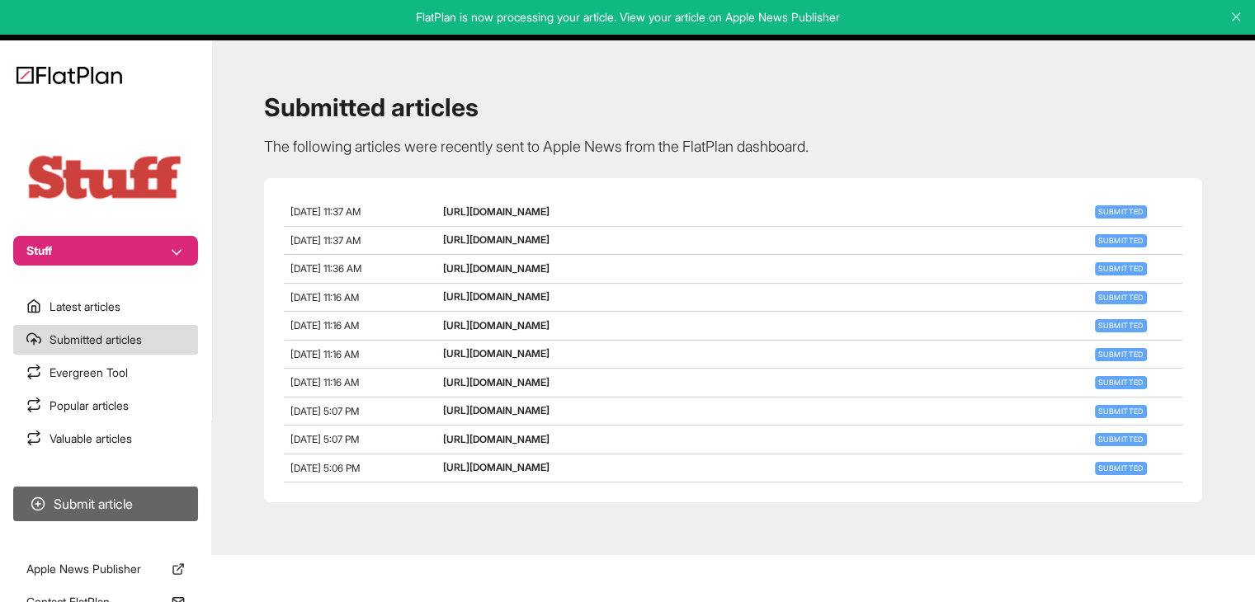
click at [132, 506] on button "Submit article" at bounding box center [105, 504] width 185 height 35
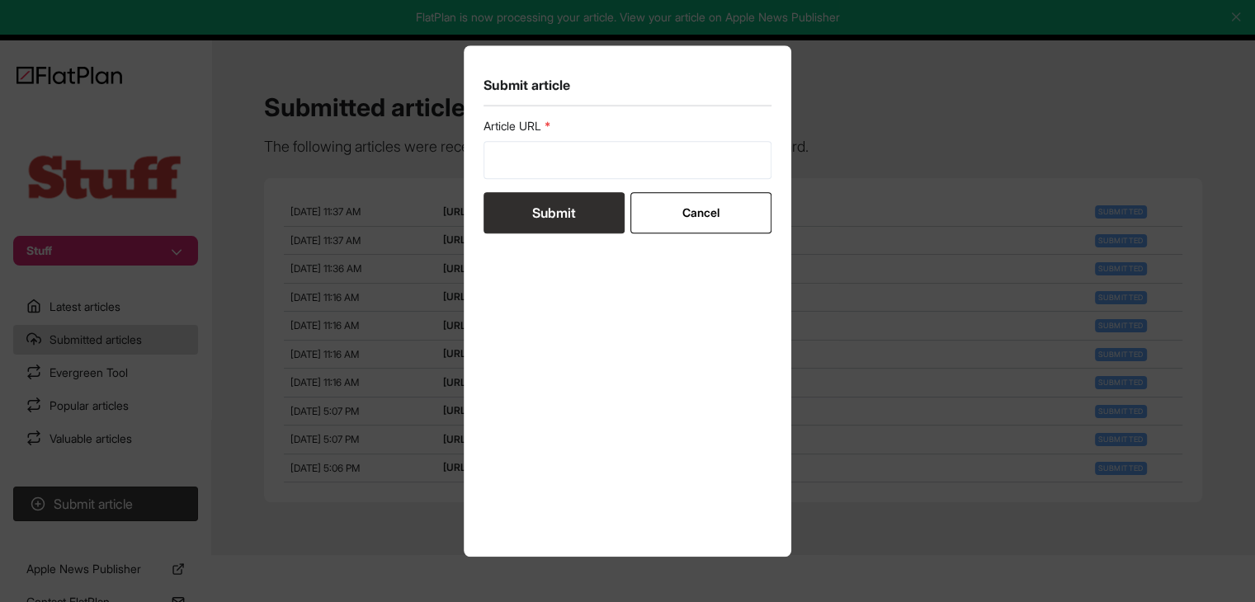
click at [647, 181] on form "Article URL Submit Cancel" at bounding box center [627, 175] width 289 height 115
click at [640, 166] on input "url" at bounding box center [627, 160] width 289 height 38
paste input "https://www.stuff.tv/hot-stuff/im-ordering-the-apple-watch-ultra-3-to-get-this-…"
type input "https://www.stuff.tv/hot-stuff/im-ordering-the-apple-watch-ultra-3-to-get-this-…"
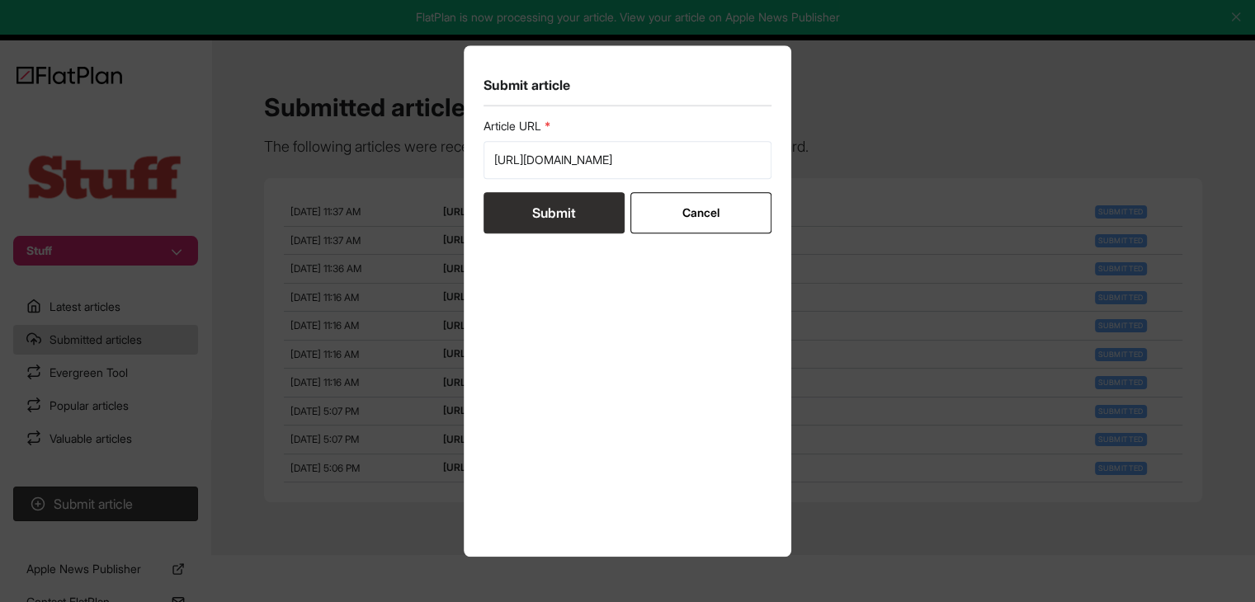
click at [587, 205] on button "Submit" at bounding box center [553, 212] width 141 height 41
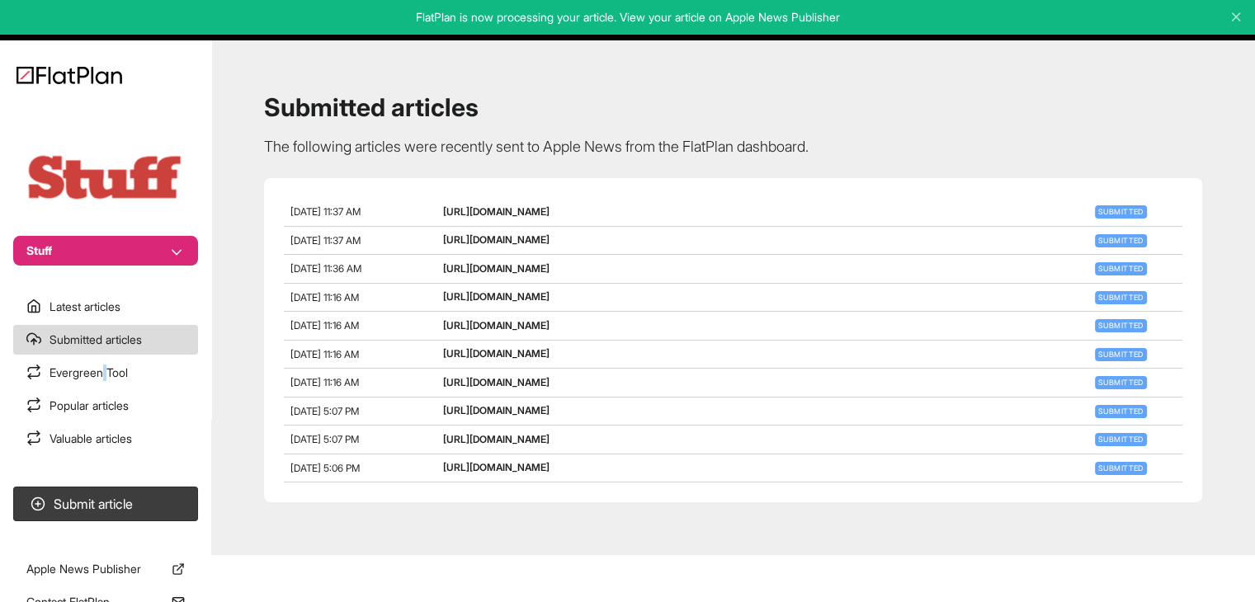
click at [106, 356] on section "Latest articles Submitted articles Evergreen Tool Popular articles Valuable art…" at bounding box center [105, 373] width 211 height 162
click at [106, 345] on link "Submitted articles" at bounding box center [105, 340] width 185 height 30
click at [112, 355] on section "Latest articles Submitted articles Evergreen Tool Popular articles Valuable art…" at bounding box center [105, 373] width 211 height 162
click at [120, 367] on link "Evergreen Tool" at bounding box center [105, 373] width 185 height 30
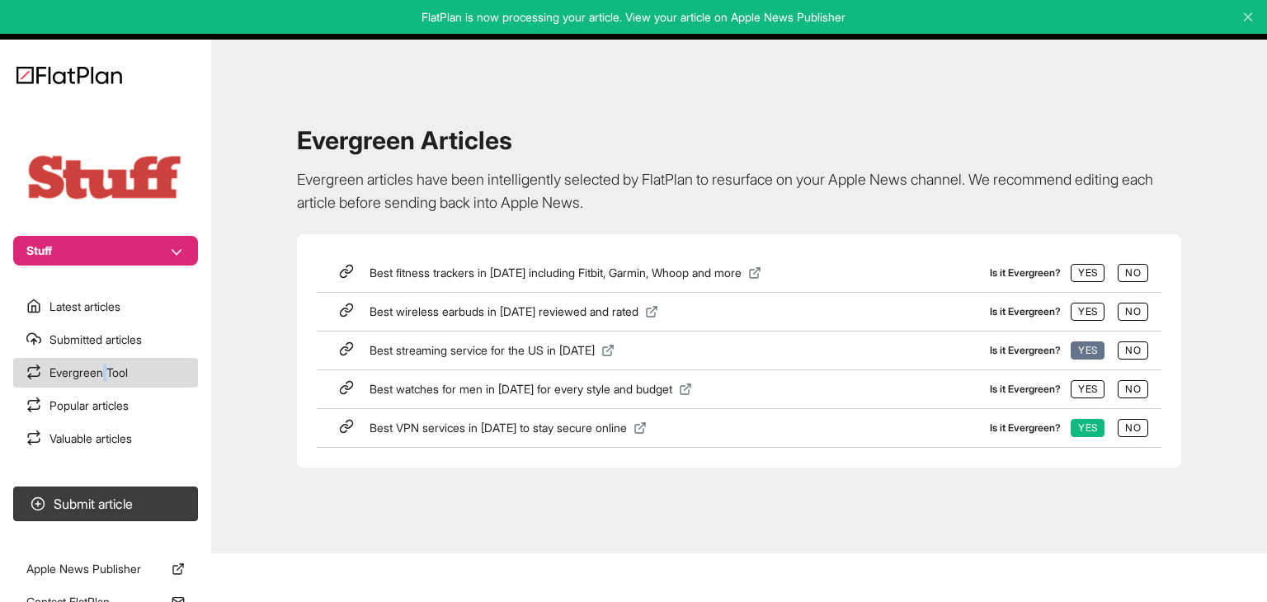
click at [1082, 349] on button "Yes" at bounding box center [1088, 351] width 34 height 18
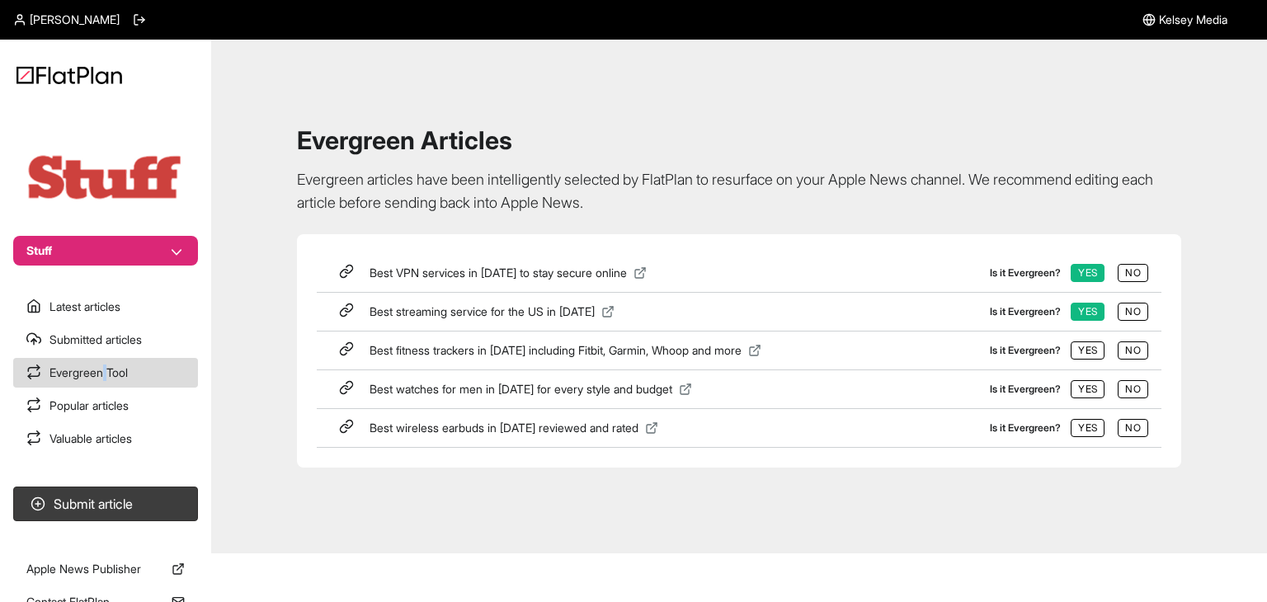
click at [350, 308] on icon at bounding box center [346, 310] width 15 height 15
click at [161, 337] on link "Submitted articles" at bounding box center [105, 340] width 185 height 30
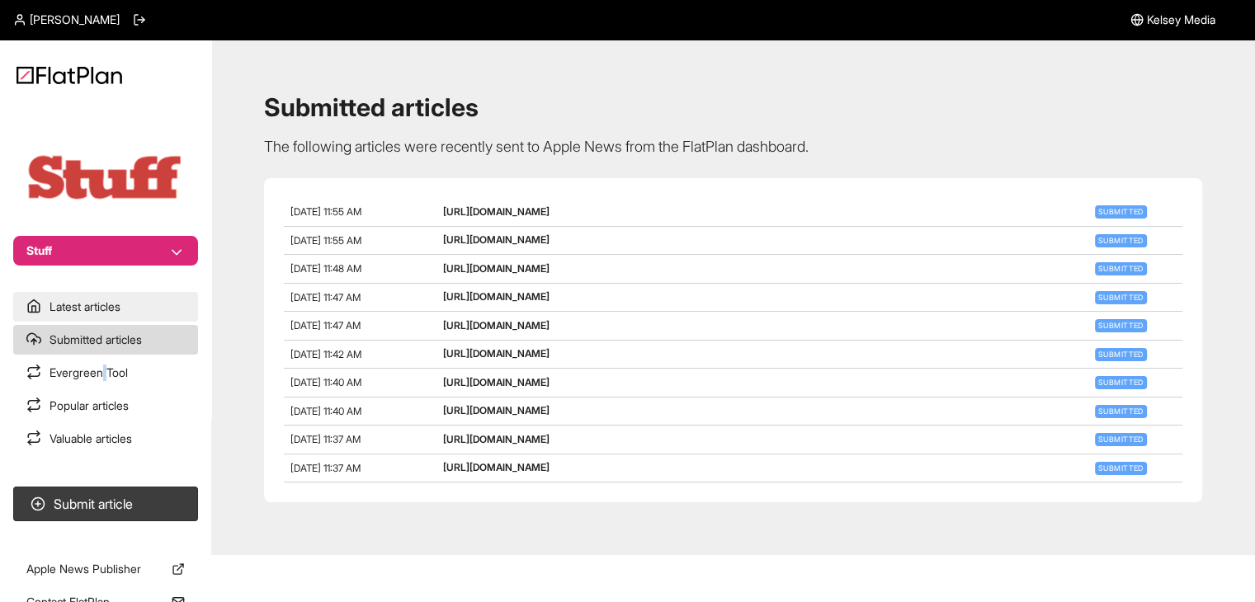
click at [110, 313] on link "Latest articles" at bounding box center [105, 307] width 185 height 30
